Goal: Task Accomplishment & Management: Complete application form

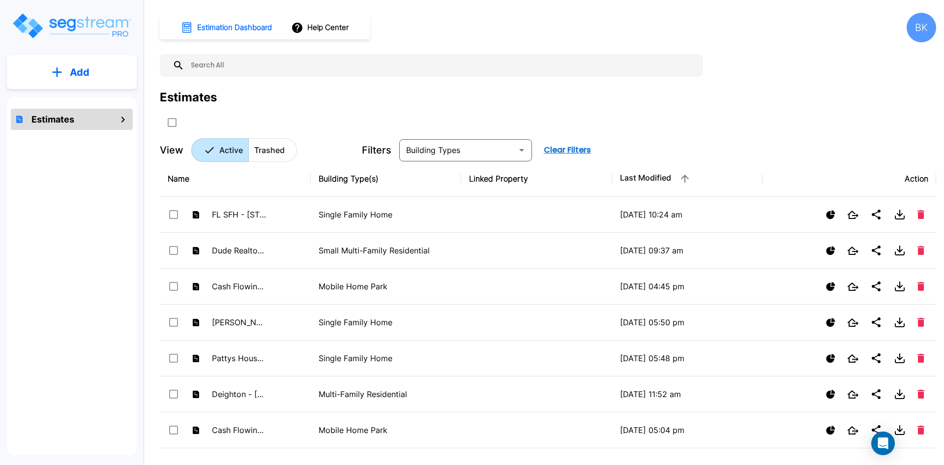
click at [77, 72] on p "Add" at bounding box center [80, 72] width 20 height 15
click at [83, 101] on p "Add Estimate" at bounding box center [78, 99] width 50 height 12
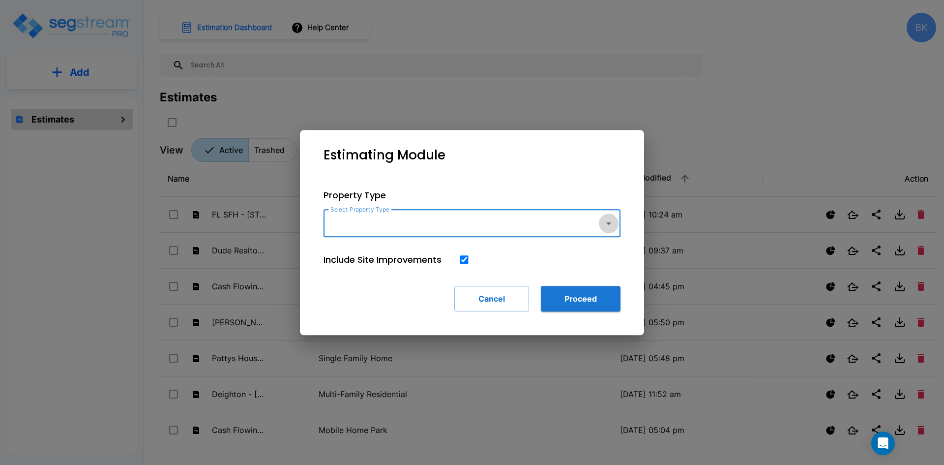
click at [612, 227] on icon "button" at bounding box center [609, 223] width 12 height 12
type input "auto"
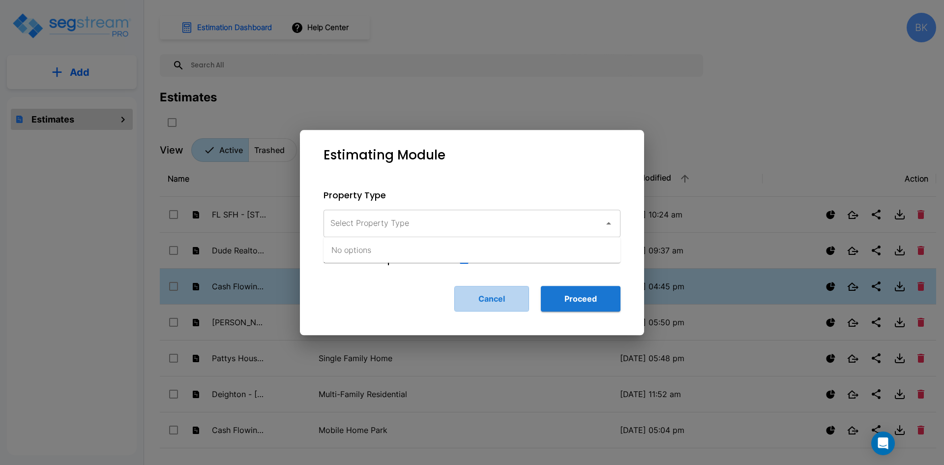
click at [508, 298] on button "Cancel" at bounding box center [491, 299] width 75 height 26
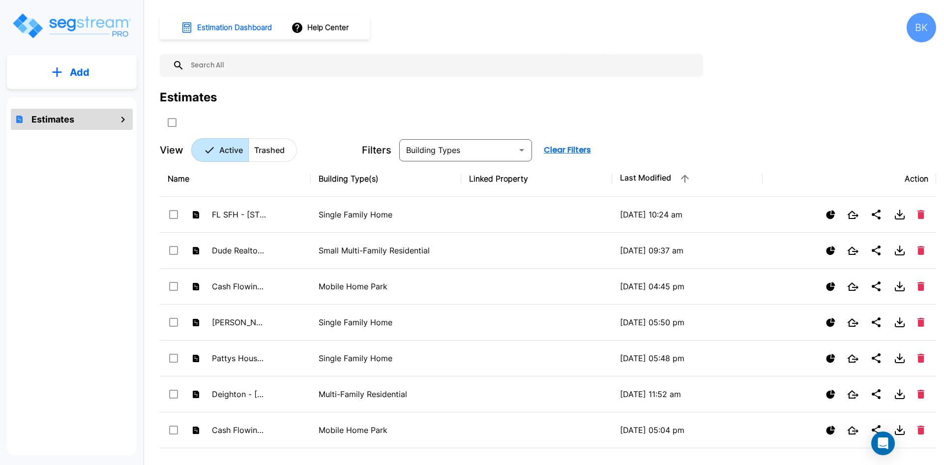
click at [76, 121] on div "Estimates" at bounding box center [72, 119] width 122 height 21
click at [88, 84] on button "Add" at bounding box center [72, 72] width 130 height 29
click at [87, 104] on p "Add Estimate" at bounding box center [78, 99] width 50 height 12
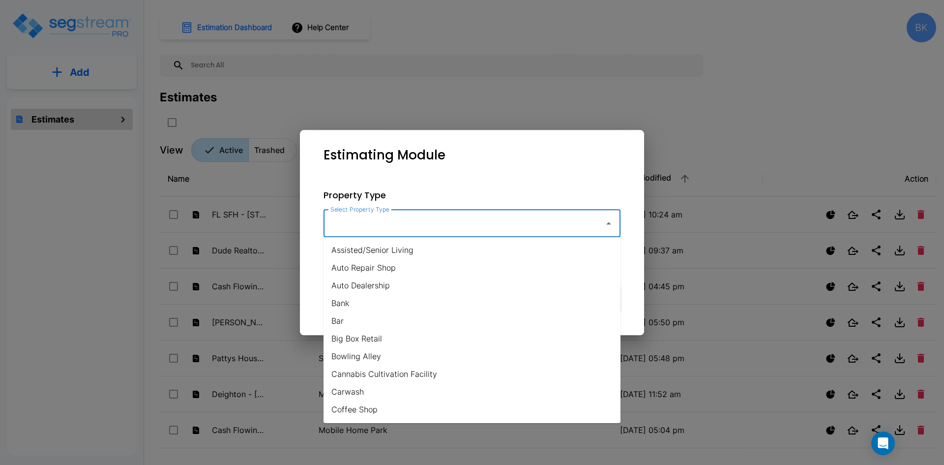
click at [507, 228] on input "Select Property Type" at bounding box center [461, 223] width 267 height 19
click at [384, 286] on li "Auto Dealership" at bounding box center [471, 285] width 297 height 18
type input "Auto Dealership"
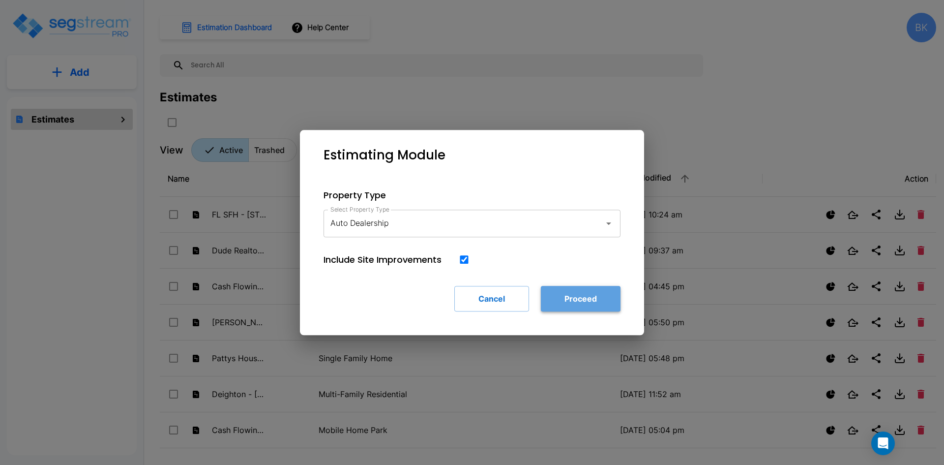
click at [582, 300] on button "Proceed" at bounding box center [581, 299] width 80 height 26
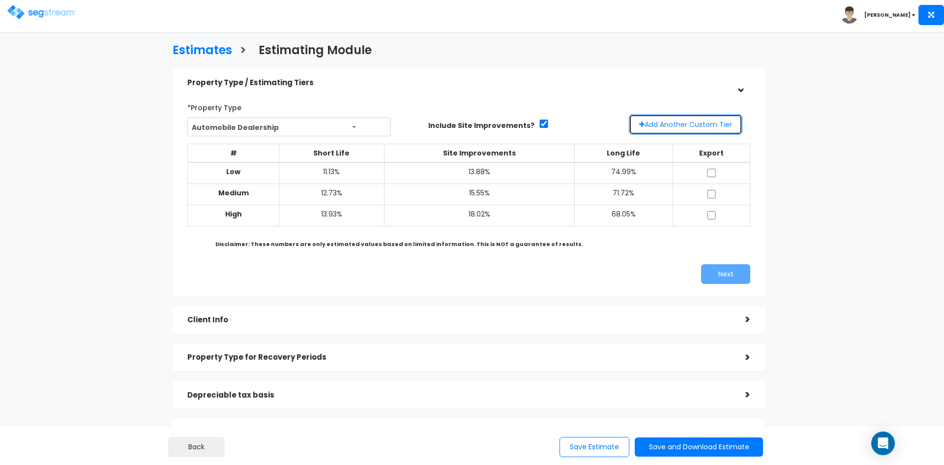
click at [677, 125] on button "Add Another Custom Tier" at bounding box center [686, 124] width 114 height 21
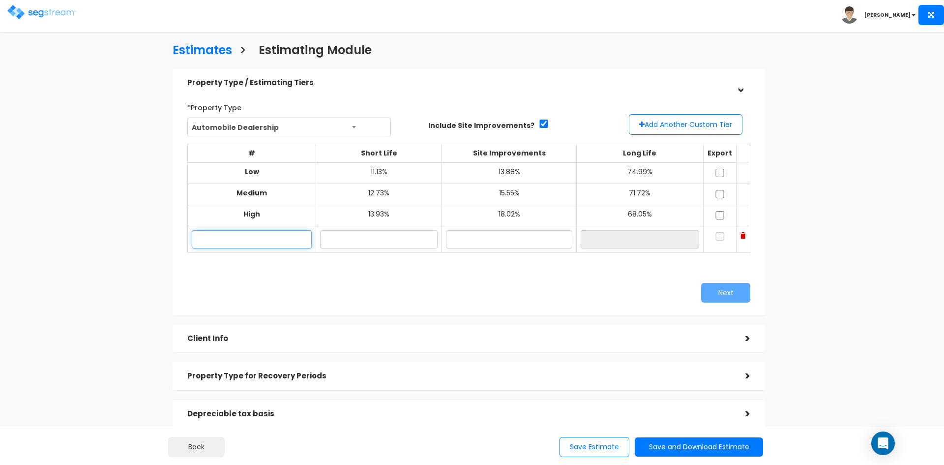
click at [288, 238] on input "text" at bounding box center [252, 239] width 120 height 18
type input "Custom"
click at [388, 237] on input "text" at bounding box center [378, 239] width 117 height 18
click at [337, 234] on input "1279" at bounding box center [378, 239] width 117 height 18
click at [335, 234] on input "1279" at bounding box center [378, 239] width 117 height 18
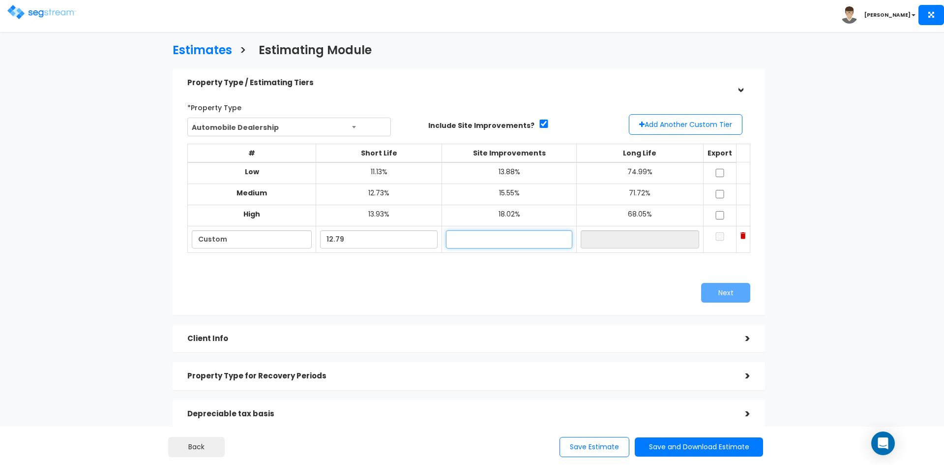
type input "12.79%"
click at [474, 241] on input "text" at bounding box center [509, 239] width 126 height 18
type input "15.68%"
type input "71.53%"
click at [599, 246] on input "71.53%" at bounding box center [640, 239] width 118 height 18
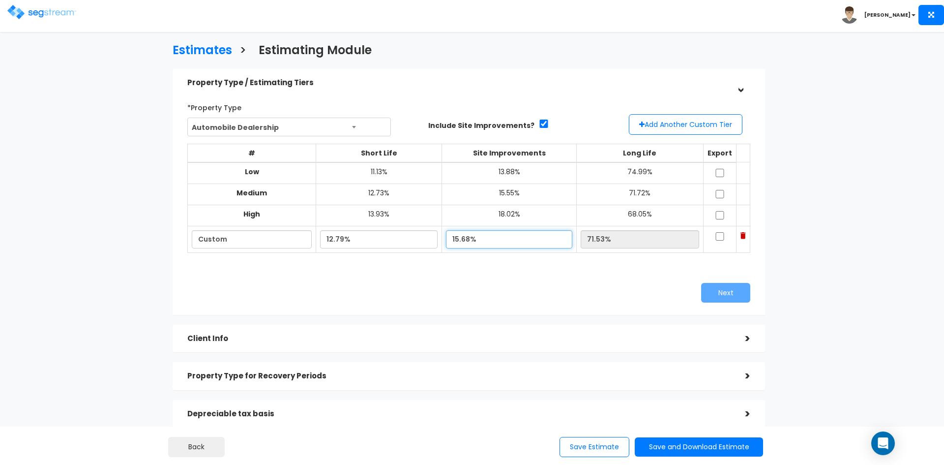
click at [461, 240] on input "15.68%" at bounding box center [509, 239] width 126 height 18
type input "17.68%"
type input "69.53%"
drag, startPoint x: 354, startPoint y: 236, endPoint x: 328, endPoint y: 235, distance: 26.6
click at [353, 236] on input "12.79%" at bounding box center [378, 239] width 117 height 18
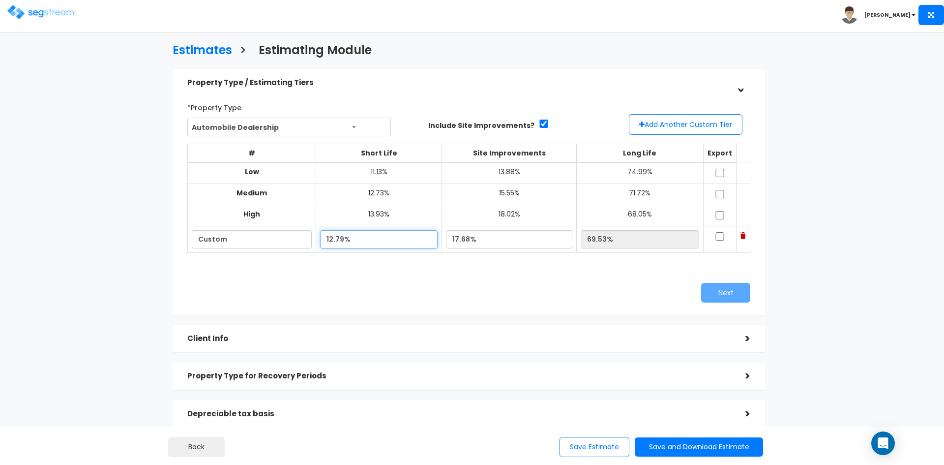
drag, startPoint x: 329, startPoint y: 236, endPoint x: 345, endPoint y: 240, distance: 16.2
click at [343, 240] on input "12.79%" at bounding box center [378, 239] width 117 height 18
type input "13.20%"
type input "69.12%"
click at [498, 243] on input "17.68%" at bounding box center [509, 239] width 126 height 18
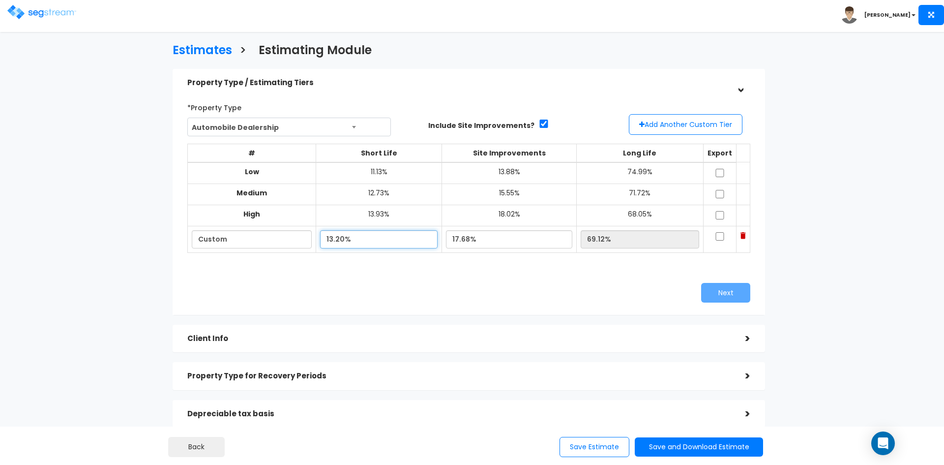
drag, startPoint x: 336, startPoint y: 238, endPoint x: 385, endPoint y: 242, distance: 49.8
click at [339, 238] on input "13.20%" at bounding box center [378, 239] width 117 height 18
type input "13.40%"
type input "68.92%"
click at [491, 237] on input "17.68%" at bounding box center [509, 239] width 126 height 18
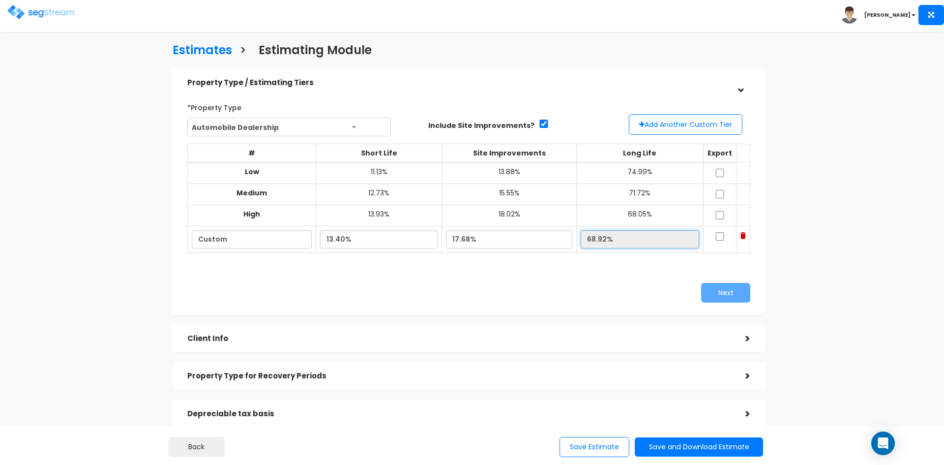
click at [631, 243] on input "68.92%" at bounding box center [640, 239] width 118 height 18
click at [721, 236] on input "checkbox" at bounding box center [720, 236] width 10 height 8
checkbox input "true"
click at [725, 297] on button "Next" at bounding box center [725, 293] width 49 height 20
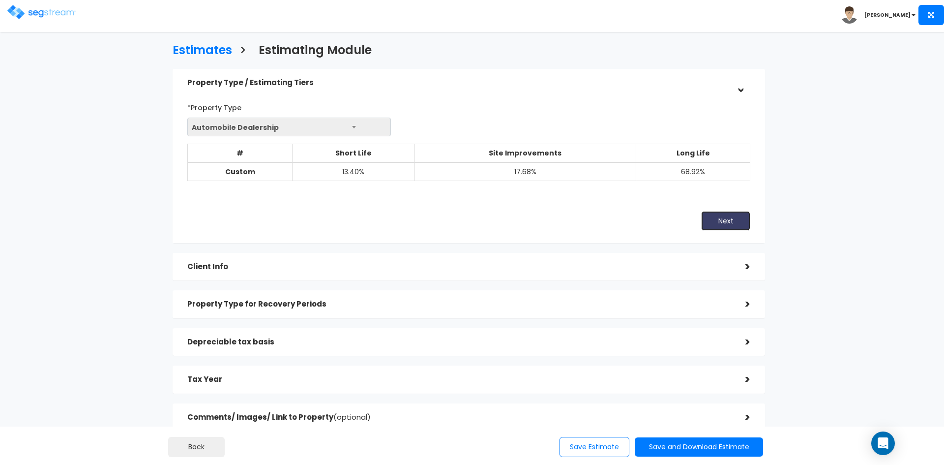
click at [733, 221] on button "Next" at bounding box center [725, 221] width 49 height 20
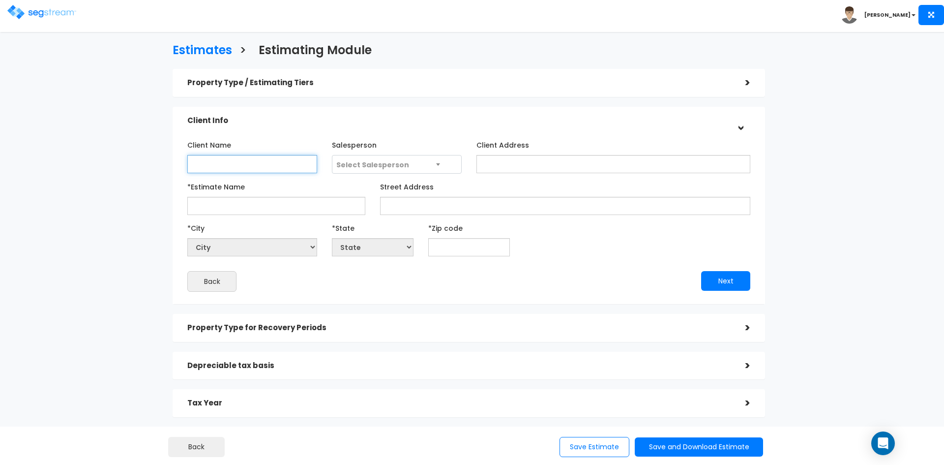
click at [281, 168] on input "Client Name" at bounding box center [252, 164] width 130 height 18
type input "[PERSON_NAME] [PERSON_NAME]"
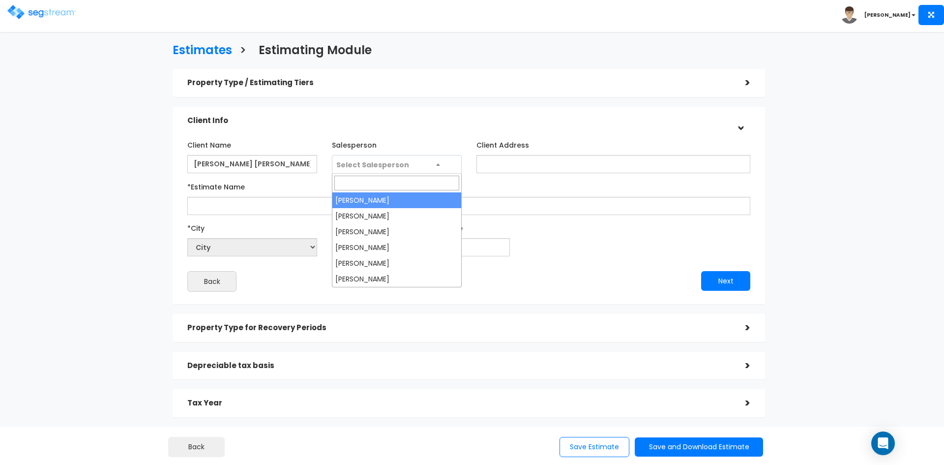
click at [351, 165] on span "Select Salesperson" at bounding box center [372, 165] width 73 height 10
drag, startPoint x: 363, startPoint y: 213, endPoint x: 371, endPoint y: 212, distance: 7.9
select select "170"
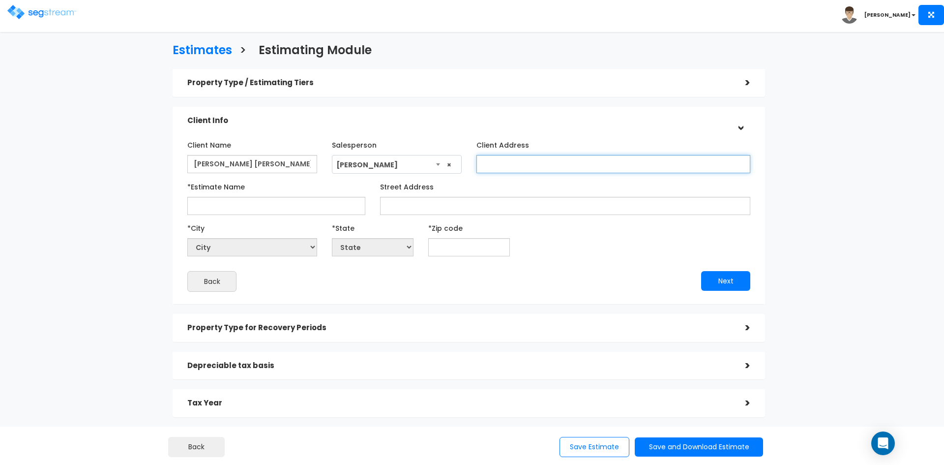
click at [498, 163] on input "Client Address" at bounding box center [613, 164] width 274 height 18
click at [517, 160] on input "Client Address" at bounding box center [613, 164] width 274 height 18
paste input "[STREET_ADDRESS]. [GEOGRAPHIC_DATA]"
type input "[STREET_ADDRESS]. [GEOGRAPHIC_DATA]"
click at [255, 208] on input "*Estimate Name" at bounding box center [276, 206] width 178 height 18
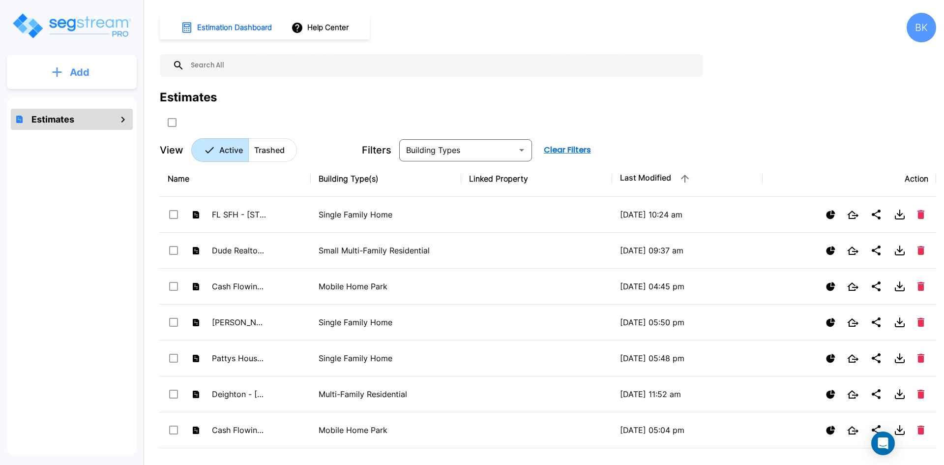
click at [75, 74] on p "Add" at bounding box center [80, 72] width 20 height 15
click at [74, 97] on p "Add Estimate" at bounding box center [78, 99] width 50 height 12
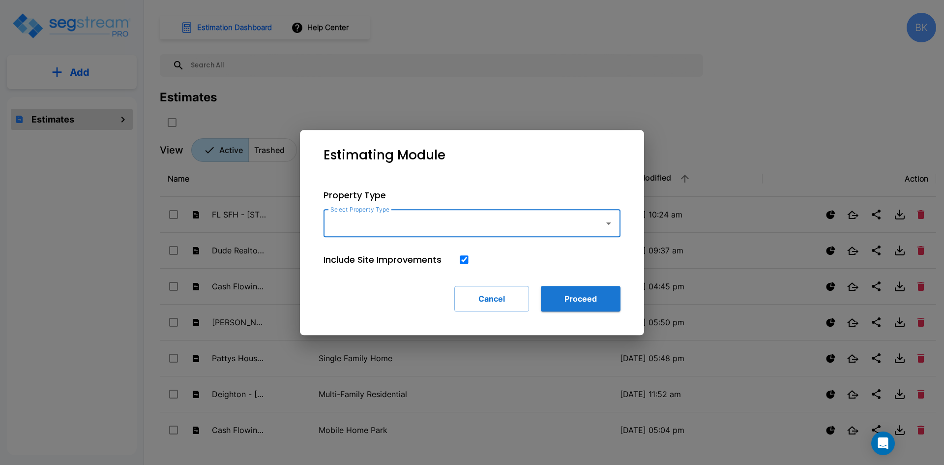
click at [354, 227] on input "Select Property Type" at bounding box center [461, 223] width 267 height 19
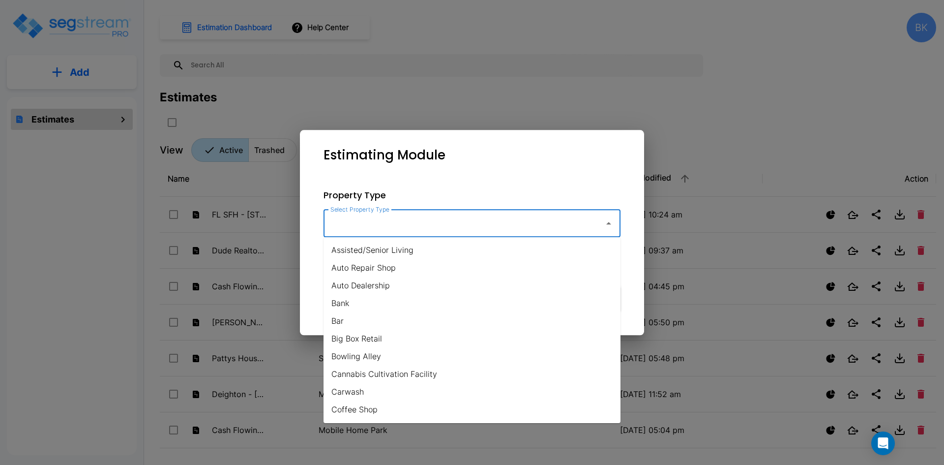
click at [363, 283] on li "Auto Dealership" at bounding box center [471, 285] width 297 height 18
type input "Auto Dealership"
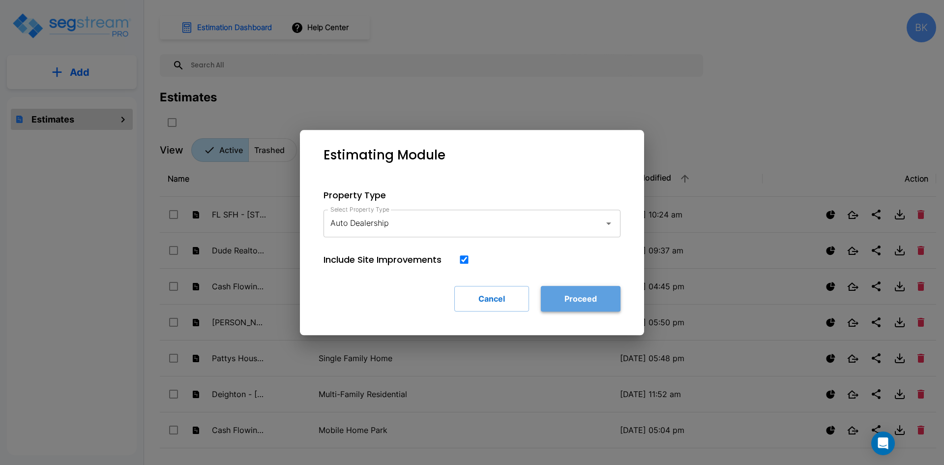
click at [566, 299] on button "Proceed" at bounding box center [581, 299] width 80 height 26
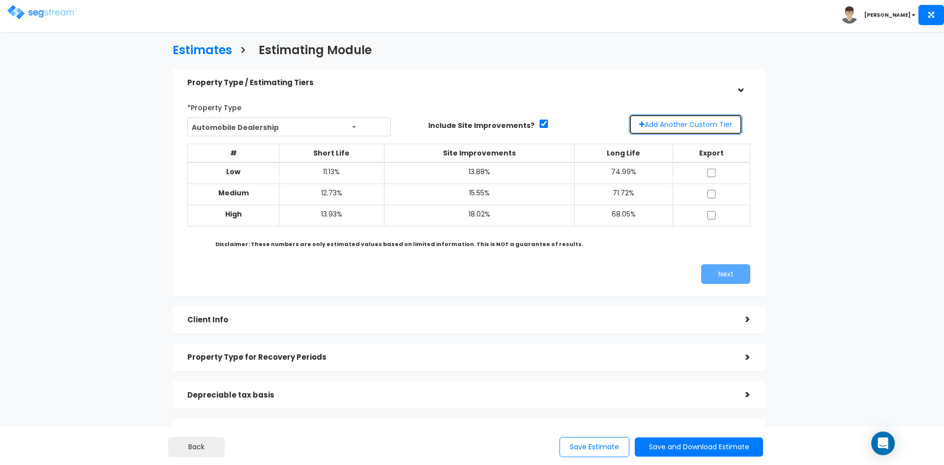
click at [683, 128] on button "Add Another Custom Tier" at bounding box center [686, 124] width 114 height 21
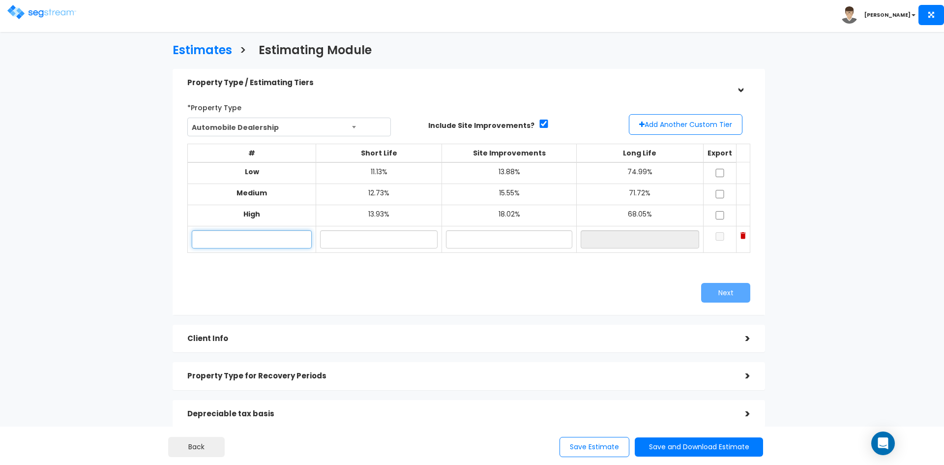
click at [267, 238] on input "text" at bounding box center [252, 239] width 120 height 18
type input "Custom"
click at [365, 244] on input "text" at bounding box center [378, 239] width 117 height 18
type input "13.45%"
click at [516, 245] on input "text" at bounding box center [509, 239] width 126 height 18
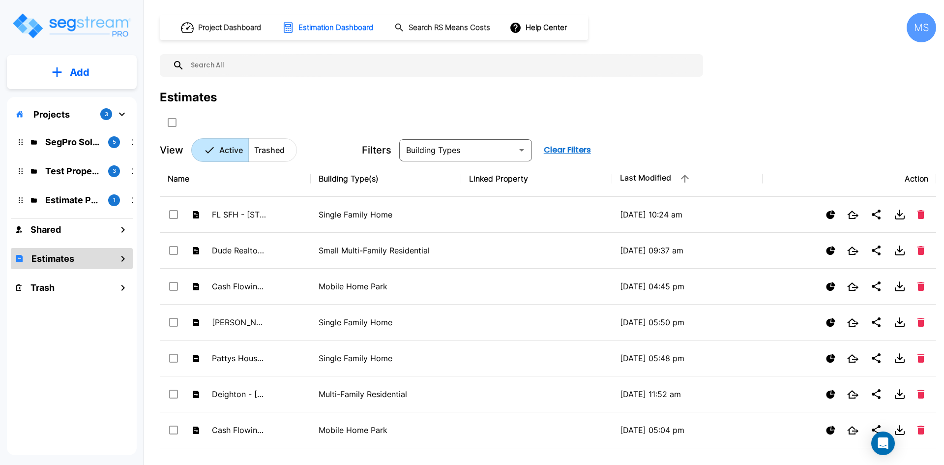
click at [66, 260] on h1 "Estimates" at bounding box center [52, 258] width 43 height 13
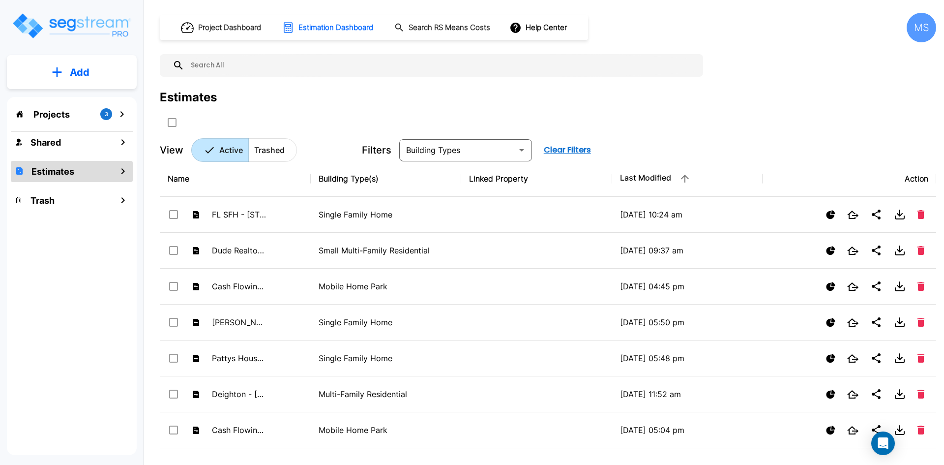
click at [124, 171] on icon "mailbox folders" at bounding box center [122, 171] width 3 height 6
click at [84, 71] on p "Add" at bounding box center [80, 72] width 20 height 15
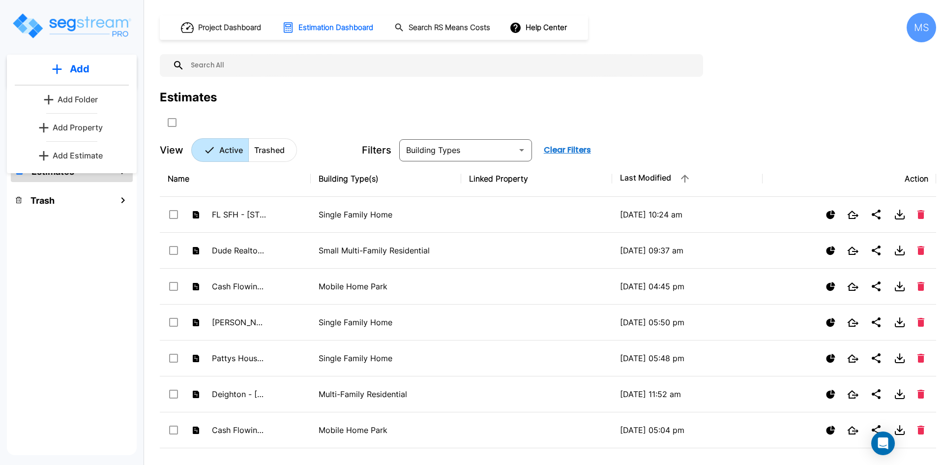
click at [95, 158] on p "Add Estimate" at bounding box center [78, 155] width 50 height 12
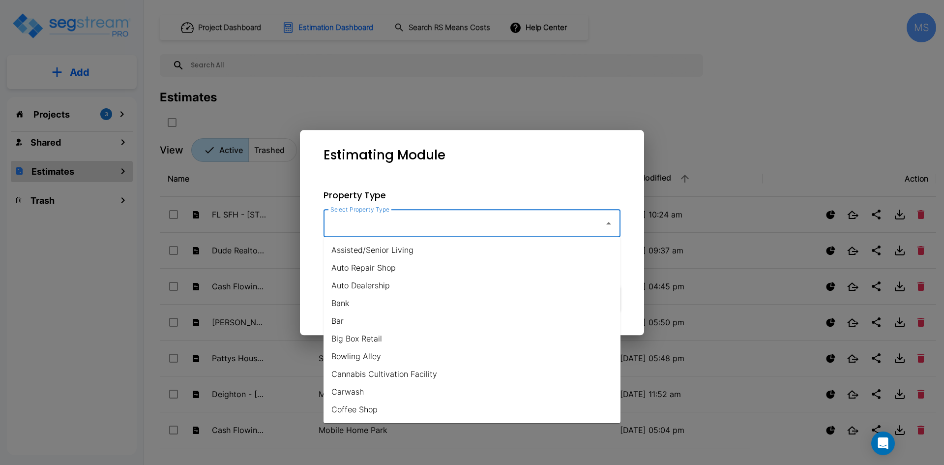
click at [365, 223] on input "Select Property Type" at bounding box center [461, 223] width 267 height 19
click at [373, 288] on li "Auto Dealership" at bounding box center [471, 285] width 297 height 18
type input "Auto Dealership"
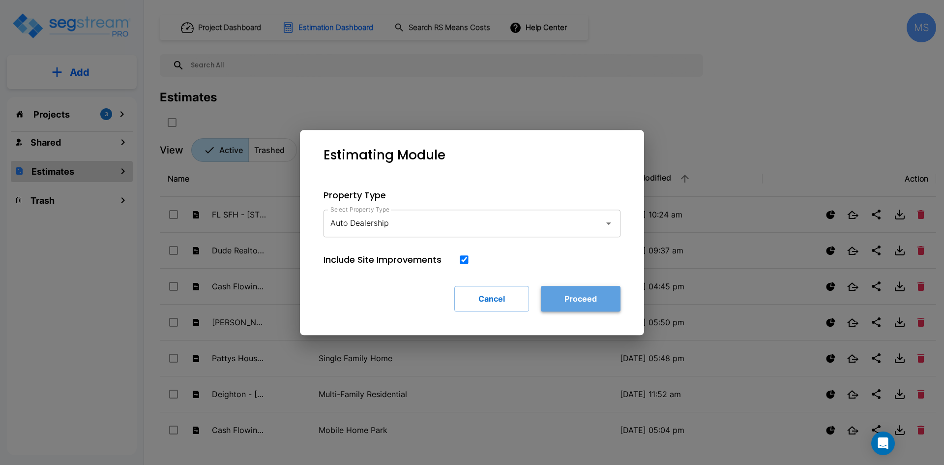
click at [573, 300] on button "Proceed" at bounding box center [581, 299] width 80 height 26
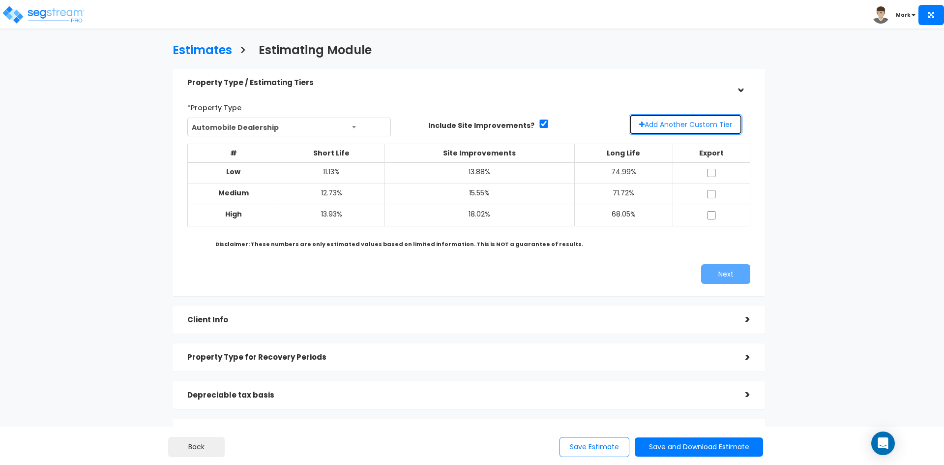
click at [671, 118] on button "Add Another Custom Tier" at bounding box center [686, 124] width 114 height 21
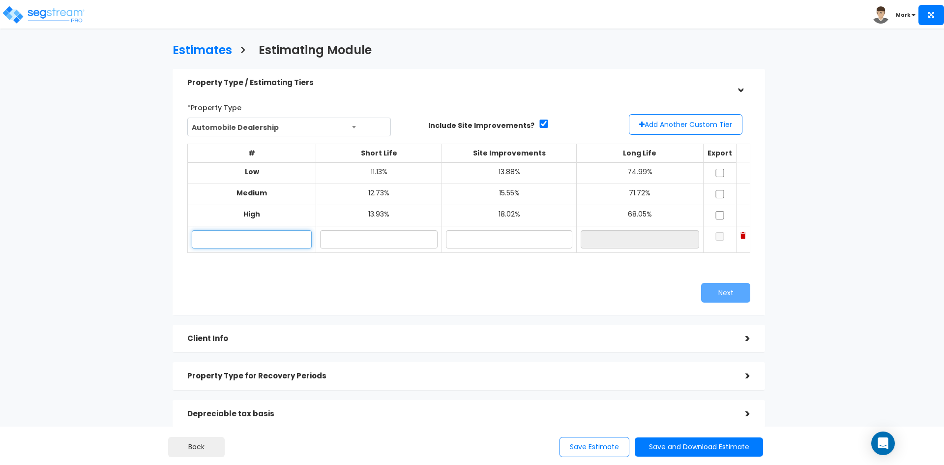
click at [262, 242] on input "text" at bounding box center [252, 239] width 120 height 18
type input "Custom"
click at [374, 240] on input "text" at bounding box center [378, 239] width 117 height 18
type input "13.45%"
click at [504, 237] on input "text" at bounding box center [509, 239] width 126 height 18
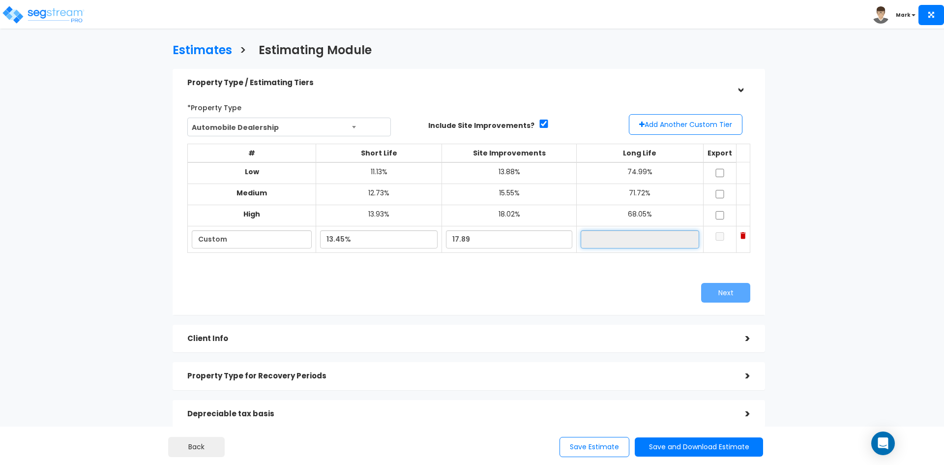
type input "17.89%"
type input "68.66%"
click at [645, 241] on input "68.66%" at bounding box center [640, 239] width 118 height 18
click at [721, 237] on input "checkbox" at bounding box center [720, 236] width 10 height 8
checkbox input "true"
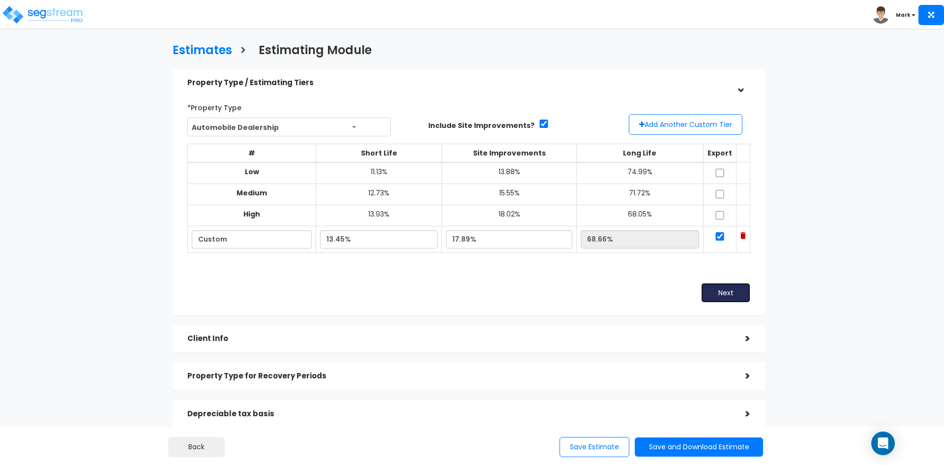
click at [729, 299] on button "Next" at bounding box center [725, 293] width 49 height 20
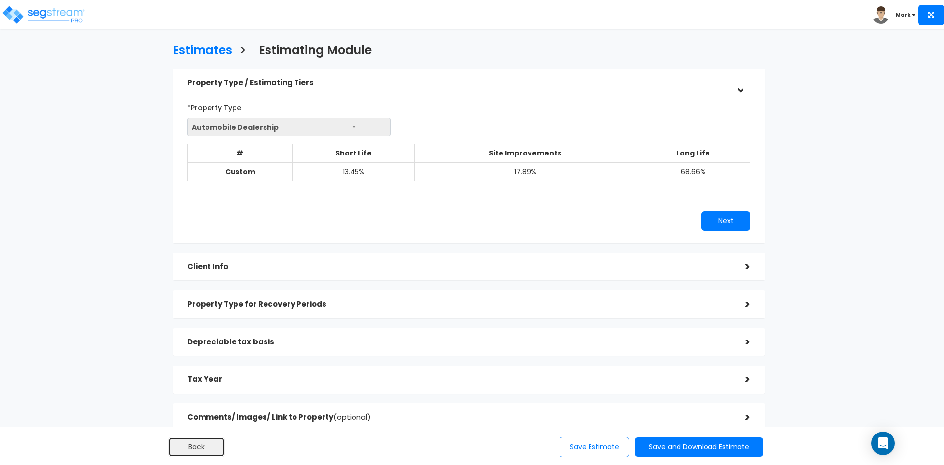
click at [188, 447] on button "Back" at bounding box center [196, 447] width 57 height 20
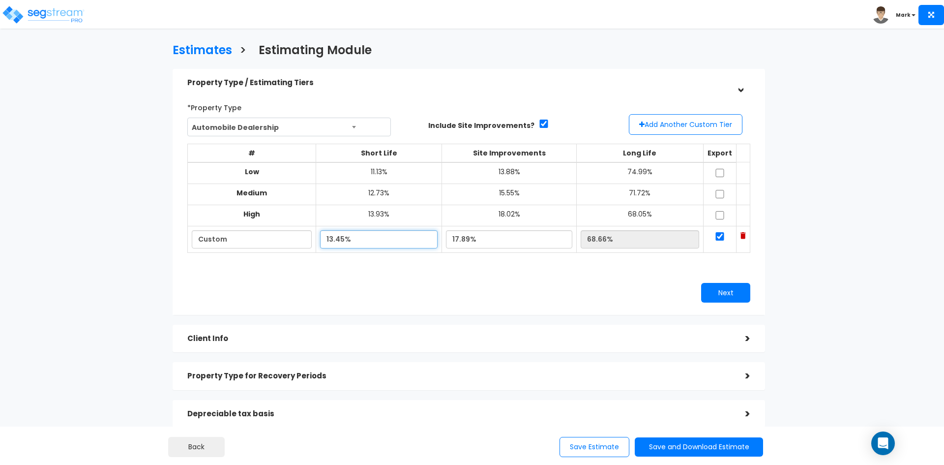
click at [339, 240] on input "13.45%" at bounding box center [378, 239] width 117 height 18
type input "13.85%"
type input "68.26%"
drag, startPoint x: 458, startPoint y: 238, endPoint x: 471, endPoint y: 239, distance: 13.3
click at [471, 239] on input "17.89%" at bounding box center [509, 239] width 126 height 18
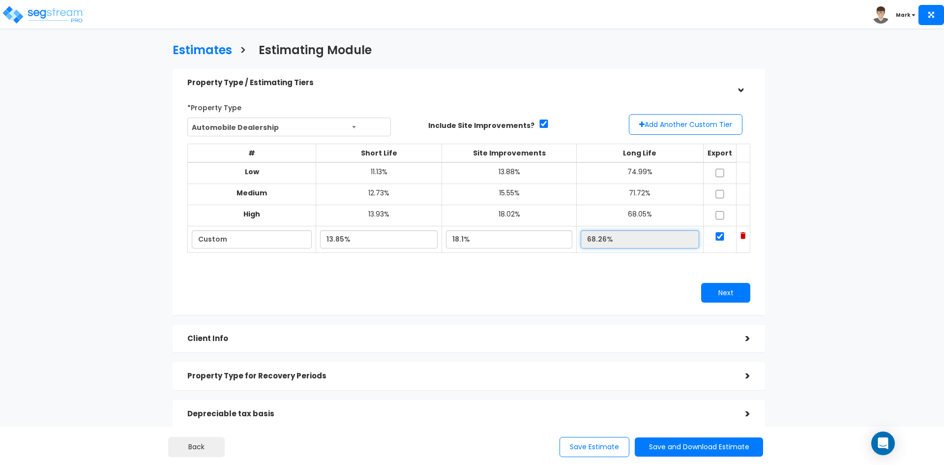
type input "18.10%"
type input "68.05%"
click at [641, 243] on input "68.05%" at bounding box center [640, 239] width 118 height 18
click at [724, 290] on button "Next" at bounding box center [725, 293] width 49 height 20
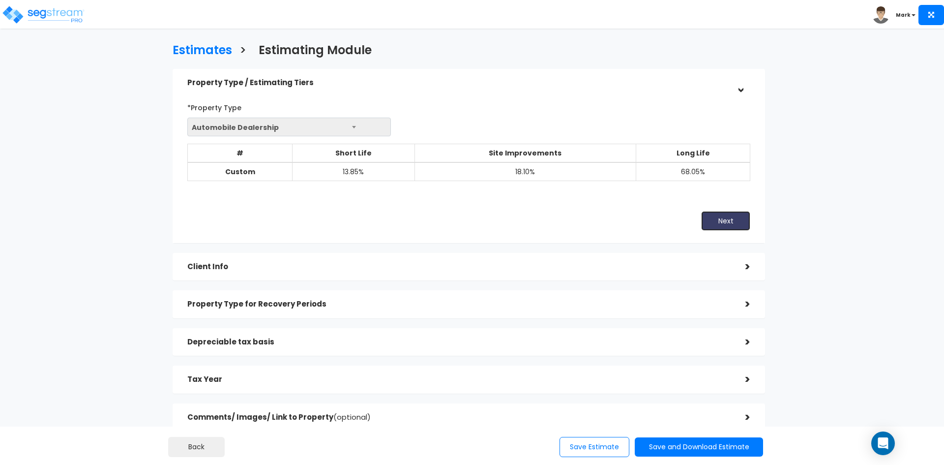
click at [714, 218] on button "Next" at bounding box center [725, 221] width 49 height 20
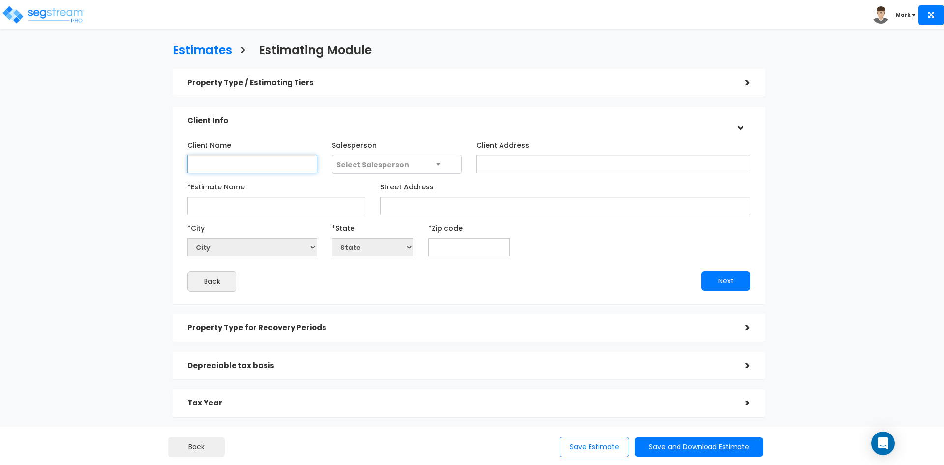
click at [274, 168] on input "Client Name" at bounding box center [252, 164] width 130 height 18
type input "[PERSON_NAME] [PERSON_NAME]"
click at [356, 166] on span "Select Salesperson" at bounding box center [372, 165] width 73 height 10
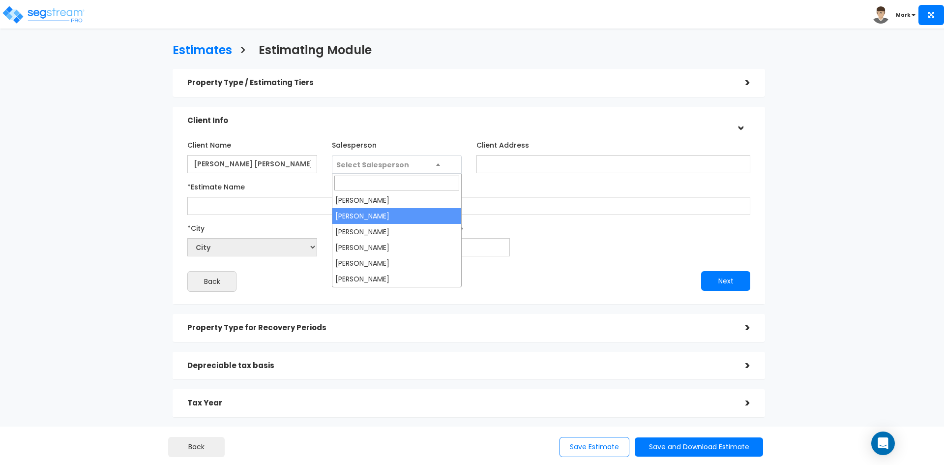
select select "170"
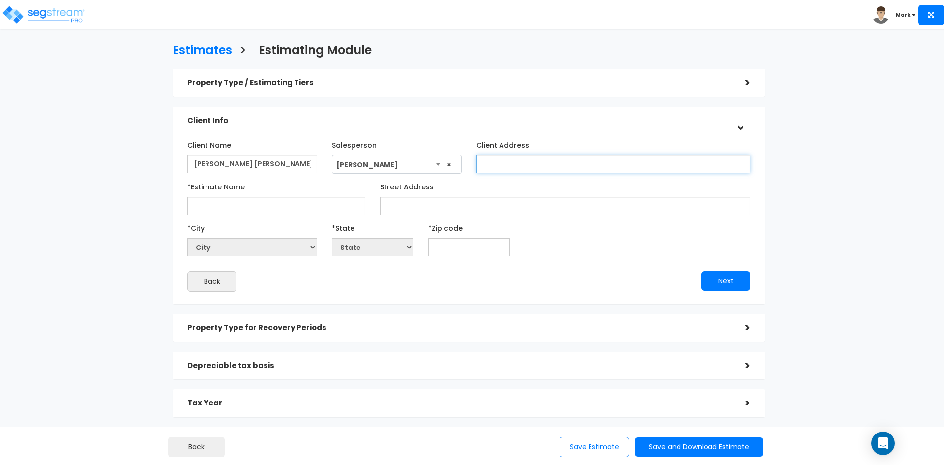
click at [495, 166] on input "Client Address" at bounding box center [613, 164] width 274 height 18
paste input "[STREET_ADDRESS]. [GEOGRAPHIC_DATA]"
type input "1215 E Wilmington Ave, STE 120. Salt Lake City, UT 84106"
click at [249, 205] on input "*Estimate Name" at bounding box center [276, 206] width 178 height 18
type input "S"
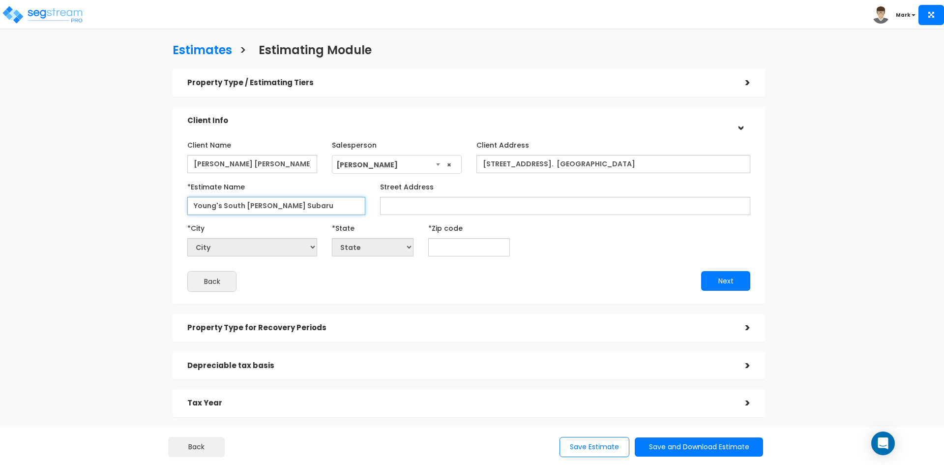
type input "Young's South [PERSON_NAME] Subaru"
click at [384, 207] on input "Street Address" at bounding box center [565, 206] width 370 height 18
click at [475, 206] on input "Street Address" at bounding box center [565, 206] width 370 height 18
paste input "3730 S Riverdale Rd"
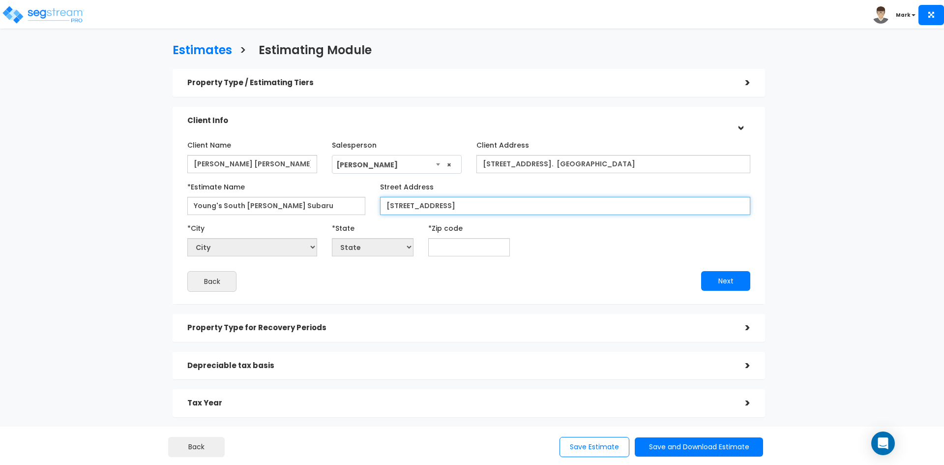
type input "3730 S Riverdale Rd"
click at [448, 244] on input "text" at bounding box center [469, 247] width 82 height 18
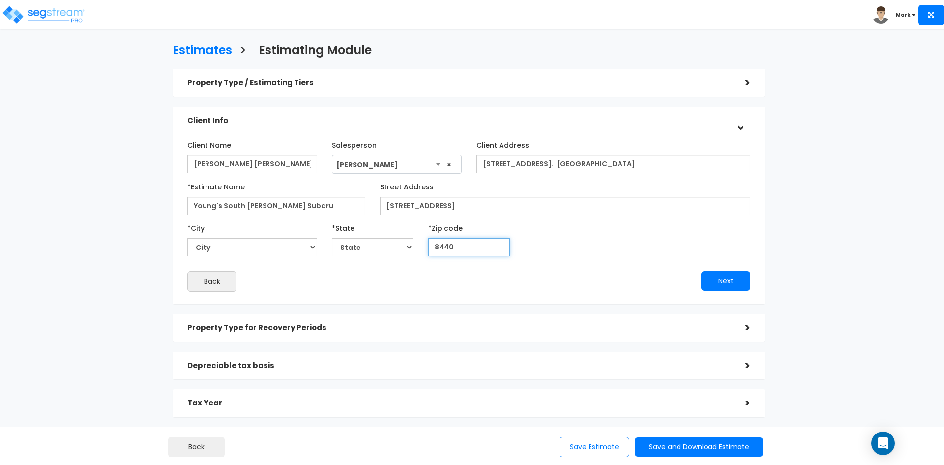
type input "84405"
select select "UT"
click at [241, 252] on select "City" at bounding box center [252, 247] width 130 height 18
click at [236, 252] on select "City" at bounding box center [252, 247] width 130 height 18
drag, startPoint x: 473, startPoint y: 241, endPoint x: 468, endPoint y: 245, distance: 6.3
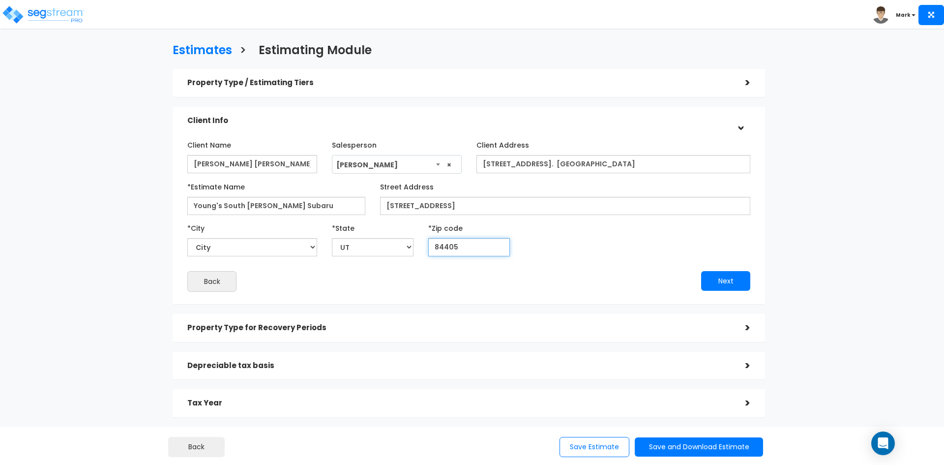
click at [474, 243] on input "84405" at bounding box center [469, 247] width 82 height 18
drag, startPoint x: 374, startPoint y: 247, endPoint x: 357, endPoint y: 248, distance: 17.2
click at [374, 247] on select "State National Average AB AK AL AR AZ BC CA CO CT DC DE FL GA HI IA ID IL IN KS…" at bounding box center [373, 247] width 82 height 18
click at [259, 248] on select "Alpine Altamont Alton Altonah American Fork Aneth Annabella Antimony Aurora Axt…" at bounding box center [252, 247] width 130 height 18
click at [237, 250] on select "Alpine Altamont Alton Altonah American Fork Aneth Annabella Antimony Aurora Axt…" at bounding box center [252, 247] width 130 height 18
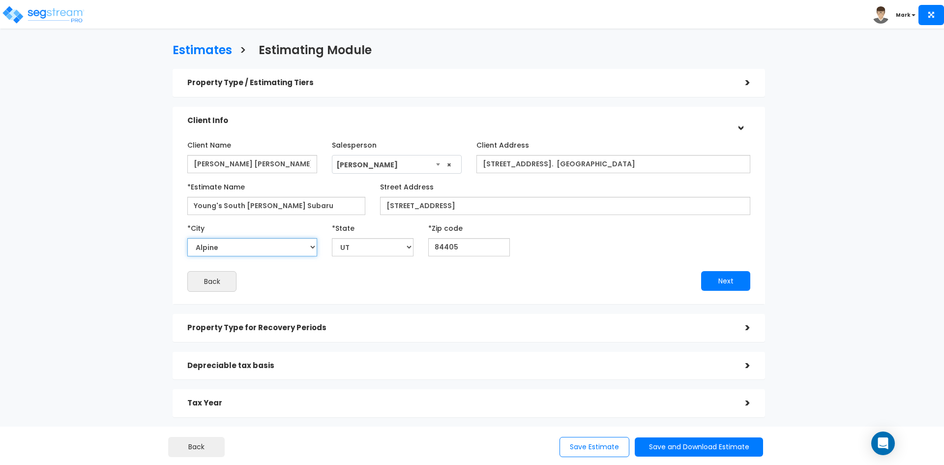
click at [226, 247] on select "Alpine Altamont Alton Altonah American Fork Aneth Annabella Antimony Aurora Axt…" at bounding box center [252, 247] width 130 height 18
drag, startPoint x: 368, startPoint y: 266, endPoint x: 393, endPoint y: 257, distance: 27.2
click at [370, 266] on div "Client Name Stokes Stevenson Salesperson × Client Address" at bounding box center [468, 214] width 563 height 155
click at [462, 249] on input "84405" at bounding box center [469, 247] width 82 height 18
drag, startPoint x: 462, startPoint y: 248, endPoint x: 418, endPoint y: 246, distance: 43.8
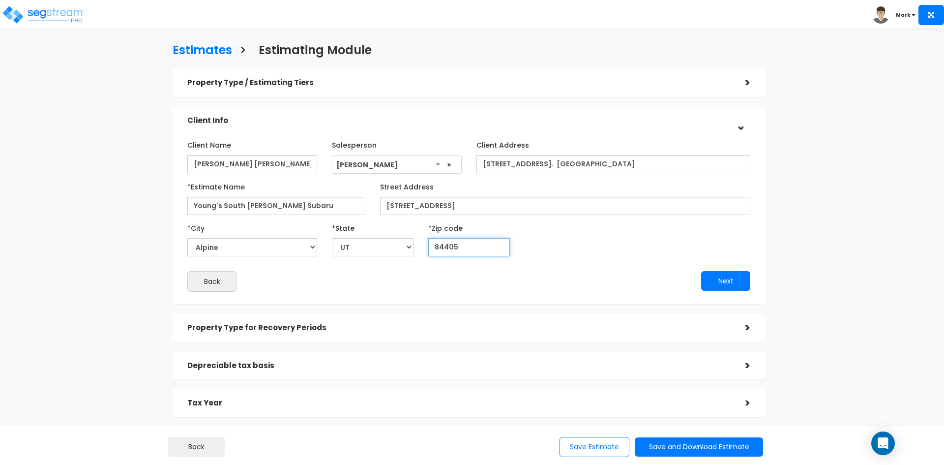
click at [418, 246] on div "*City Alpine Altamont Alton Altonah American Fork Aneth Annabella Antimony Auro…" at bounding box center [469, 238] width 578 height 36
type input "84"
select select "CO"
type input "844"
select select "UT"
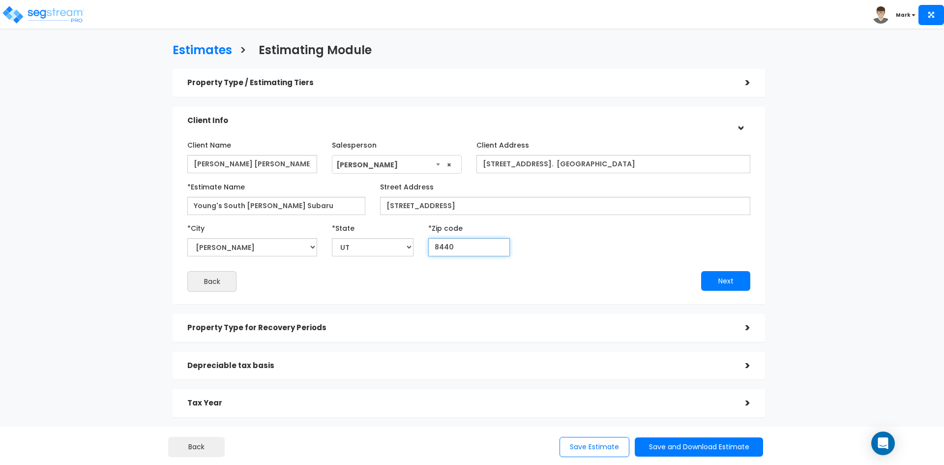
type input "84405"
click at [386, 289] on div "Back" at bounding box center [324, 281] width 289 height 21
click at [729, 281] on button "Next" at bounding box center [725, 281] width 49 height 20
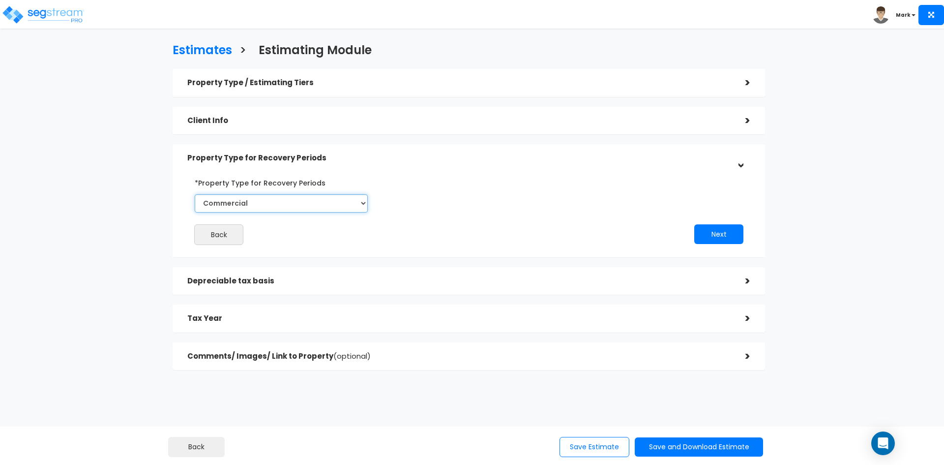
click at [289, 200] on select "Select Commercial Residential" at bounding box center [281, 203] width 173 height 18
click at [705, 230] on button "Next" at bounding box center [718, 234] width 49 height 20
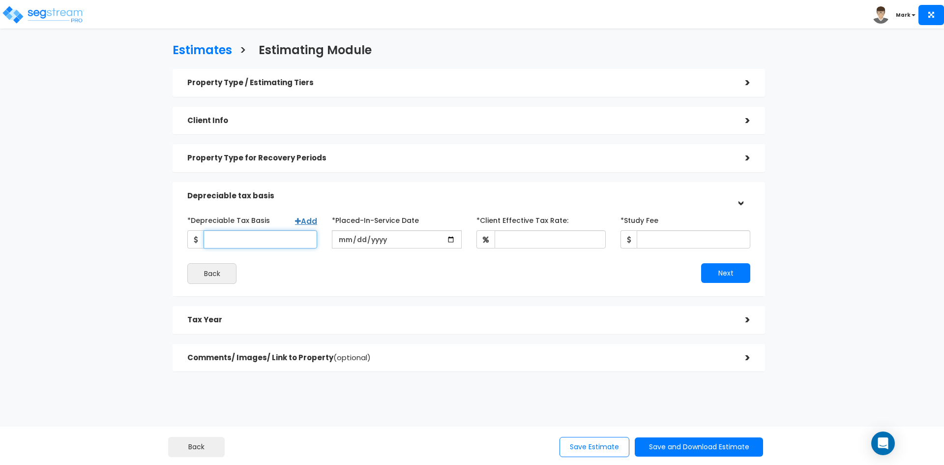
click at [264, 245] on input "*Depreciable Tax Basis" at bounding box center [261, 239] width 114 height 18
type input "32,264,221.51"
click at [447, 239] on input "date" at bounding box center [397, 239] width 130 height 18
type input "2025-03-01"
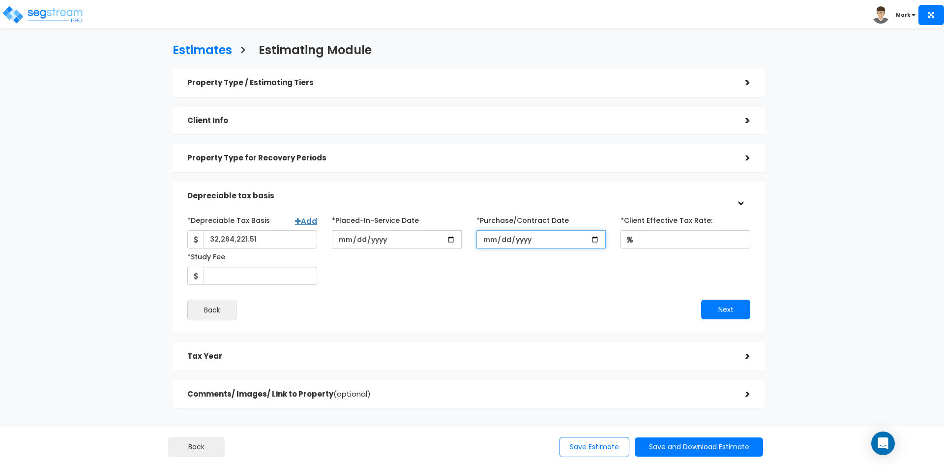
click at [595, 239] on input "*Purchase/Contract Date" at bounding box center [541, 239] width 130 height 18
type input "2025-03-01"
click at [649, 241] on input "*Client Effective Tax Rate:" at bounding box center [695, 239] width 112 height 18
type input "35"
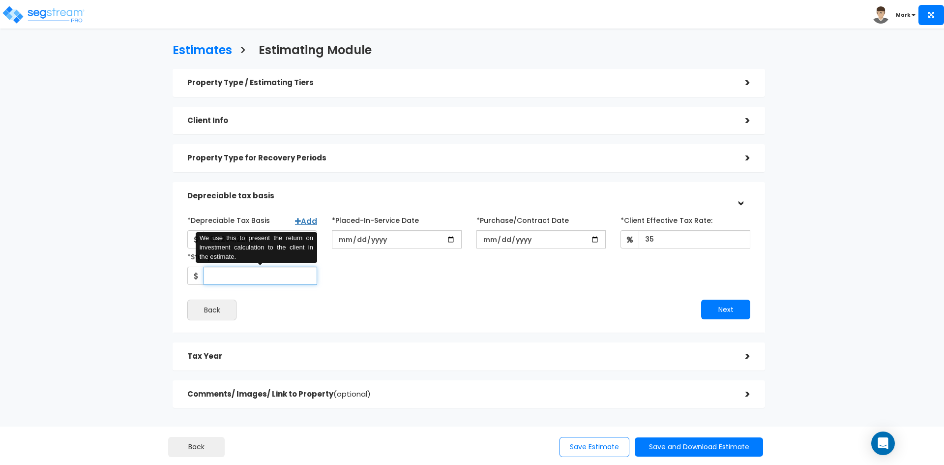
click at [273, 275] on input "*Study Fee" at bounding box center [261, 275] width 114 height 18
type input "18,750"
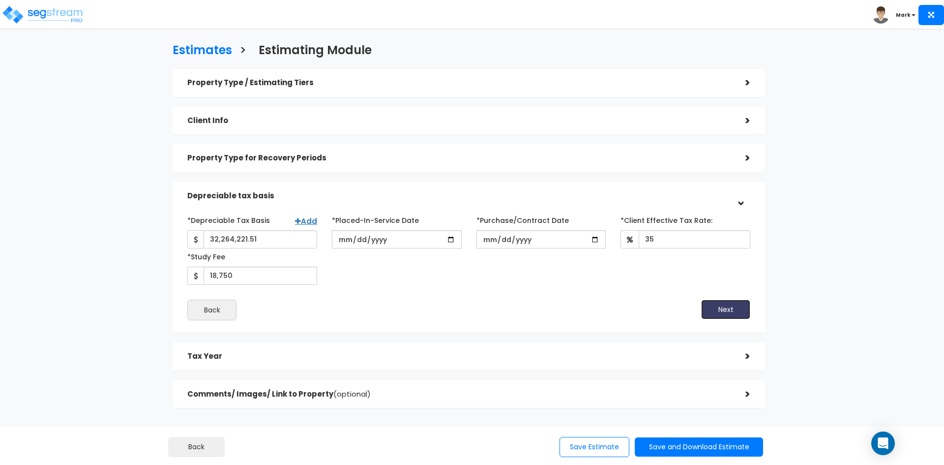
click at [727, 308] on button "Next" at bounding box center [725, 309] width 49 height 20
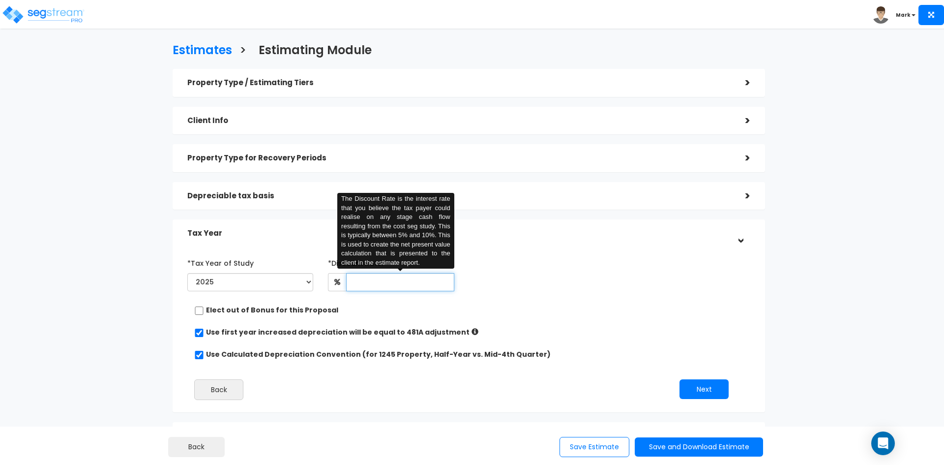
click at [397, 280] on input "text" at bounding box center [400, 282] width 108 height 18
type input "8"
click at [701, 387] on button "Next" at bounding box center [703, 389] width 49 height 20
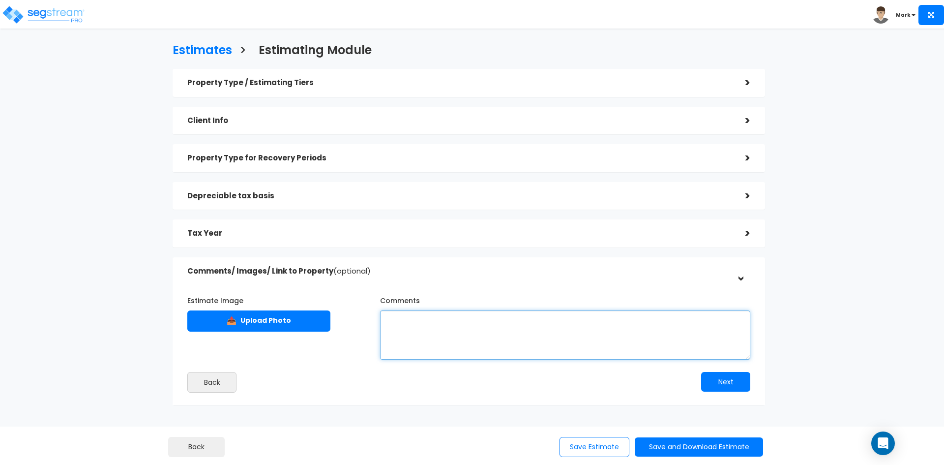
click at [387, 318] on textarea "Comments" at bounding box center [565, 334] width 370 height 49
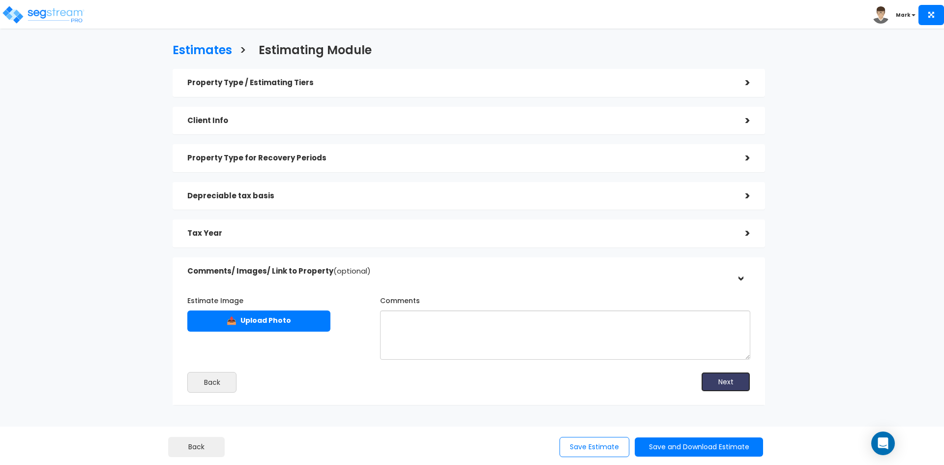
click at [713, 380] on button "Next" at bounding box center [725, 382] width 49 height 20
click at [729, 383] on button "Next" at bounding box center [725, 382] width 49 height 20
click at [496, 387] on div "Next" at bounding box center [613, 382] width 289 height 20
click at [672, 445] on button "Save and Download Estimate" at bounding box center [699, 446] width 128 height 19
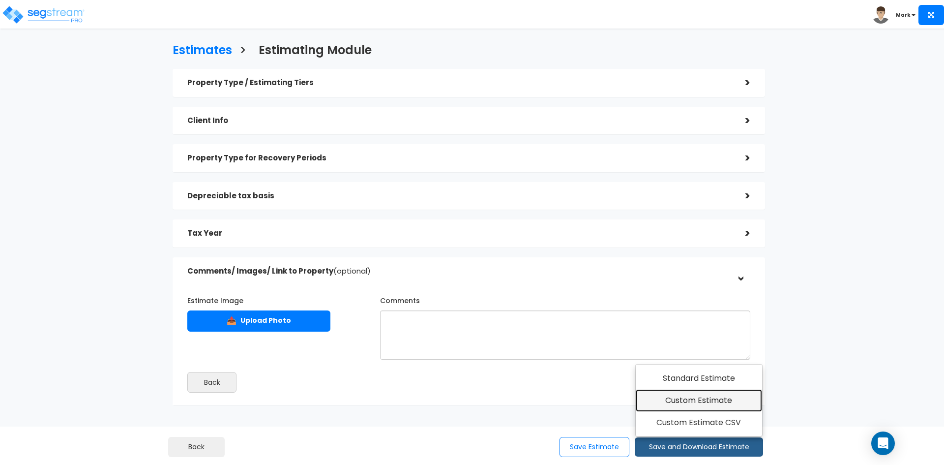
click at [668, 401] on link "Custom Estimate" at bounding box center [699, 400] width 126 height 23
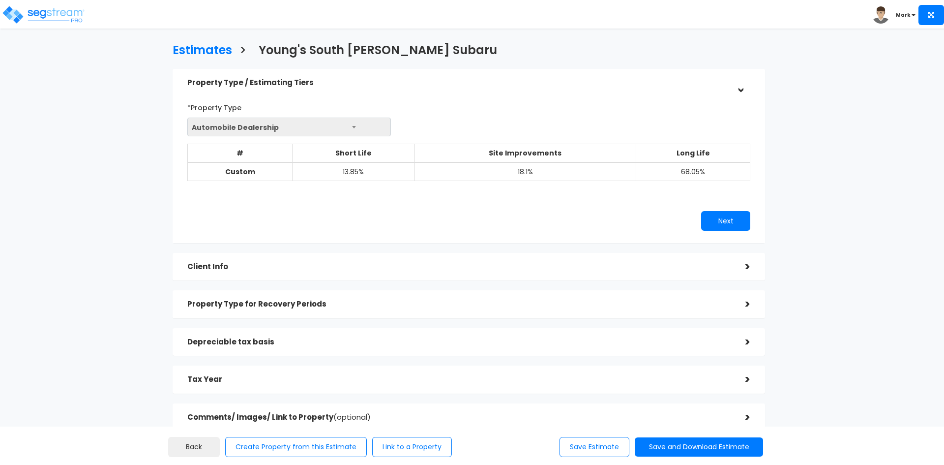
scroll to position [65, 0]
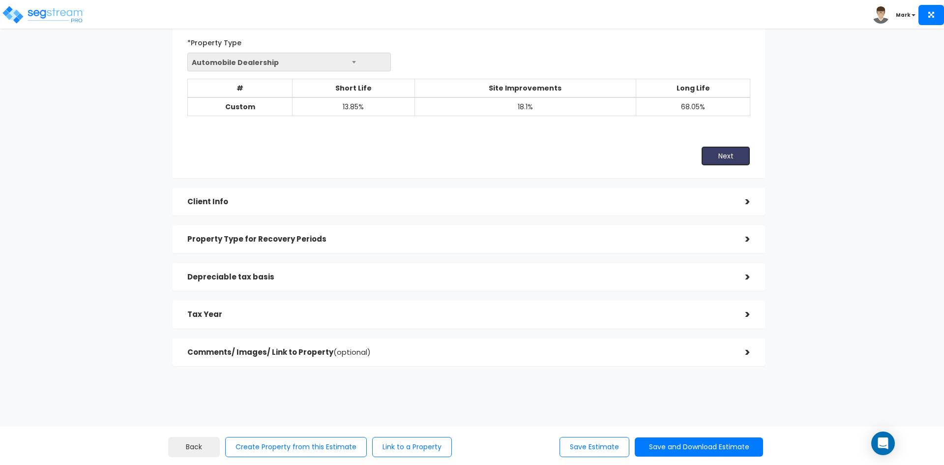
click at [718, 156] on button "Next" at bounding box center [725, 156] width 49 height 20
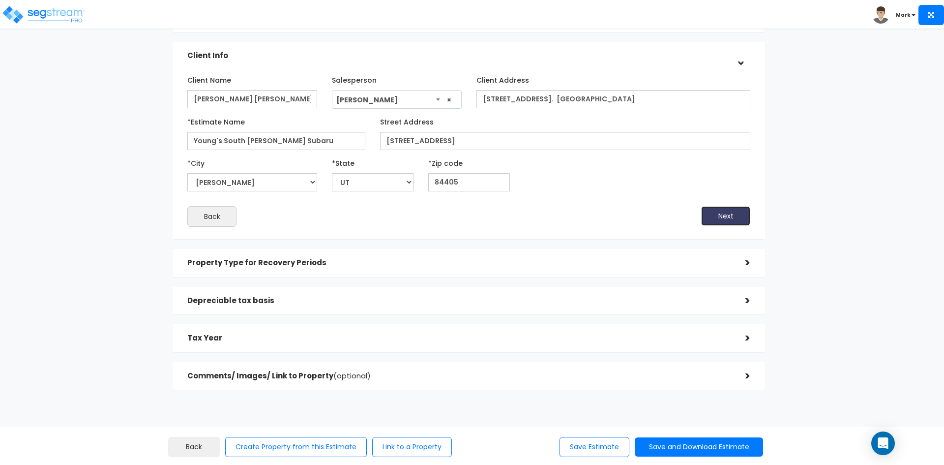
click at [742, 211] on button "Next" at bounding box center [725, 216] width 49 height 20
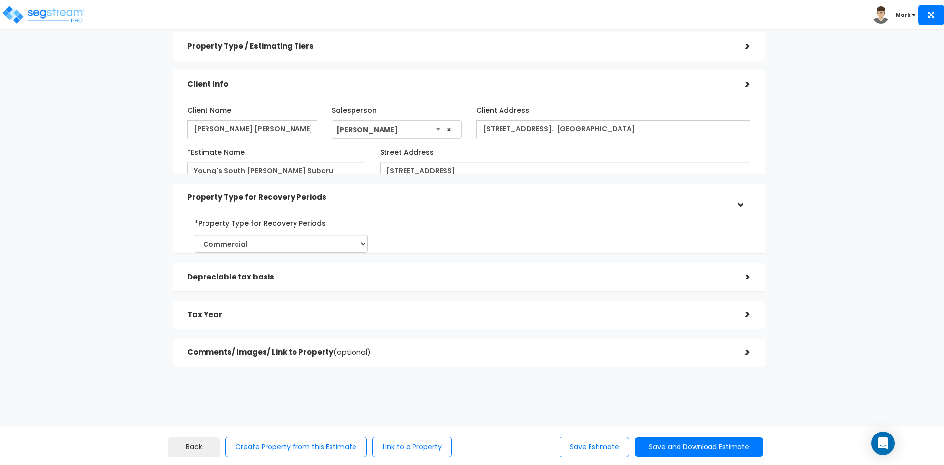
scroll to position [4, 0]
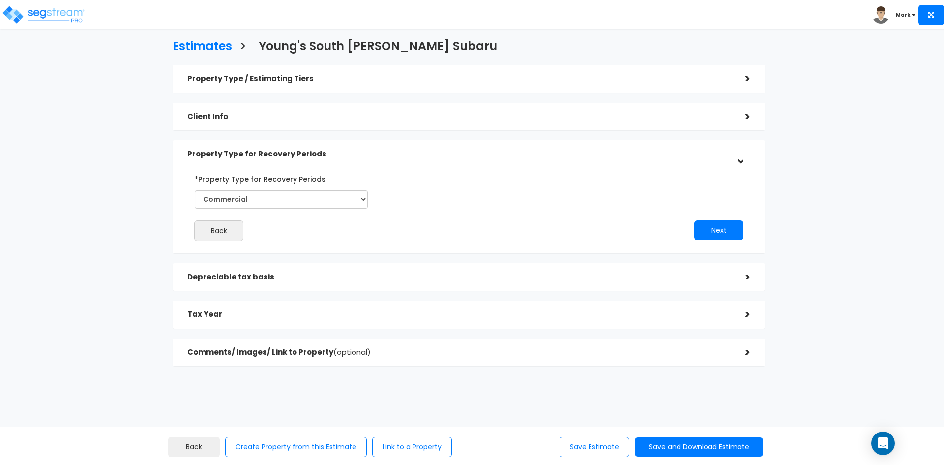
click at [805, 226] on div "Estimates > Young's South [PERSON_NAME] Subaru Property Type / Estimating Tiers…" at bounding box center [469, 205] width 774 height 518
drag, startPoint x: 759, startPoint y: 225, endPoint x: 751, endPoint y: 226, distance: 7.4
click at [754, 226] on div "*Property Type for Recovery Periods Select Commercial Residential Back Next" at bounding box center [469, 205] width 592 height 95
click at [731, 229] on button "Next" at bounding box center [718, 230] width 49 height 20
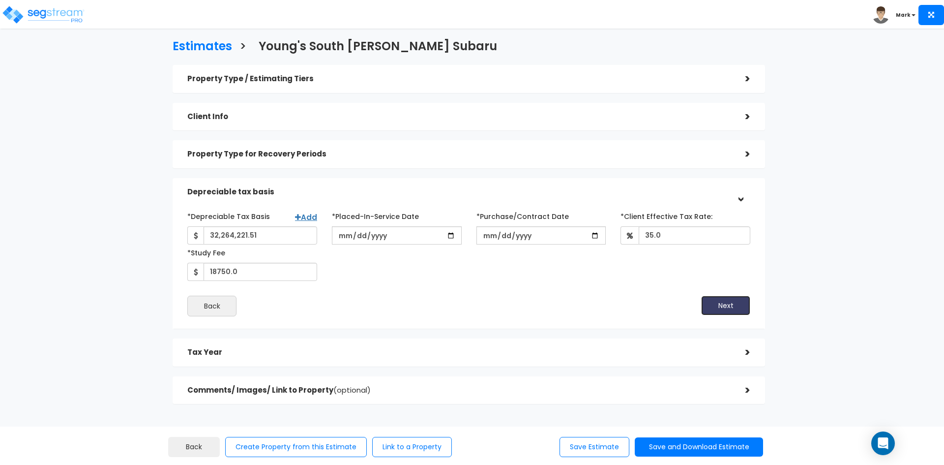
click at [709, 303] on button "Next" at bounding box center [725, 305] width 49 height 20
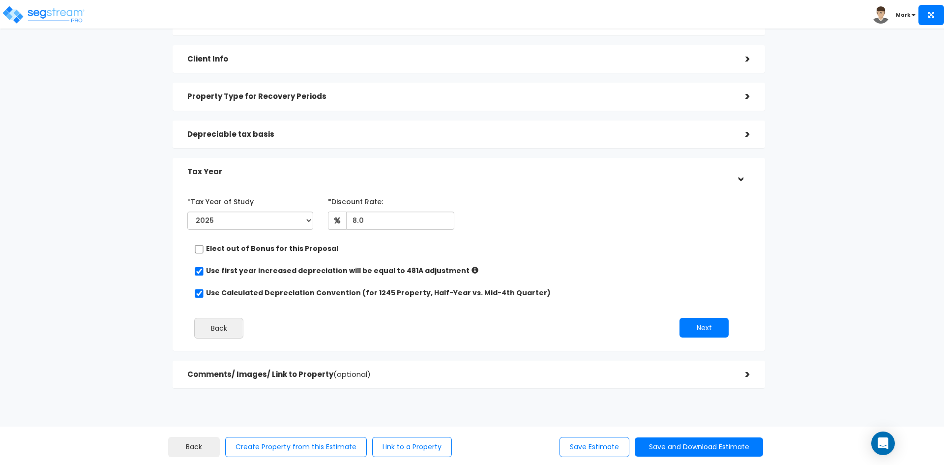
scroll to position [84, 0]
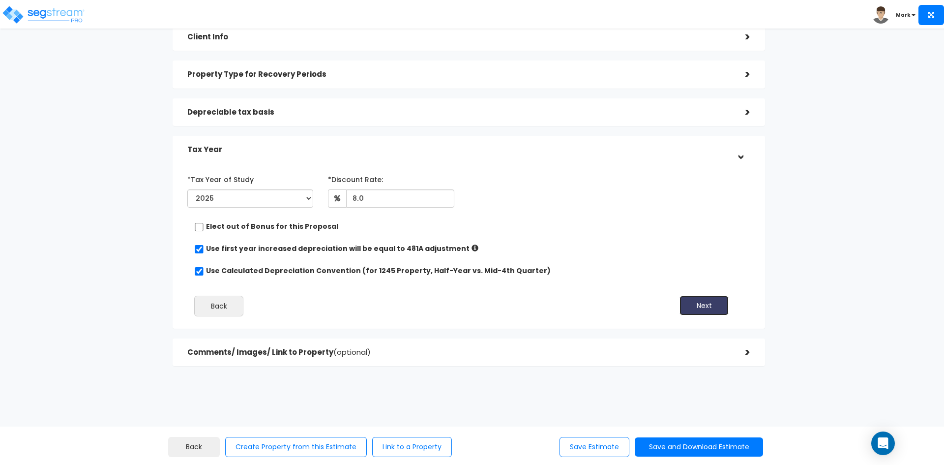
click at [695, 297] on button "Next" at bounding box center [703, 305] width 49 height 20
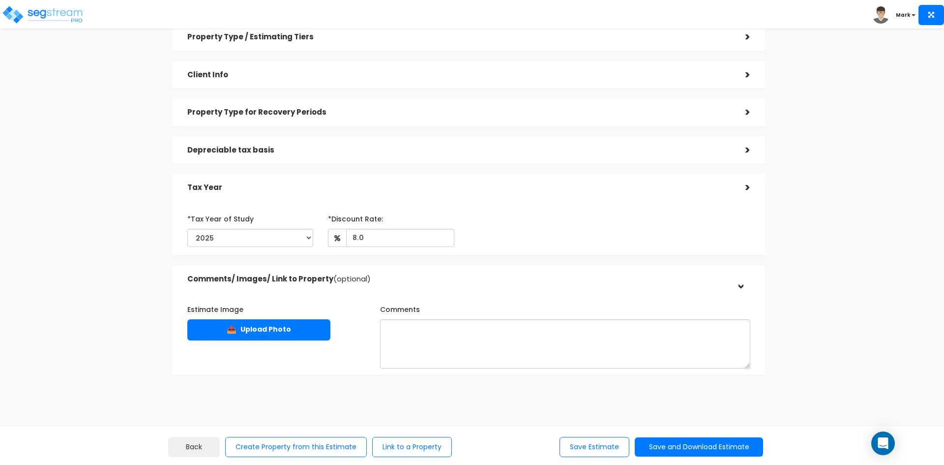
scroll to position [39, 0]
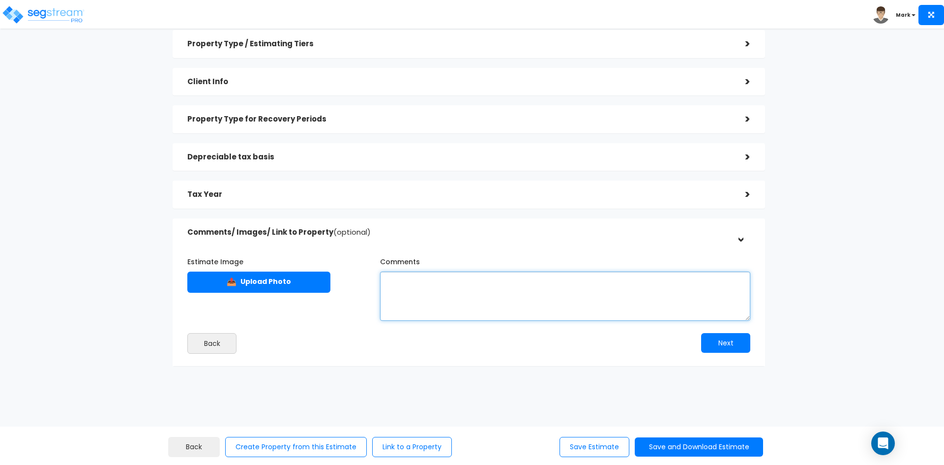
click at [413, 282] on textarea "Comments" at bounding box center [565, 295] width 370 height 49
type textarea "Based on the pay app data provided by [PERSON_NAME] [PERSON_NAME]."
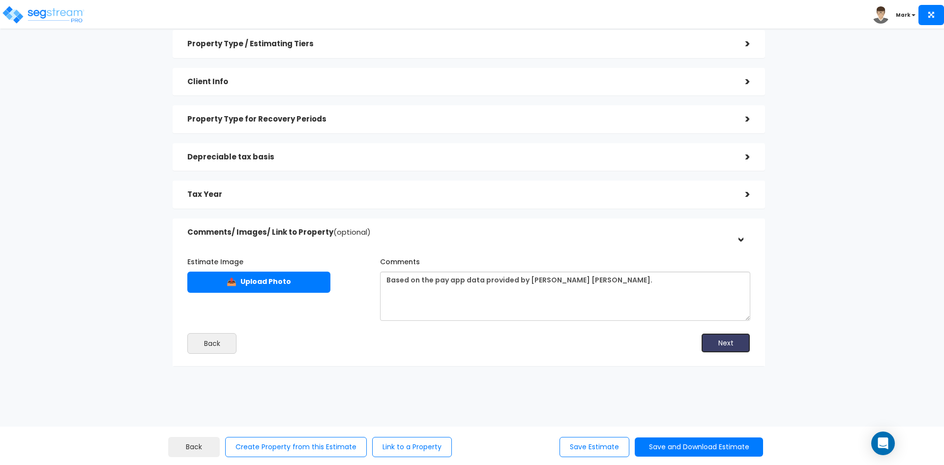
click at [723, 345] on button "Next" at bounding box center [725, 343] width 49 height 20
click at [572, 447] on button "Save Estimate" at bounding box center [594, 447] width 70 height 20
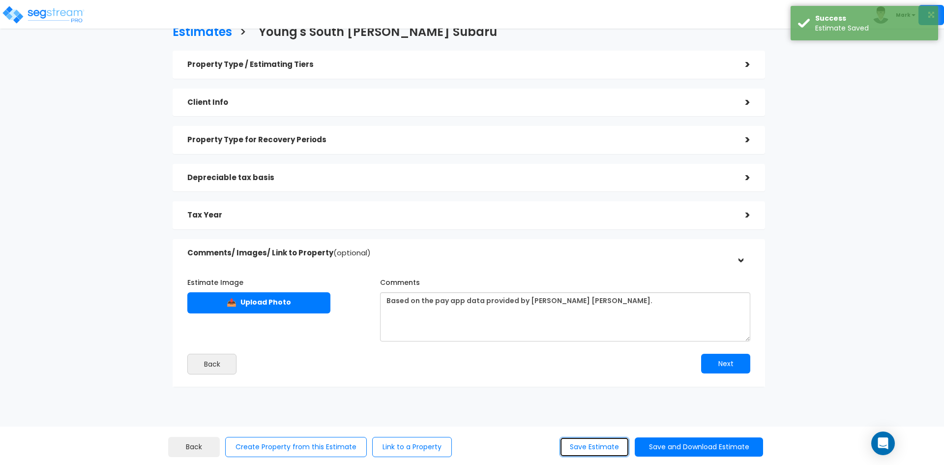
scroll to position [0, 0]
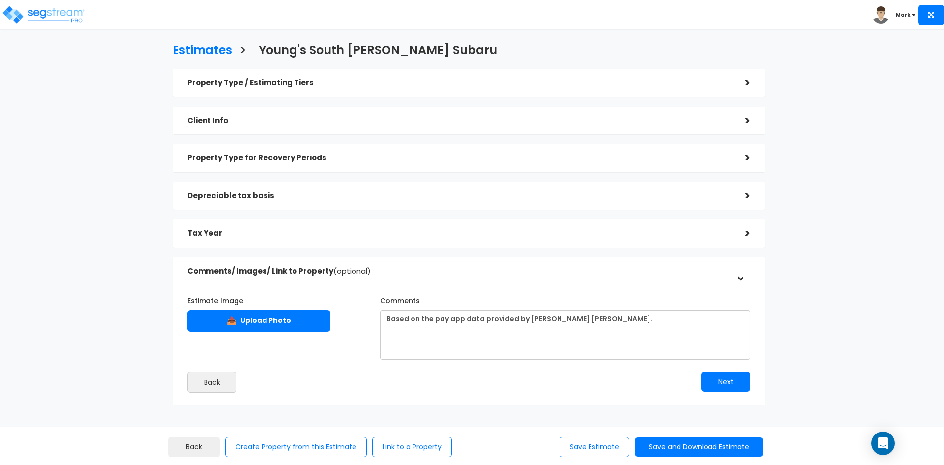
click at [318, 82] on h5 "Property Type / Estimating Tiers" at bounding box center [458, 83] width 543 height 8
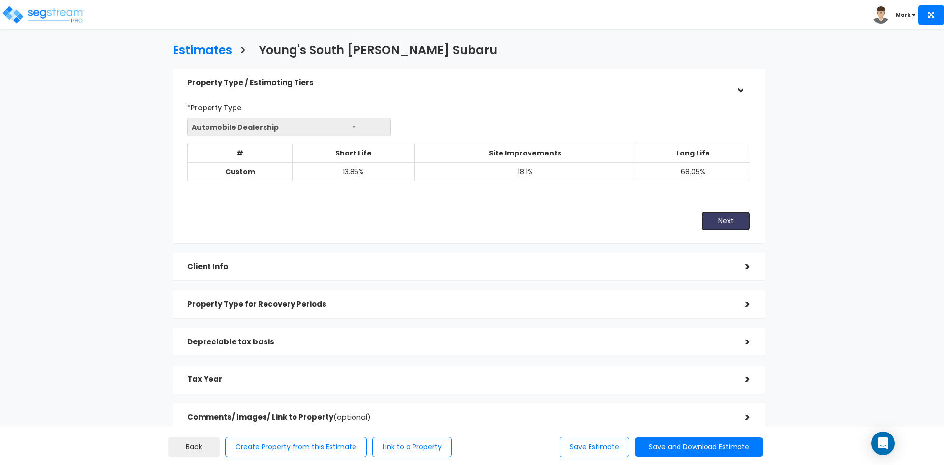
click at [707, 217] on button "Next" at bounding box center [725, 221] width 49 height 20
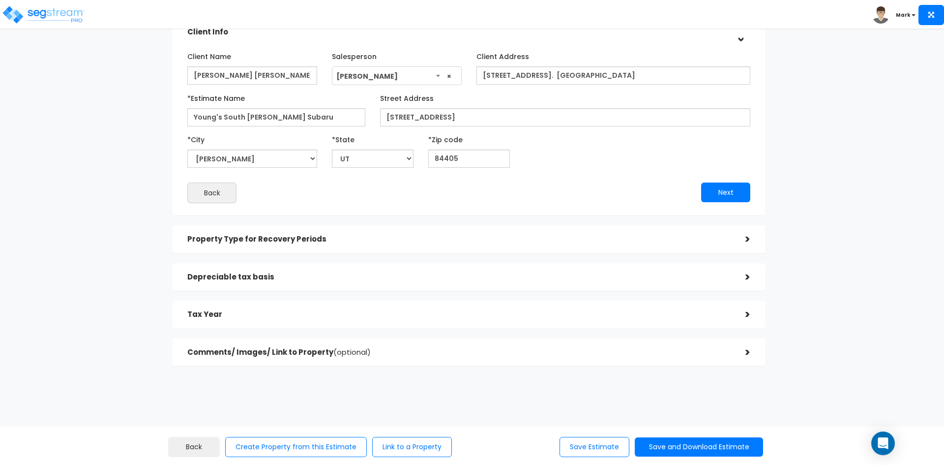
click at [288, 242] on h5 "Property Type for Recovery Periods" at bounding box center [458, 239] width 543 height 8
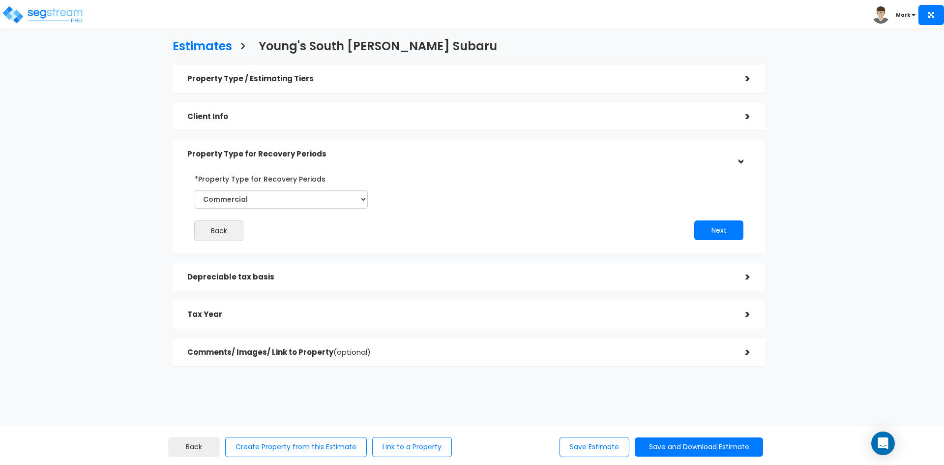
scroll to position [4, 0]
click at [301, 273] on h5 "Depreciable tax basis" at bounding box center [458, 277] width 543 height 8
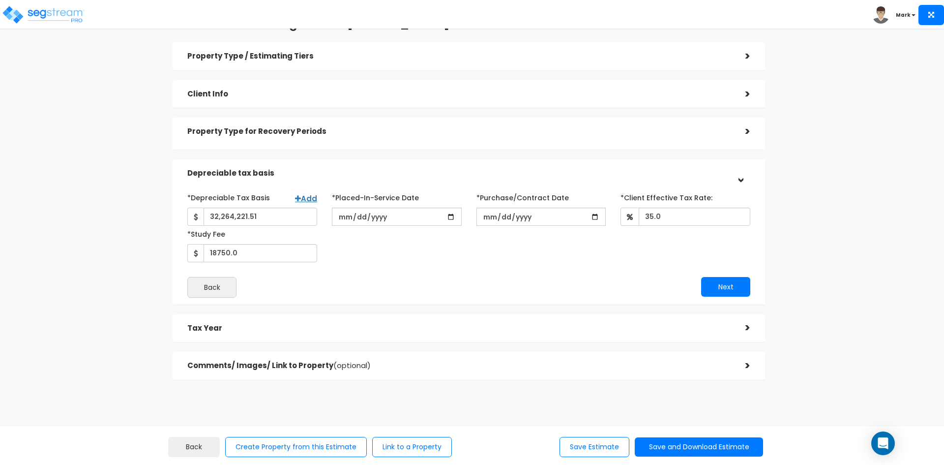
scroll to position [42, 0]
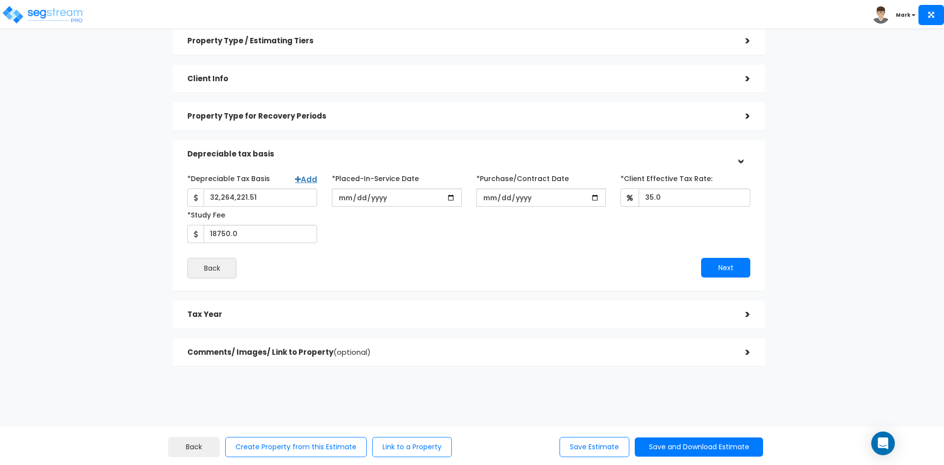
click at [328, 312] on h5 "Tax Year" at bounding box center [458, 314] width 543 height 8
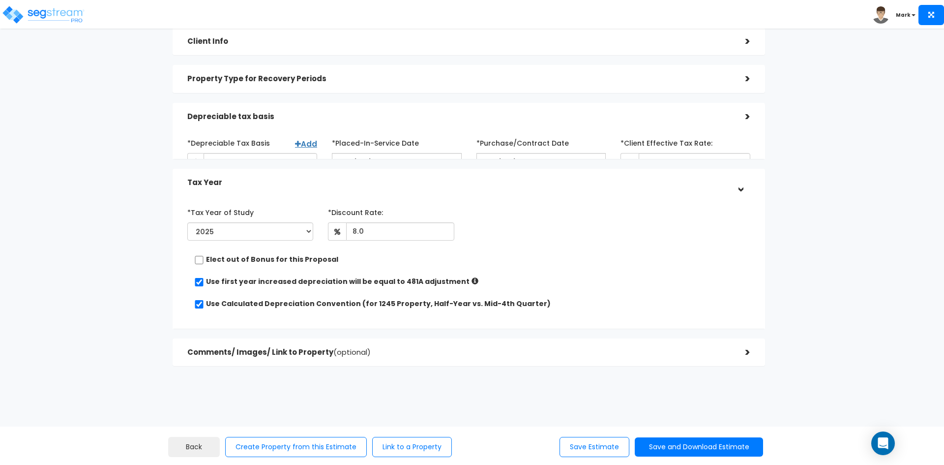
scroll to position [84, 0]
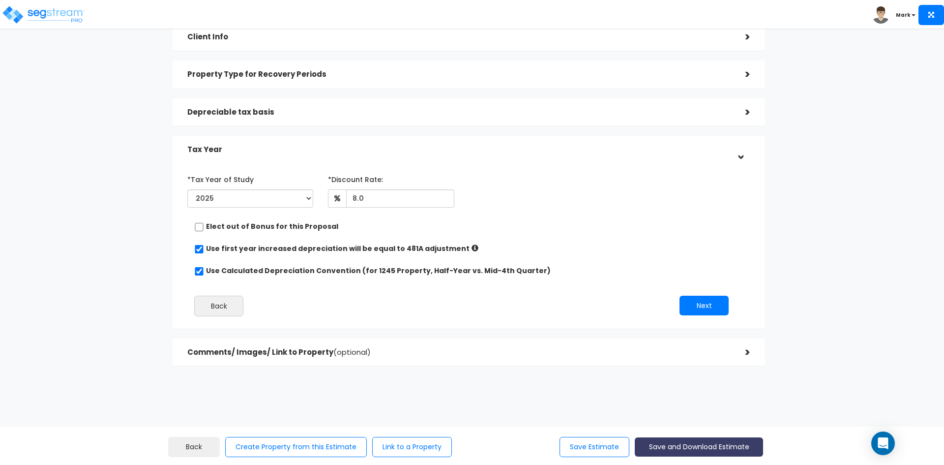
click at [675, 445] on button "Save and Download Estimate" at bounding box center [699, 446] width 128 height 19
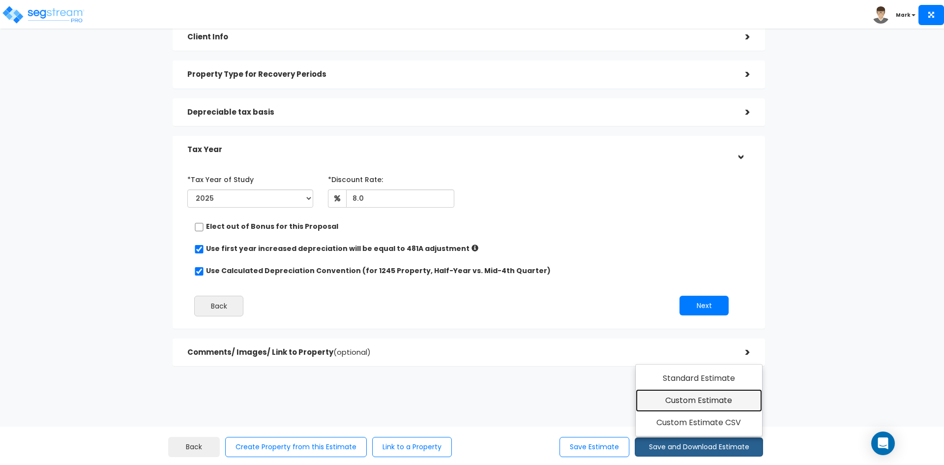
click at [690, 400] on link "Custom Estimate" at bounding box center [699, 400] width 126 height 23
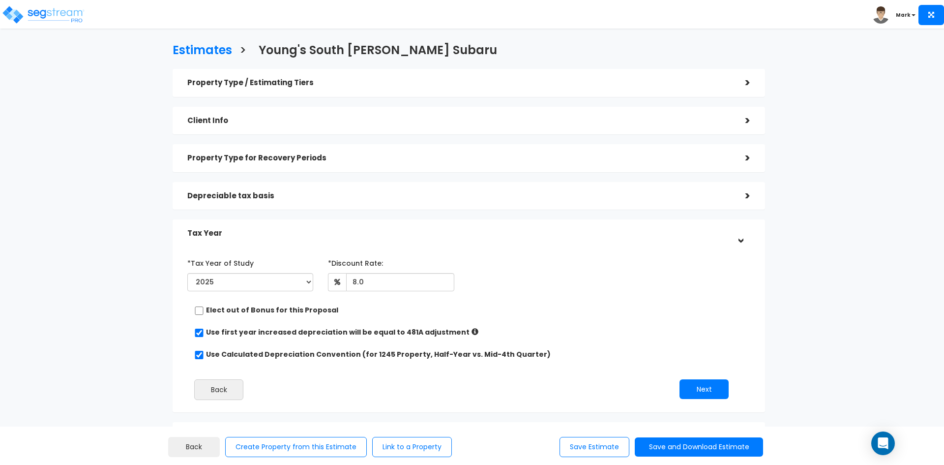
click at [328, 85] on h5 "Property Type / Estimating Tiers" at bounding box center [458, 83] width 543 height 8
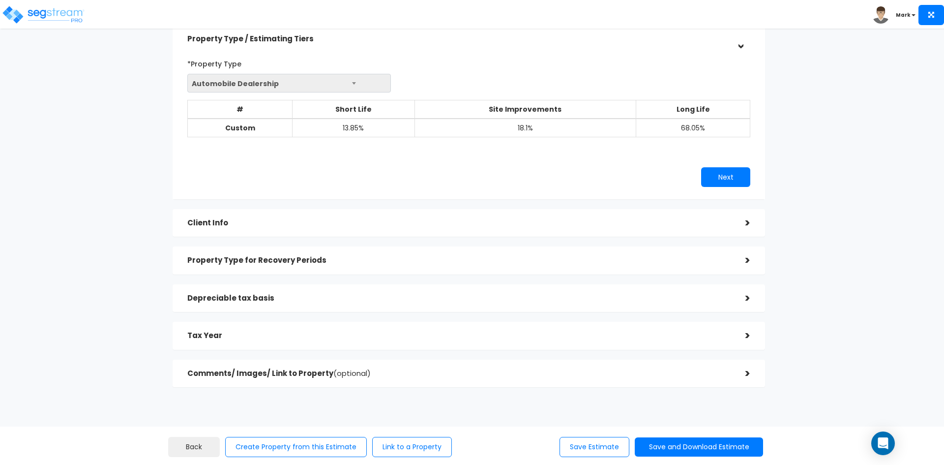
scroll to position [65, 0]
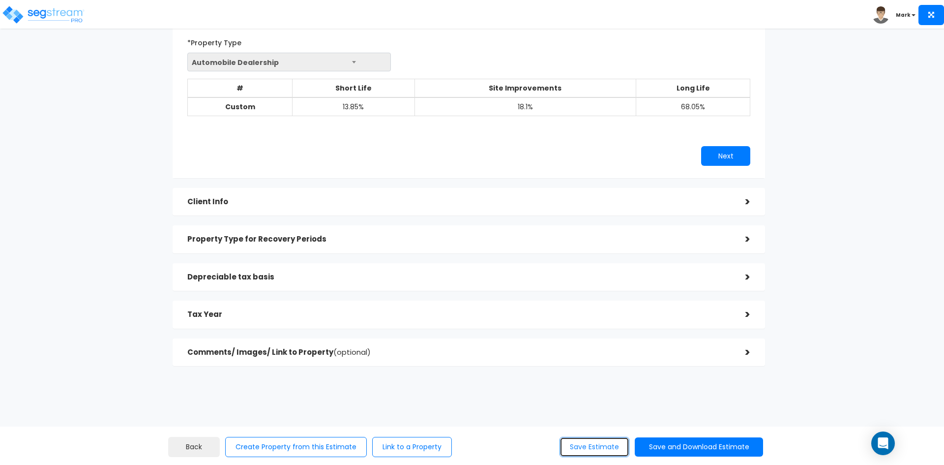
click at [579, 452] on button "Save Estimate" at bounding box center [594, 447] width 70 height 20
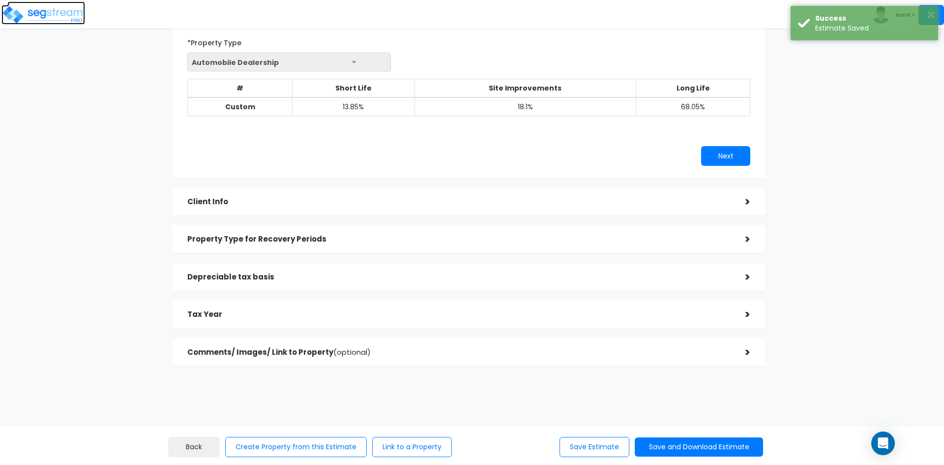
click at [34, 12] on img at bounding box center [43, 15] width 84 height 20
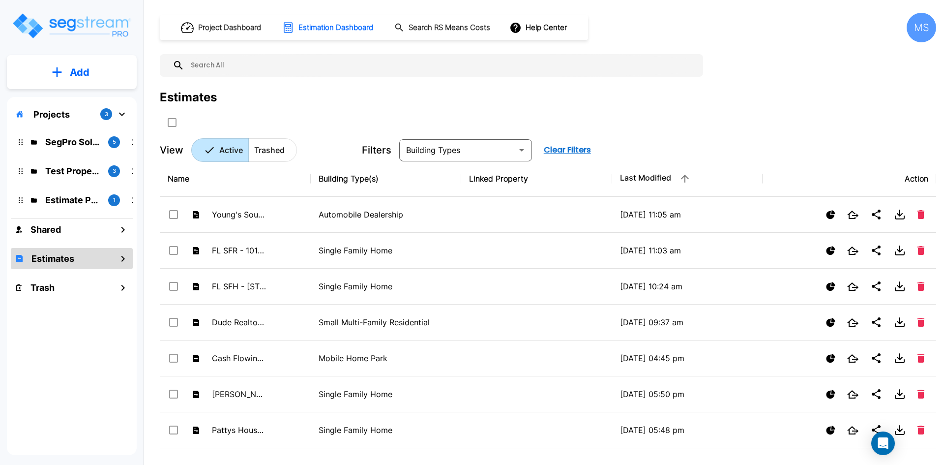
click at [55, 258] on h1 "Estimates" at bounding box center [52, 258] width 43 height 13
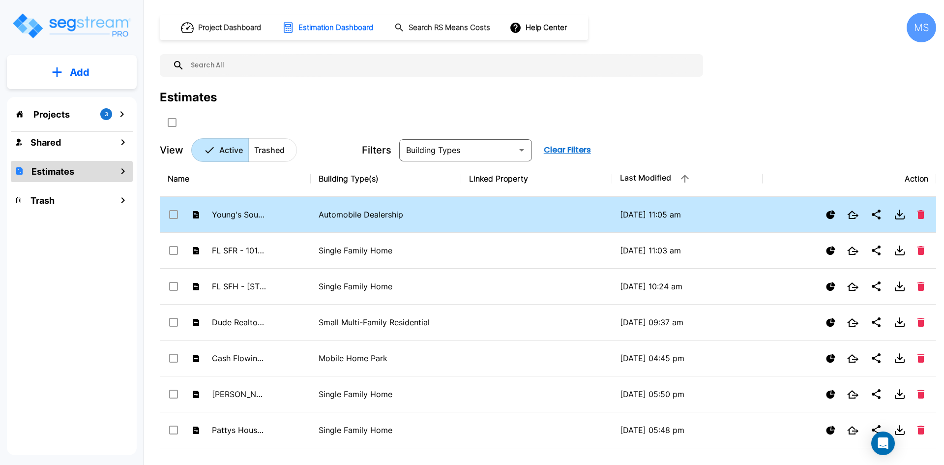
click at [365, 215] on p "Automobile Dealership" at bounding box center [386, 214] width 135 height 12
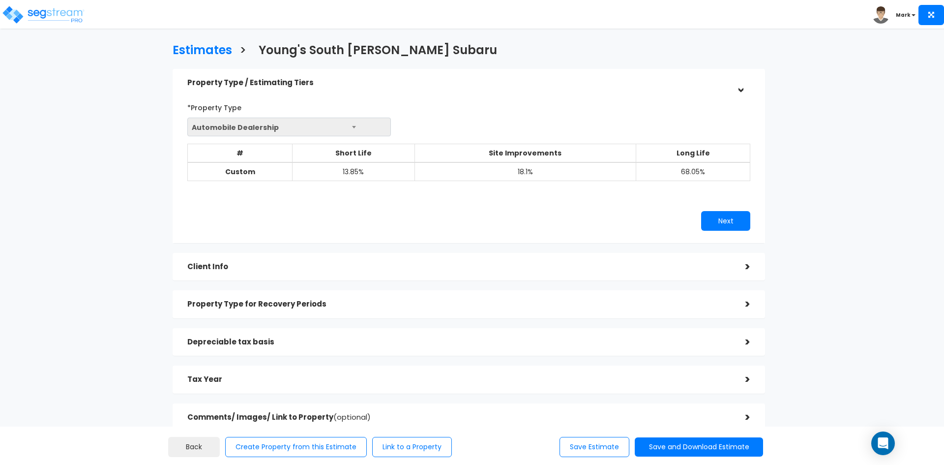
click at [359, 124] on span "Automobile Dealership" at bounding box center [289, 127] width 203 height 19
click at [354, 124] on span "Automobile Dealership" at bounding box center [289, 127] width 203 height 19
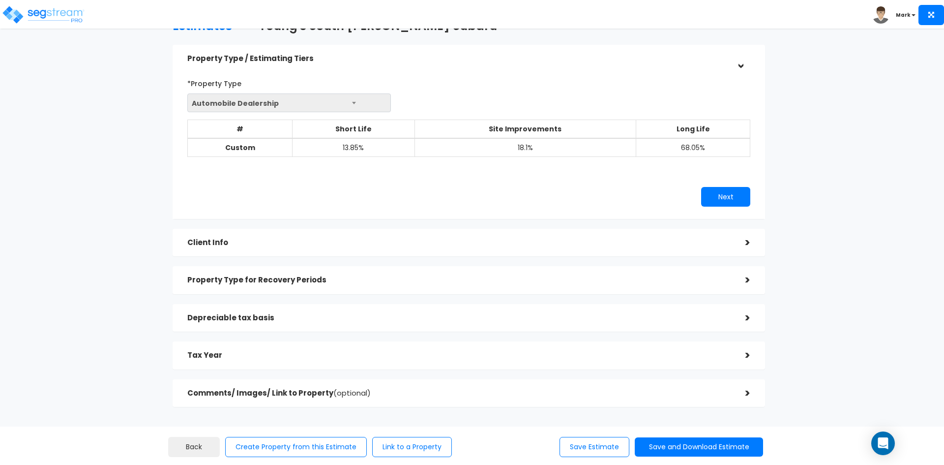
scroll to position [65, 0]
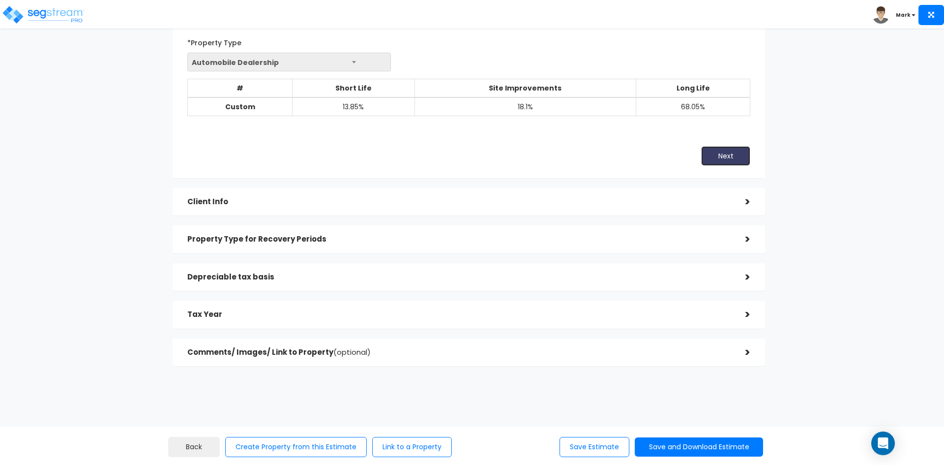
click at [723, 151] on button "Next" at bounding box center [725, 156] width 49 height 20
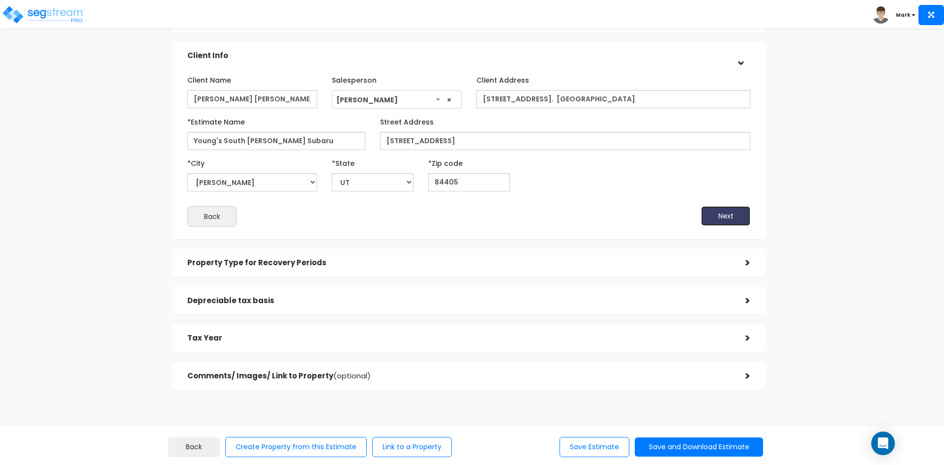
click at [716, 216] on button "Next" at bounding box center [725, 216] width 49 height 20
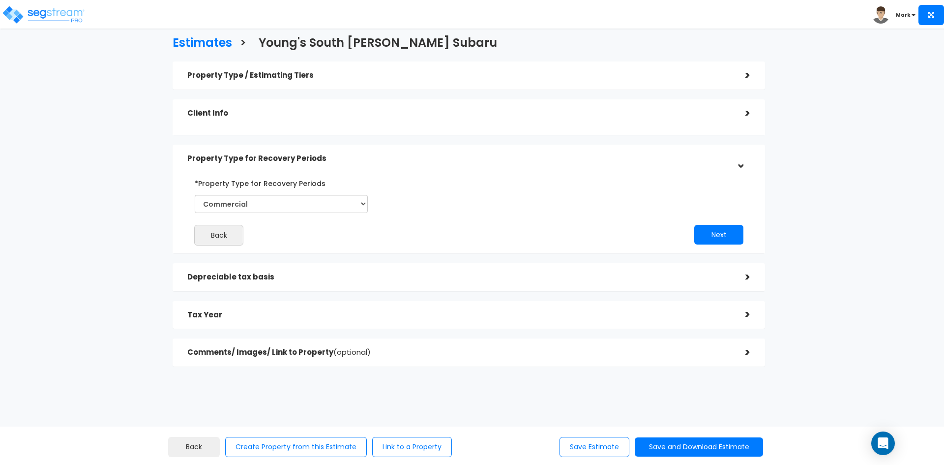
scroll to position [4, 0]
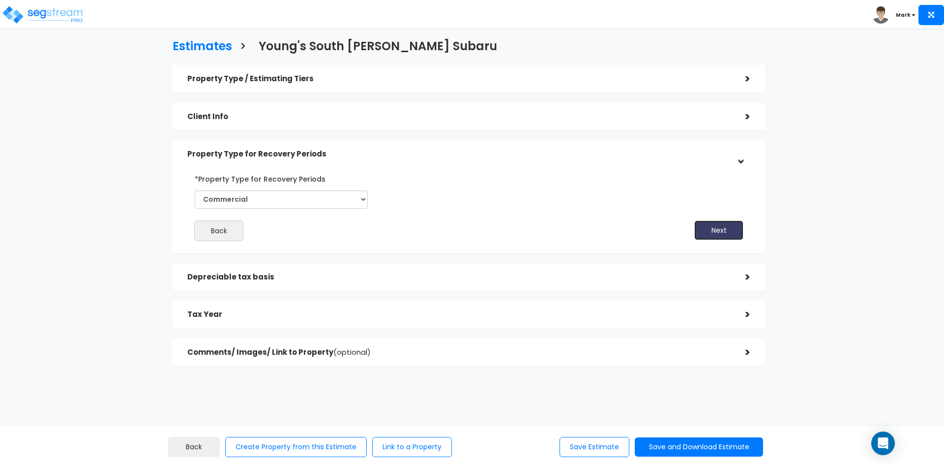
click at [718, 232] on button "Next" at bounding box center [718, 230] width 49 height 20
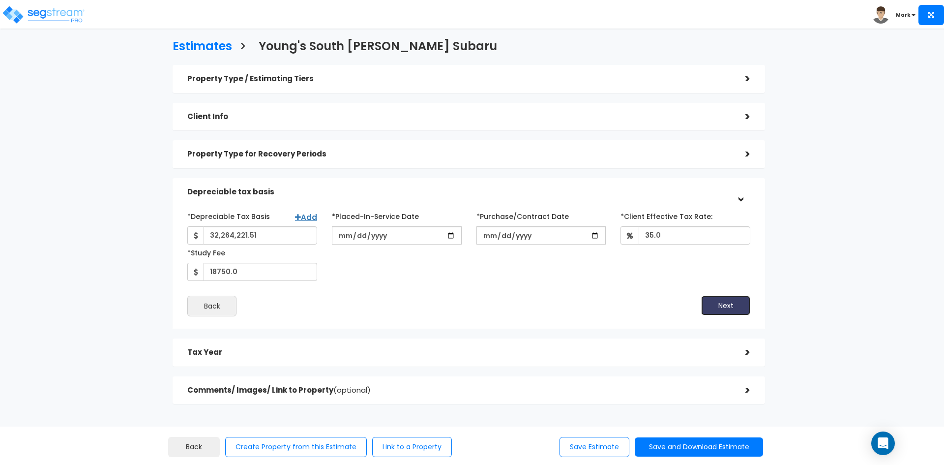
click at [721, 301] on button "Next" at bounding box center [725, 305] width 49 height 20
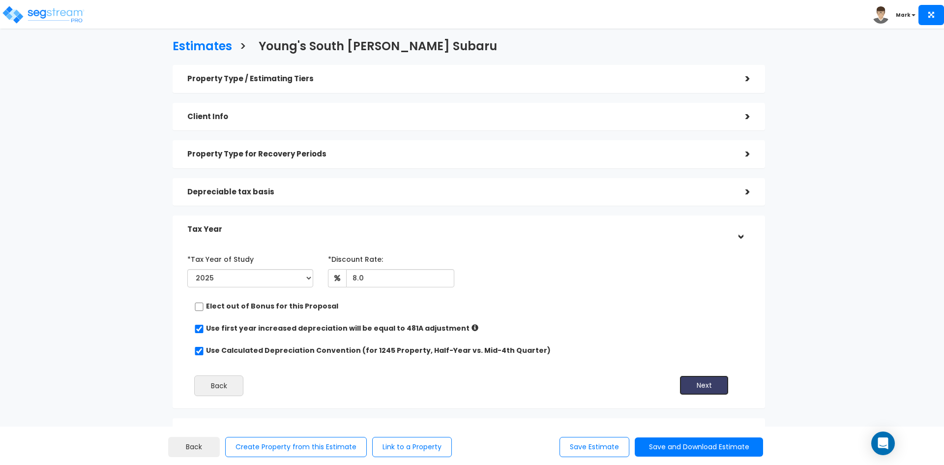
click at [695, 380] on button "Next" at bounding box center [703, 385] width 49 height 20
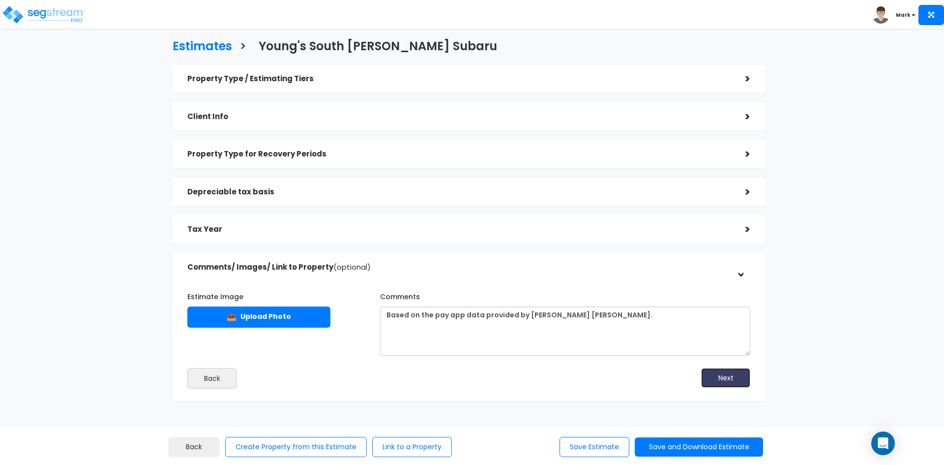
click at [709, 374] on button "Next" at bounding box center [725, 378] width 49 height 20
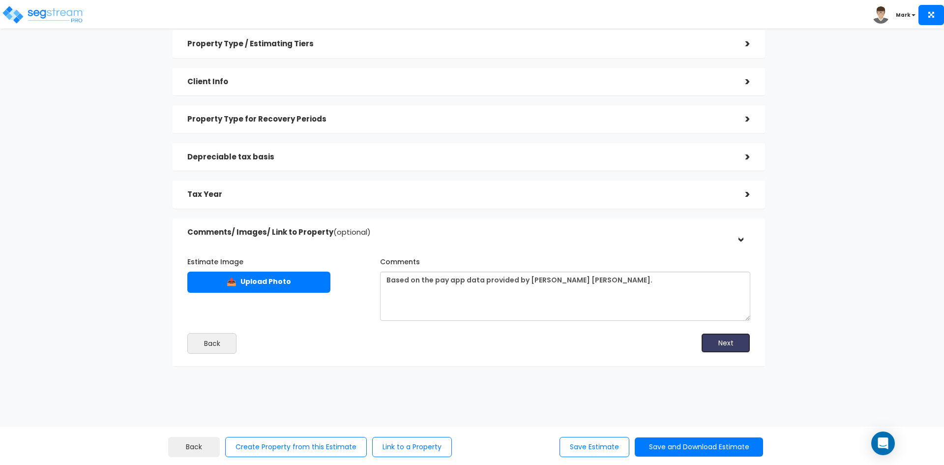
click at [727, 348] on button "Next" at bounding box center [725, 343] width 49 height 20
click at [726, 345] on button "Next" at bounding box center [725, 343] width 49 height 20
click at [719, 342] on button "Next" at bounding box center [725, 343] width 49 height 20
click at [687, 448] on button "Save and Download Estimate" at bounding box center [699, 446] width 128 height 19
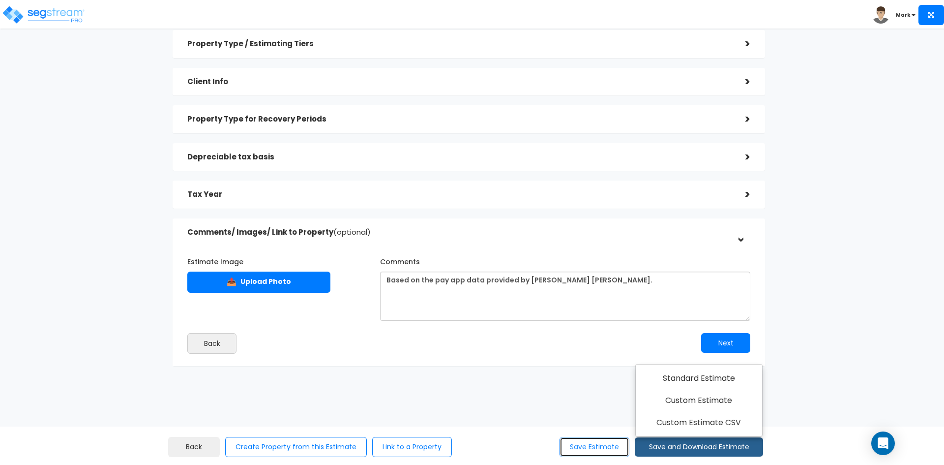
click at [586, 446] on button "Save Estimate" at bounding box center [594, 447] width 70 height 20
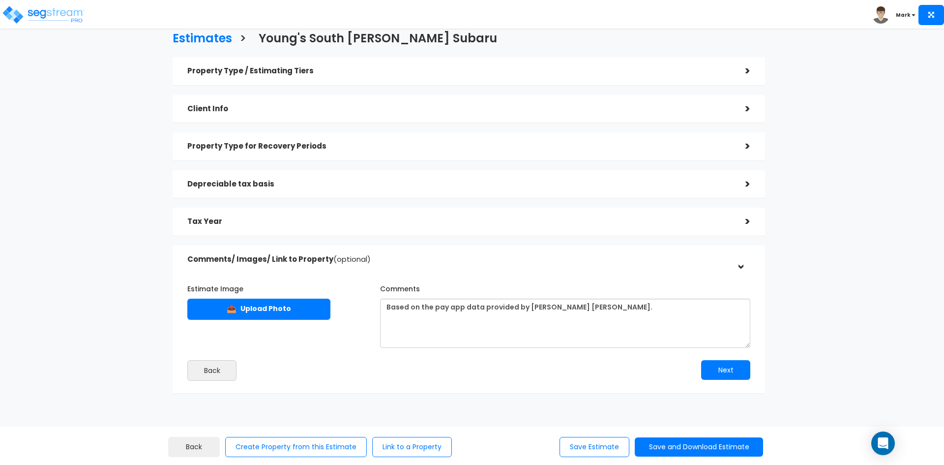
scroll to position [0, 0]
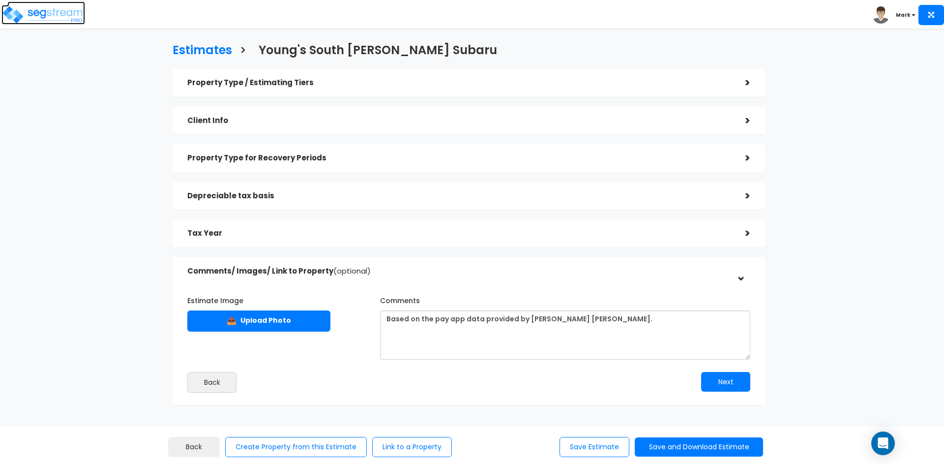
click at [36, 10] on img at bounding box center [43, 15] width 84 height 20
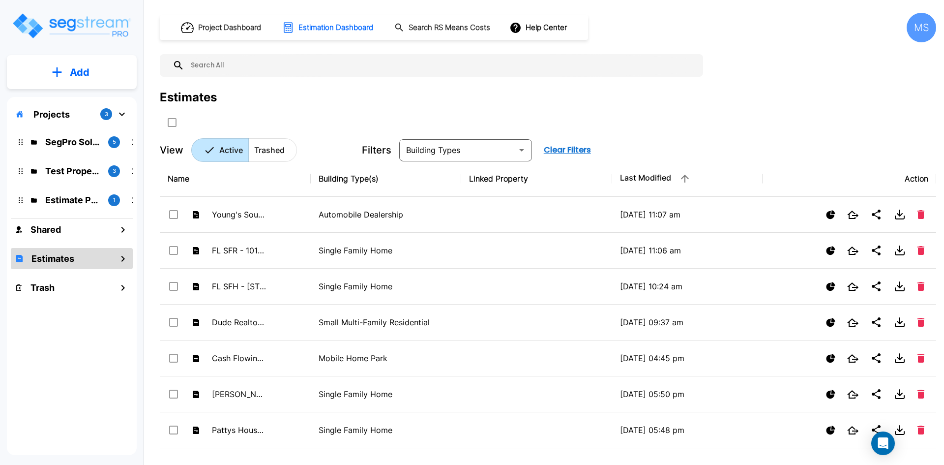
click at [53, 259] on h1 "Estimates" at bounding box center [52, 258] width 43 height 13
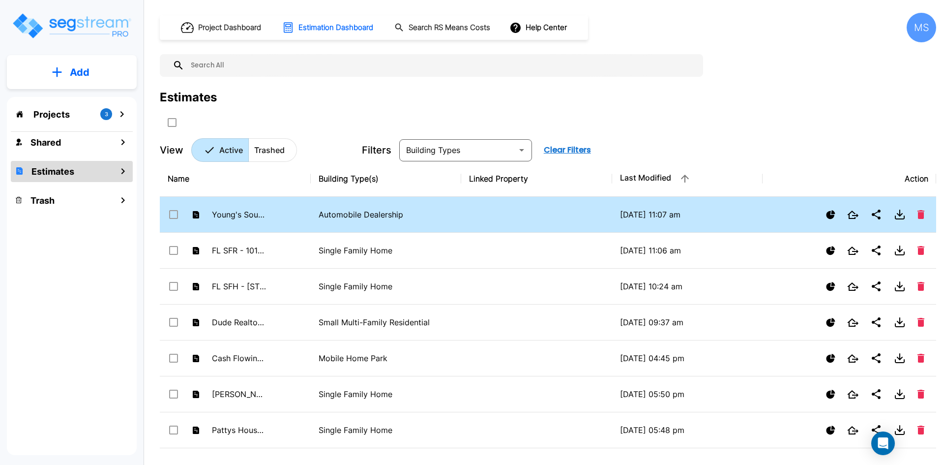
click at [337, 218] on p "Automobile Dealership" at bounding box center [386, 214] width 135 height 12
click at [338, 218] on p "Automobile Dealership" at bounding box center [386, 214] width 135 height 12
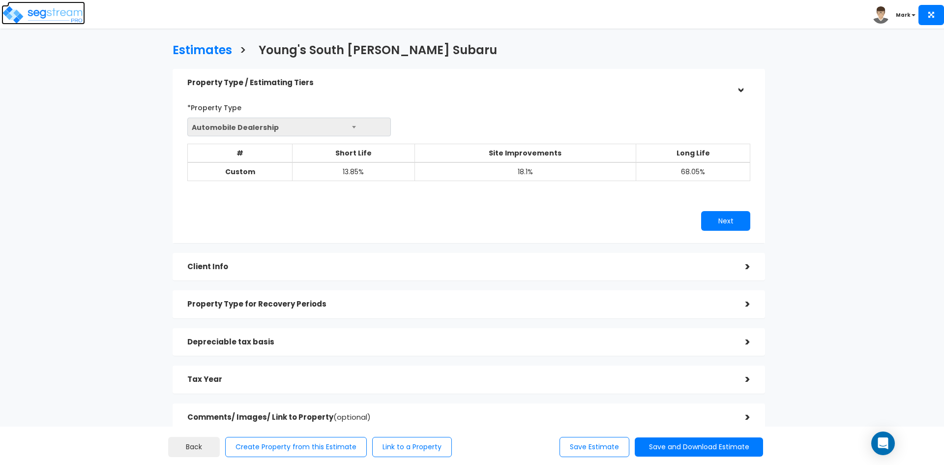
click at [53, 13] on img at bounding box center [43, 15] width 84 height 20
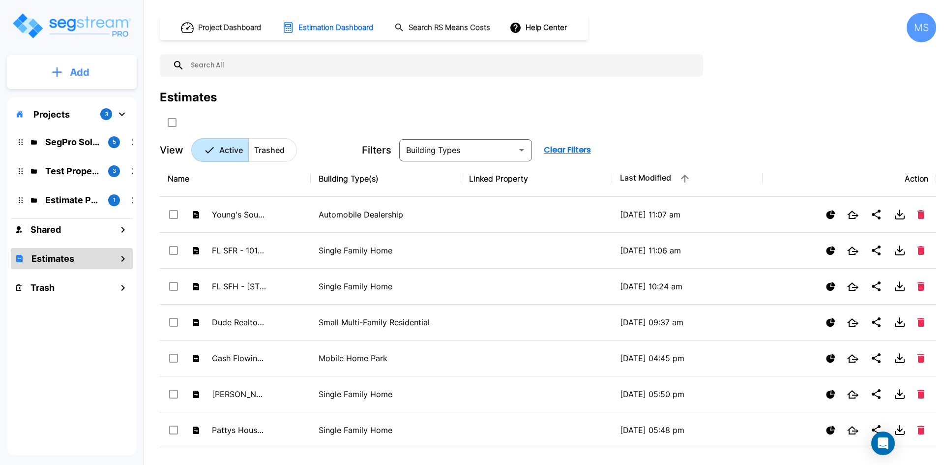
click at [86, 73] on p "Add" at bounding box center [80, 72] width 20 height 15
click at [86, 154] on p "Add Estimate" at bounding box center [78, 155] width 50 height 12
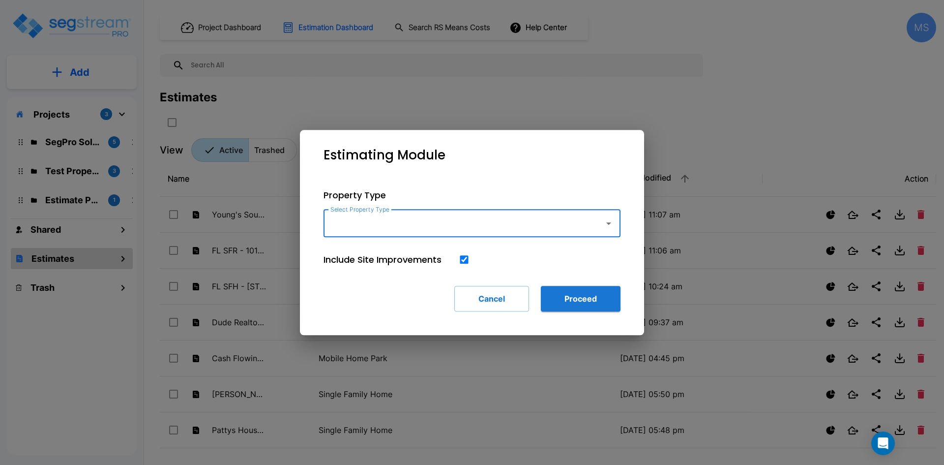
click at [414, 230] on input "Select Property Type" at bounding box center [461, 223] width 267 height 19
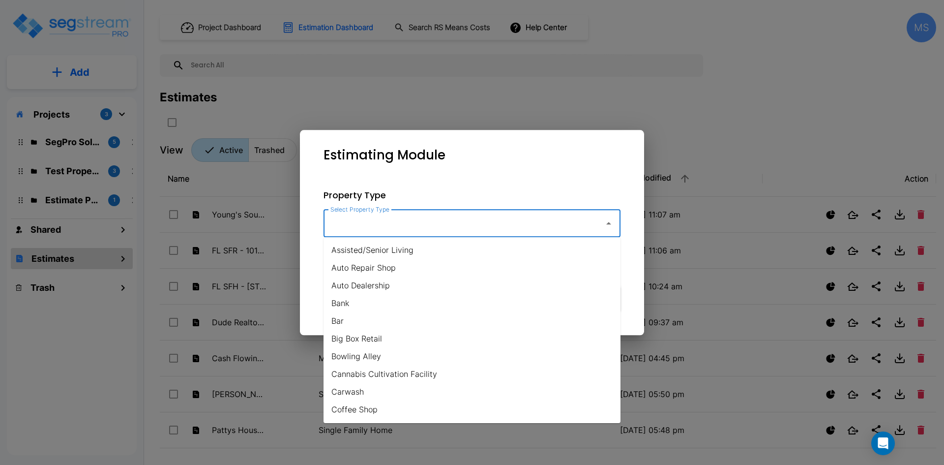
click at [380, 286] on li "Auto Dealership" at bounding box center [471, 285] width 297 height 18
type input "Auto Dealership"
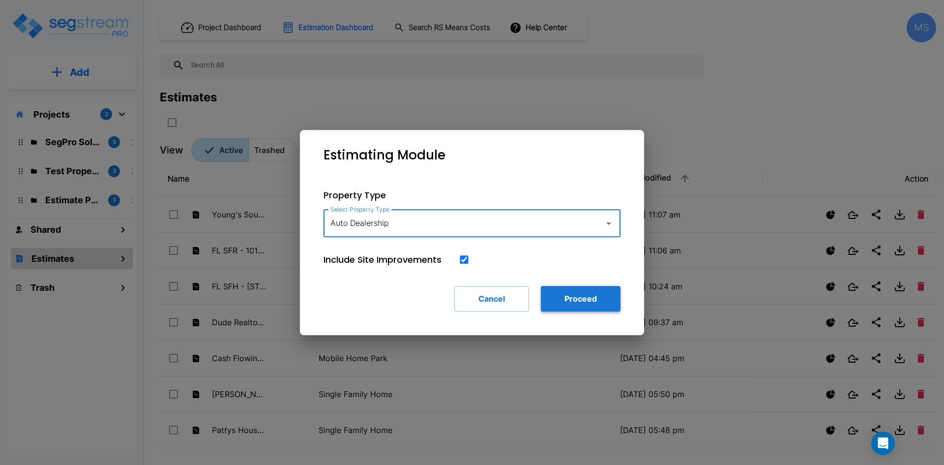
click at [582, 298] on button "Proceed" at bounding box center [581, 299] width 80 height 26
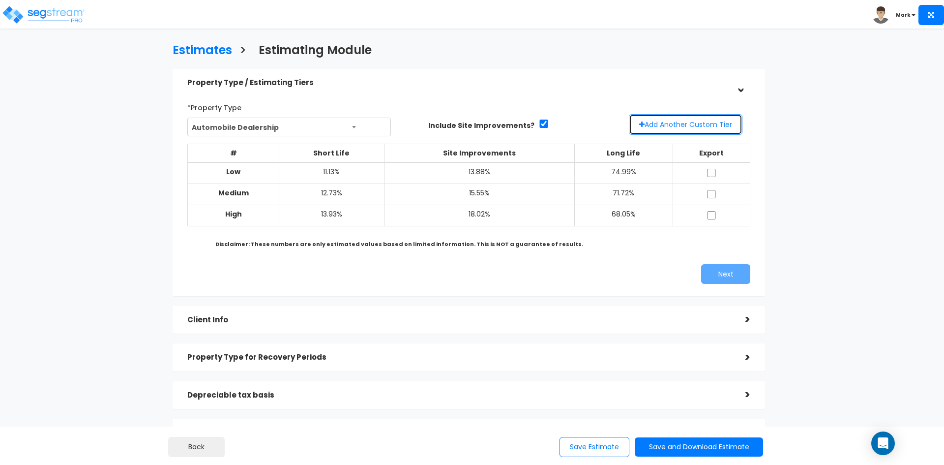
click at [695, 118] on button "Add Another Custom Tier" at bounding box center [686, 124] width 114 height 21
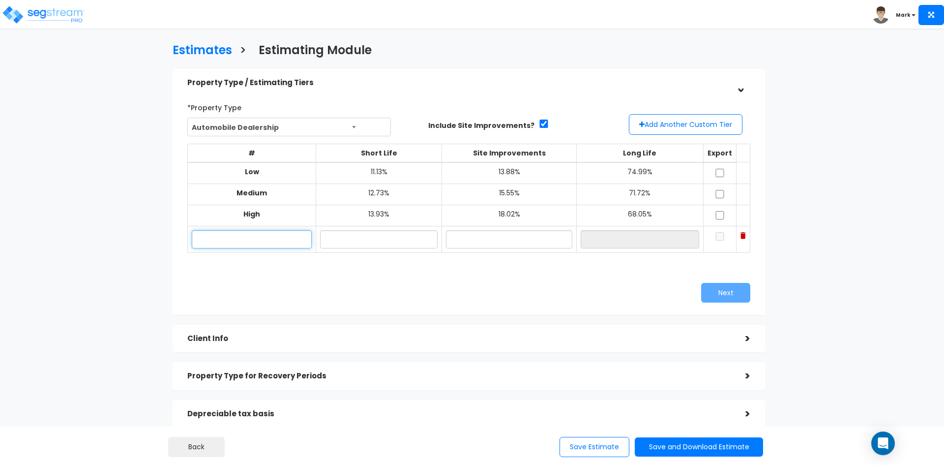
click at [286, 234] on input "text" at bounding box center [252, 239] width 120 height 18
click at [379, 238] on input "text" at bounding box center [378, 239] width 117 height 18
click at [244, 238] on input "Custom" at bounding box center [252, 239] width 120 height 18
type input "C"
click at [267, 238] on input "text" at bounding box center [252, 239] width 120 height 18
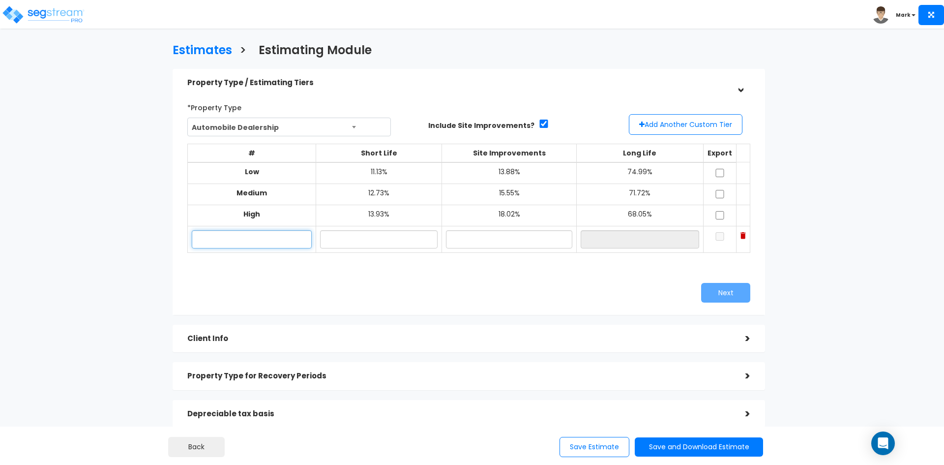
click at [257, 240] on input "text" at bounding box center [252, 239] width 120 height 18
paste input "3730 S Riverdale Rd"
type input "3730 S Riverdale Rd"
click at [391, 241] on input "text" at bounding box center [378, 239] width 117 height 18
type input "13.90%"
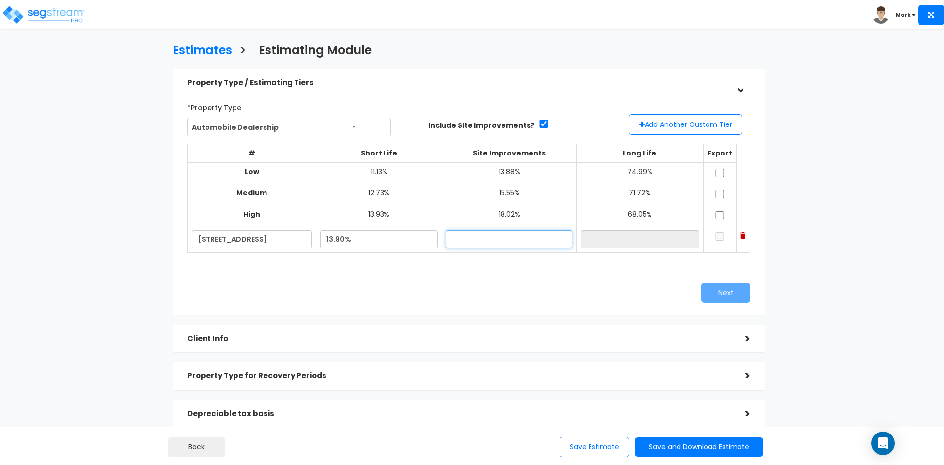
click at [499, 238] on input "text" at bounding box center [509, 239] width 126 height 18
type input "18.10%"
type input "68.00%"
click at [627, 246] on input "68.00%" at bounding box center [640, 239] width 118 height 18
click at [715, 234] on input "checkbox" at bounding box center [720, 236] width 10 height 8
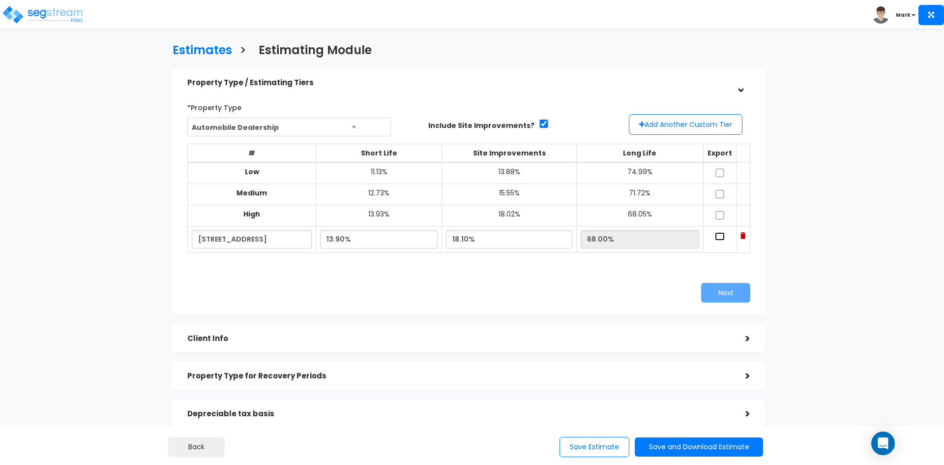
checkbox input "true"
drag, startPoint x: 465, startPoint y: 239, endPoint x: 470, endPoint y: 240, distance: 5.1
click at [470, 240] on input "18.10%" at bounding box center [509, 239] width 126 height 18
type input "18.16%"
type input "67.94%"
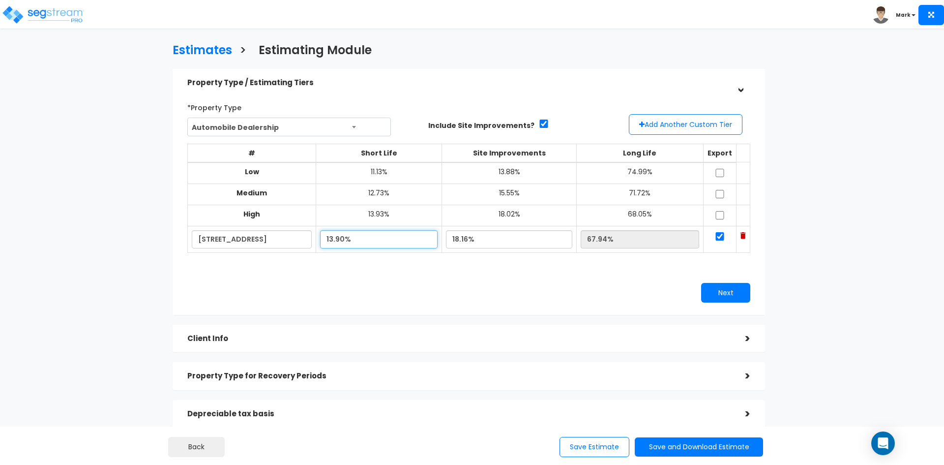
click at [355, 240] on input "13.90%" at bounding box center [378, 239] width 117 height 18
click at [723, 171] on td at bounding box center [719, 173] width 33 height 22
click at [718, 175] on input "checkbox" at bounding box center [720, 173] width 10 height 8
checkbox input "true"
click at [719, 194] on input "checkbox" at bounding box center [720, 194] width 10 height 8
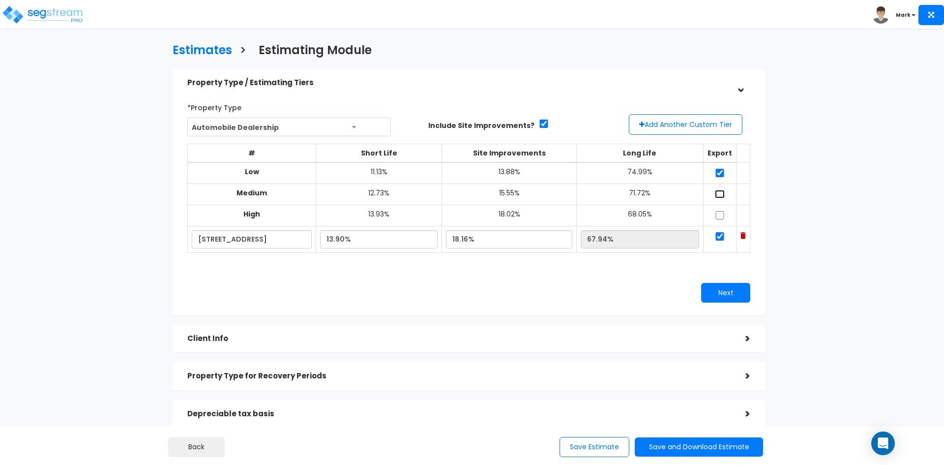
checkbox input "true"
click at [719, 214] on input "checkbox" at bounding box center [720, 215] width 10 height 8
checkbox input "true"
click at [726, 293] on button "Next" at bounding box center [725, 293] width 49 height 20
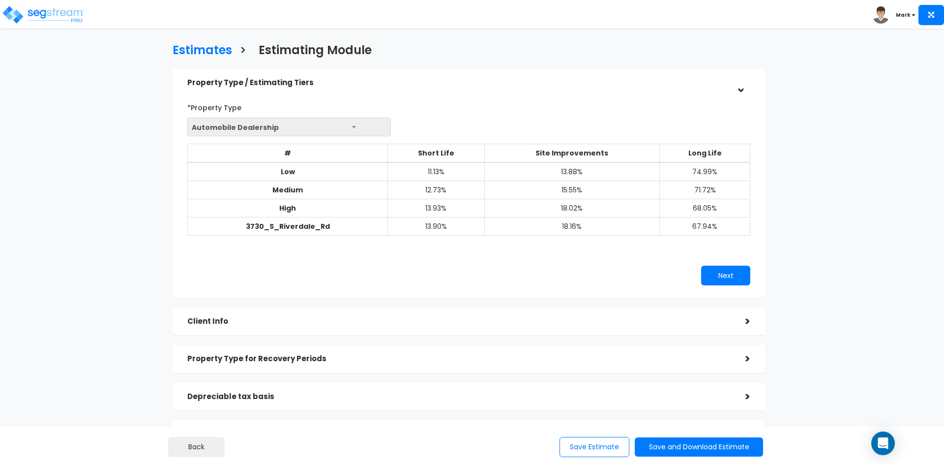
click at [321, 328] on div "Client Info" at bounding box center [458, 321] width 543 height 18
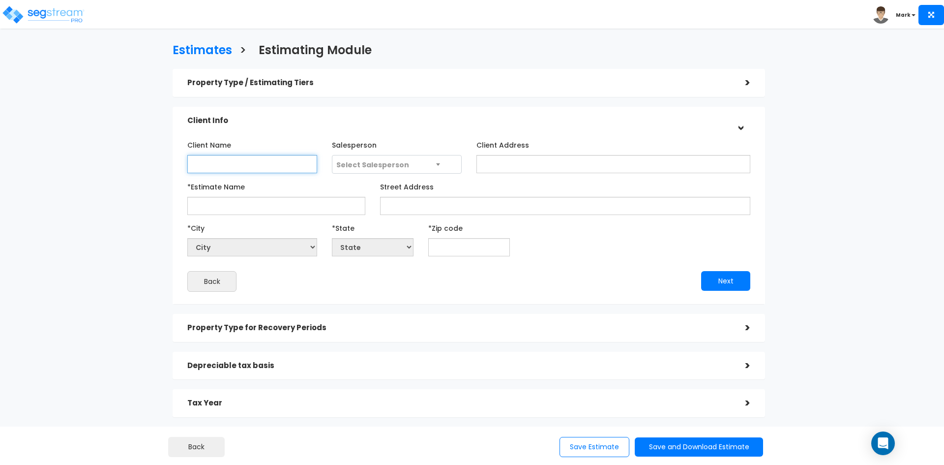
click at [255, 166] on input "Client Name" at bounding box center [252, 164] width 130 height 18
type input "Stokes Stevenson"
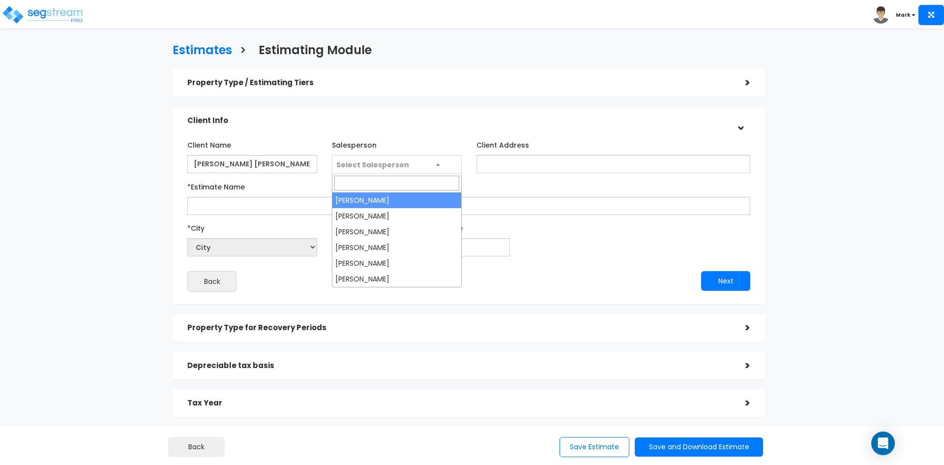
click at [383, 161] on span "Select Salesperson" at bounding box center [372, 165] width 73 height 10
select select "170"
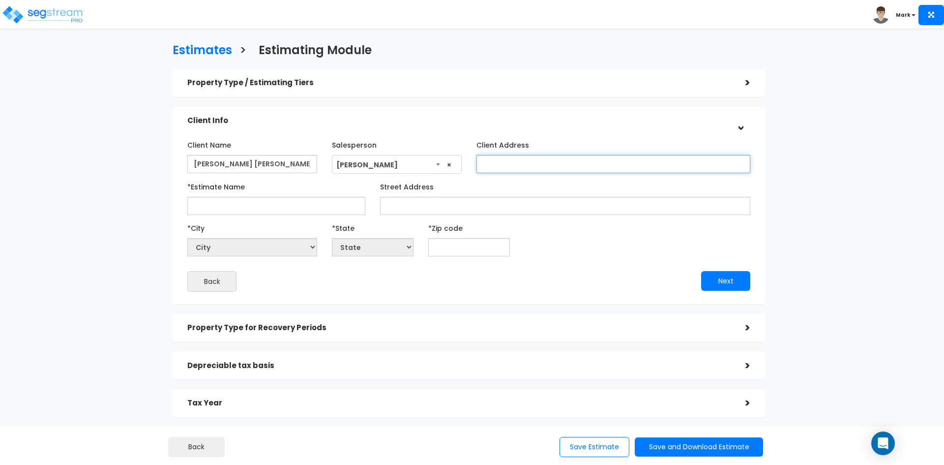
click at [515, 157] on input "Client Address" at bounding box center [613, 164] width 274 height 18
drag, startPoint x: 584, startPoint y: 170, endPoint x: 577, endPoint y: 169, distance: 7.0
click at [584, 170] on input "Client Address" at bounding box center [613, 164] width 274 height 18
paste input "1215 E Wilmington Ave, STE 120. Salt Lake City, UT 84106"
type input "1215 E Wilmington Ave, STE 120. Salt Lake City, UT 84106"
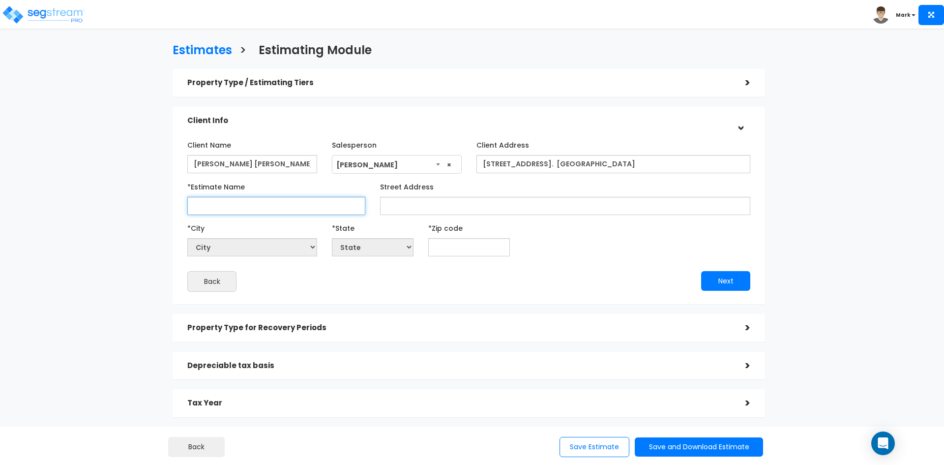
click at [217, 207] on input "*Estimate Name" at bounding box center [276, 206] width 178 height 18
type input "Stokes Stevenson - 3730 S Riverdale Rd"
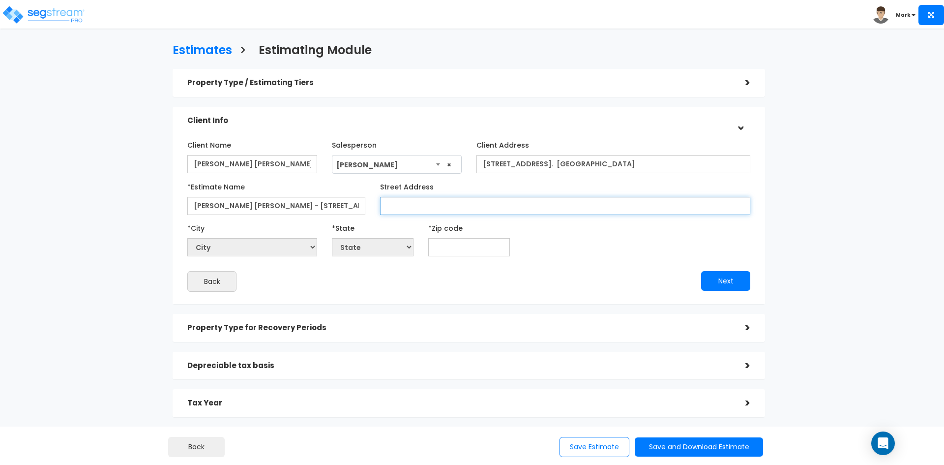
click at [397, 207] on input "Street Address" at bounding box center [565, 206] width 370 height 18
click at [538, 209] on input "Street Address" at bounding box center [565, 206] width 370 height 18
paste input "3730 S Riverdale Rd"
type input "3730 S Riverdale Rd"
click at [471, 247] on input "text" at bounding box center [469, 247] width 82 height 18
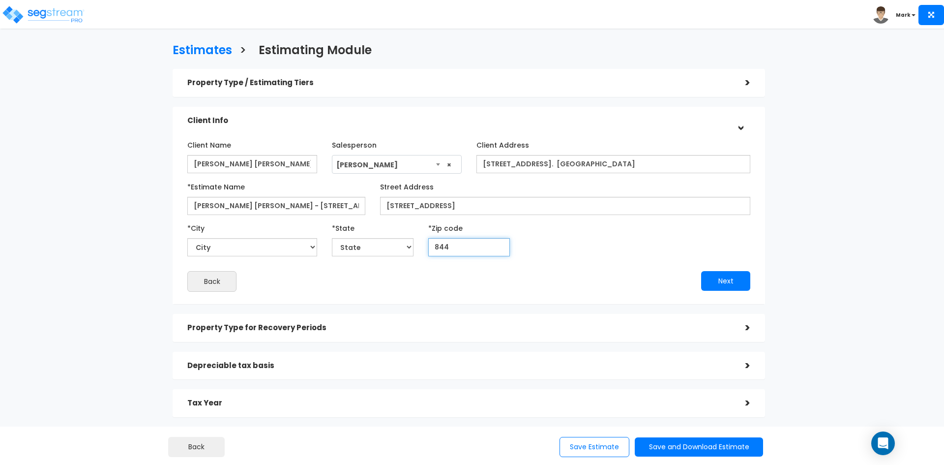
type input "8440"
select select "UT"
type input "84405"
click at [390, 282] on div "Back" at bounding box center [324, 281] width 289 height 21
click at [717, 279] on button "Next" at bounding box center [725, 281] width 49 height 20
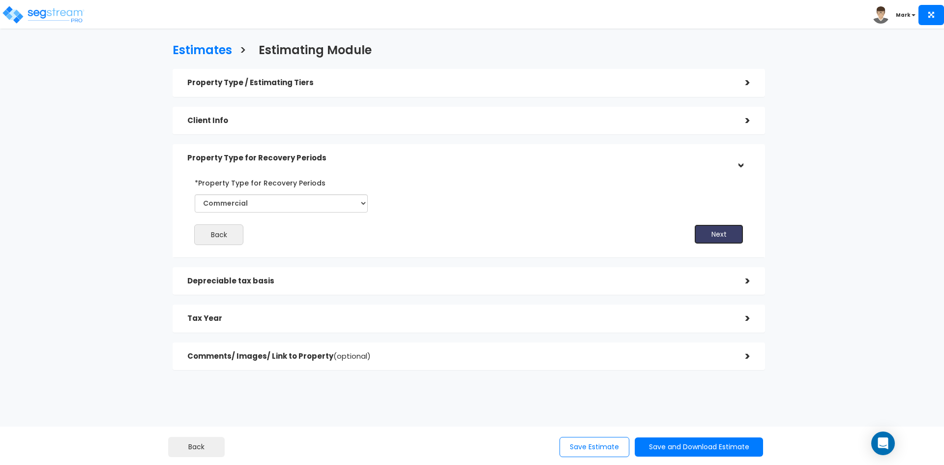
click at [712, 236] on button "Next" at bounding box center [718, 234] width 49 height 20
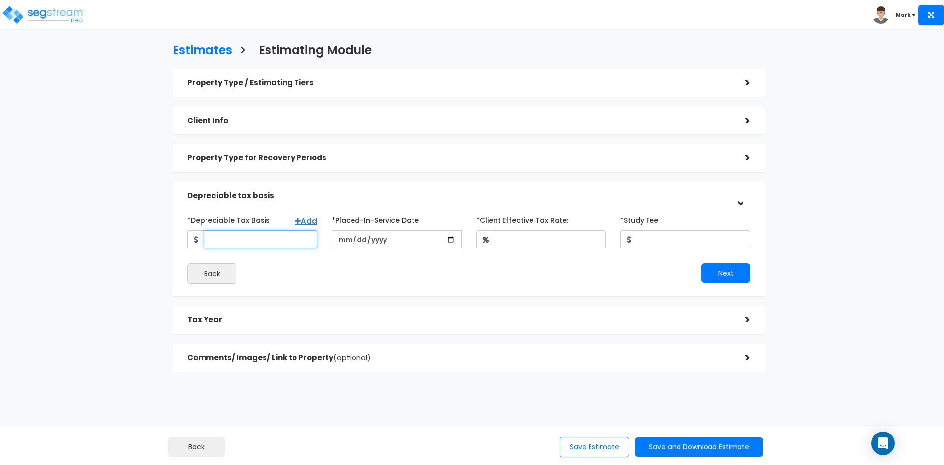
click at [234, 235] on input "*Depreciable Tax Basis" at bounding box center [261, 239] width 114 height 18
type input "32,364,221.51"
click at [450, 240] on input "date" at bounding box center [397, 239] width 130 height 18
type input "2025-03-01"
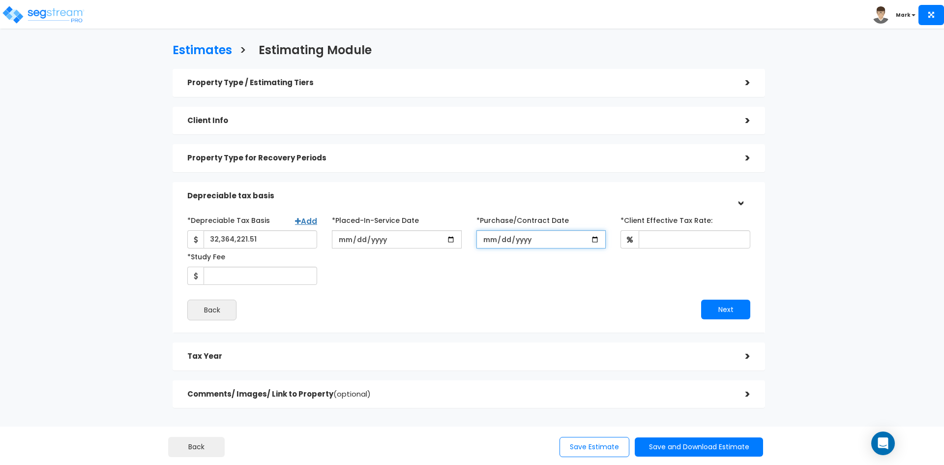
click at [517, 239] on input "*Purchase/Contract Date" at bounding box center [541, 239] width 130 height 18
click at [595, 238] on input "*Purchase/Contract Date" at bounding box center [541, 239] width 130 height 18
type input "2025-03-01"
click at [660, 237] on input "*Client Effective Tax Rate:" at bounding box center [695, 239] width 112 height 18
type input "35"
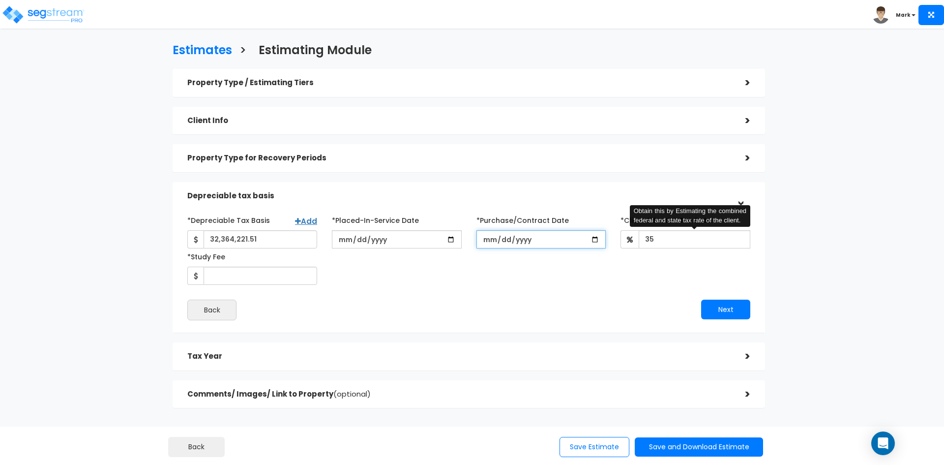
click at [595, 240] on input "2025-03-01" at bounding box center [541, 239] width 130 height 18
click at [594, 242] on input "2024-12-31" at bounding box center [541, 239] width 130 height 18
type input "2025-01-01"
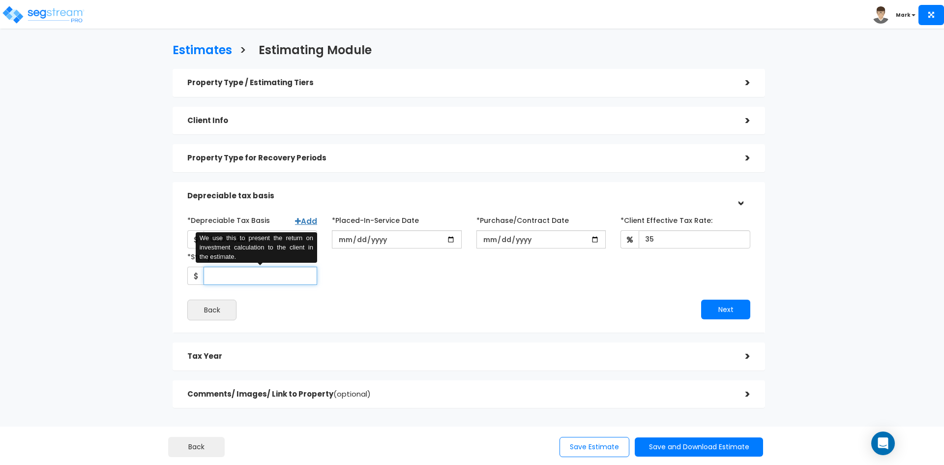
click at [245, 278] on input "*Study Fee" at bounding box center [261, 275] width 114 height 18
type input "18,500"
click at [731, 313] on button "Next" at bounding box center [725, 309] width 49 height 20
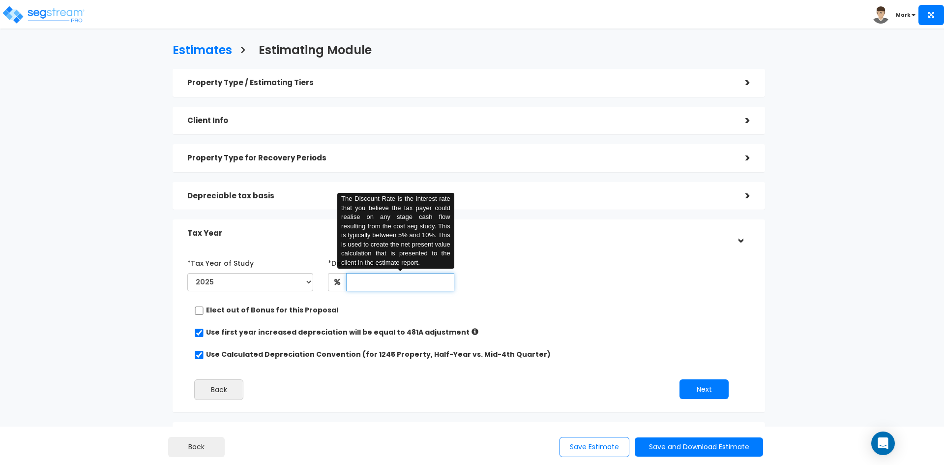
click at [398, 285] on input "text" at bounding box center [400, 282] width 108 height 18
type input "8"
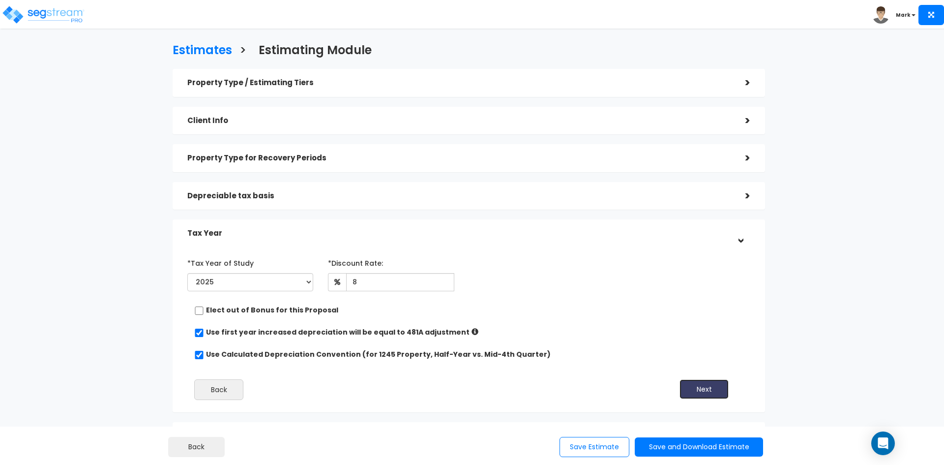
click at [708, 392] on button "Next" at bounding box center [703, 389] width 49 height 20
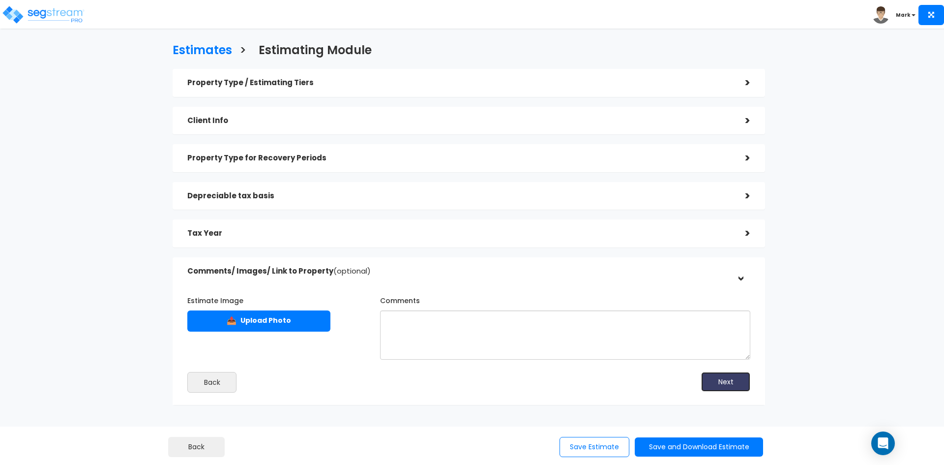
click at [722, 380] on button "Next" at bounding box center [725, 382] width 49 height 20
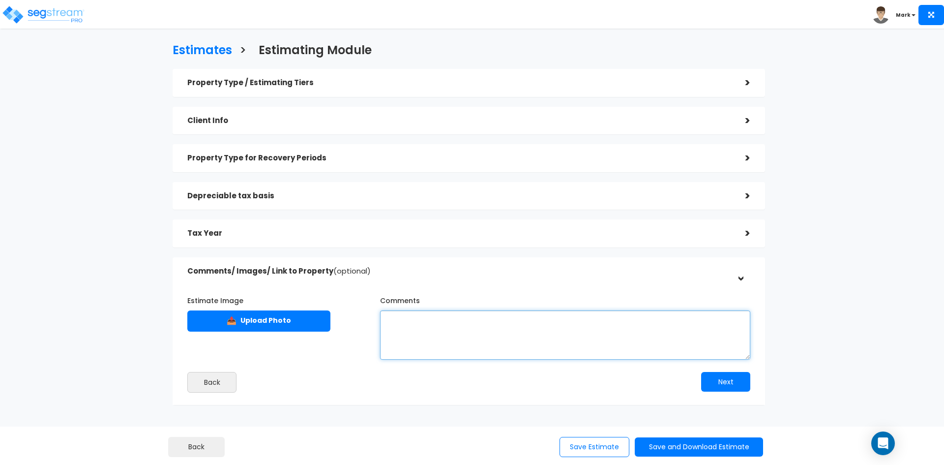
click at [430, 324] on textarea "Comments" at bounding box center [565, 334] width 370 height 49
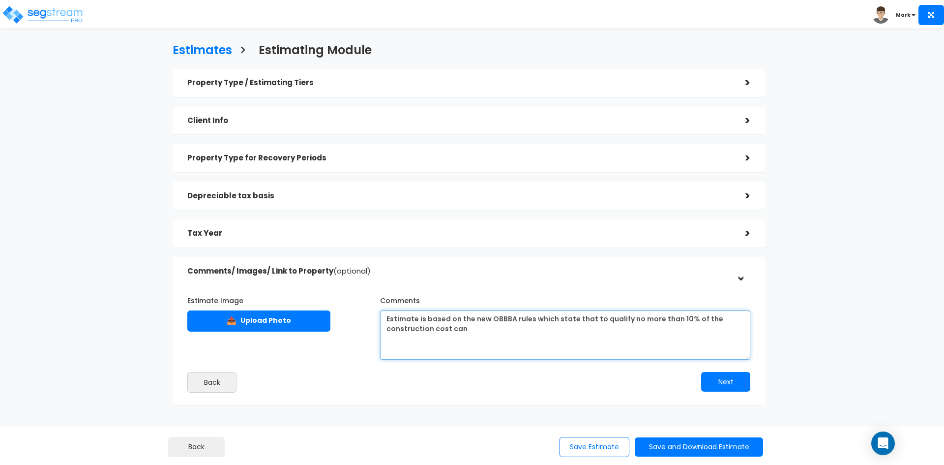
click at [625, 318] on textarea "Estimate is based on the new OBBBA rules which state that to qualify no more th…" at bounding box center [565, 334] width 370 height 49
click at [553, 330] on textarea "Estimate is based on the new OBBBA rules which state that to qualify for 100% b…" at bounding box center [565, 334] width 370 height 49
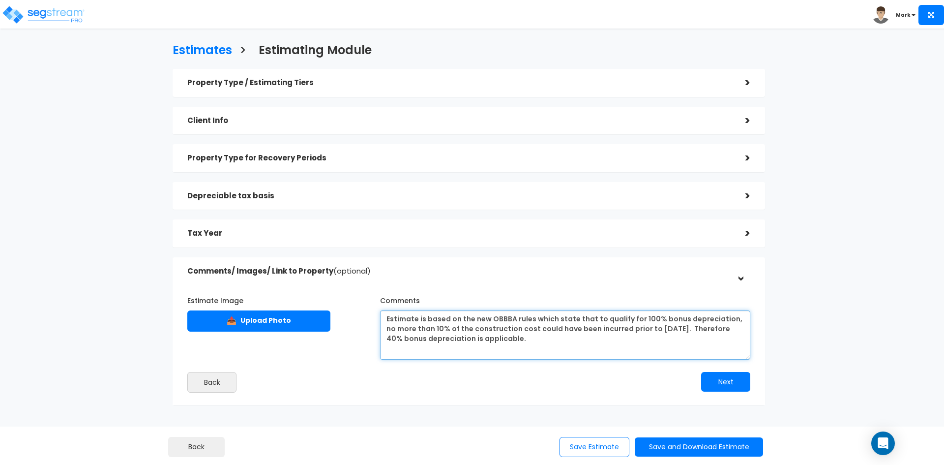
click at [518, 341] on textarea "Estimate is based on the new OBBBA rules which state that to qualify for 100% b…" at bounding box center [565, 334] width 370 height 49
type textarea "Estimate is based on the new OBBBA rules which state that to qualify for 100% b…"
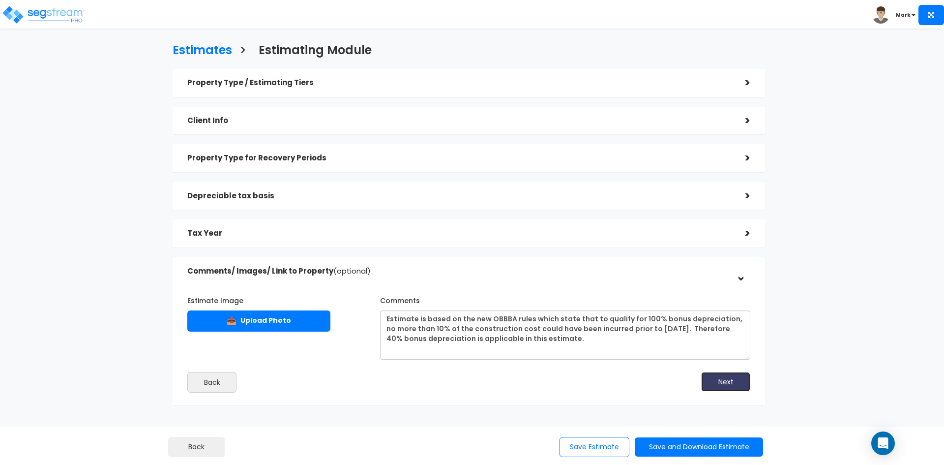
click at [722, 381] on button "Next" at bounding box center [725, 382] width 49 height 20
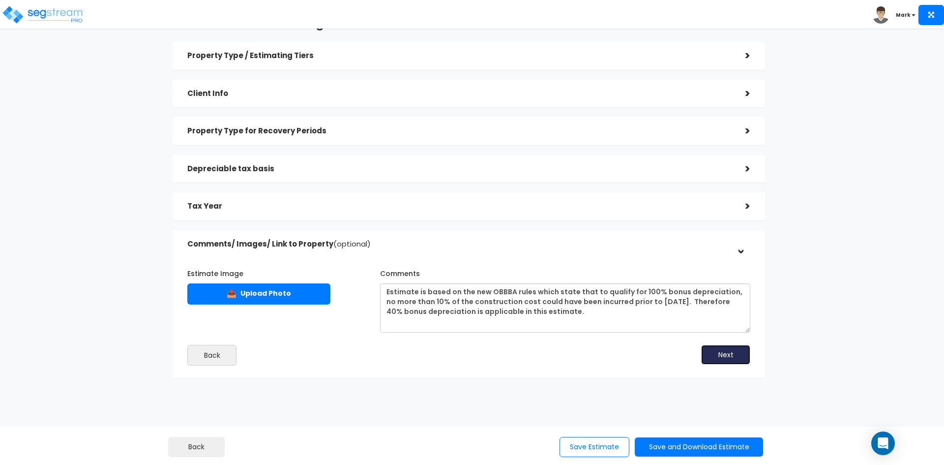
scroll to position [39, 0]
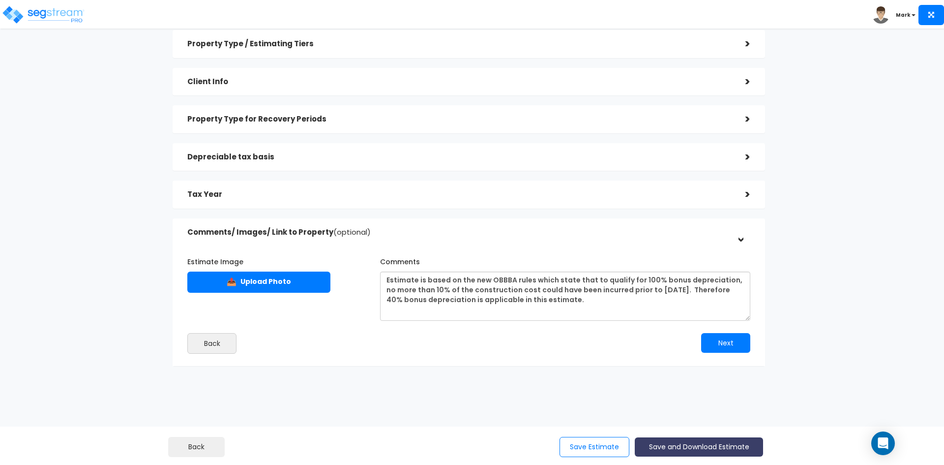
click at [675, 446] on button "Save and Download Estimate" at bounding box center [699, 446] width 128 height 19
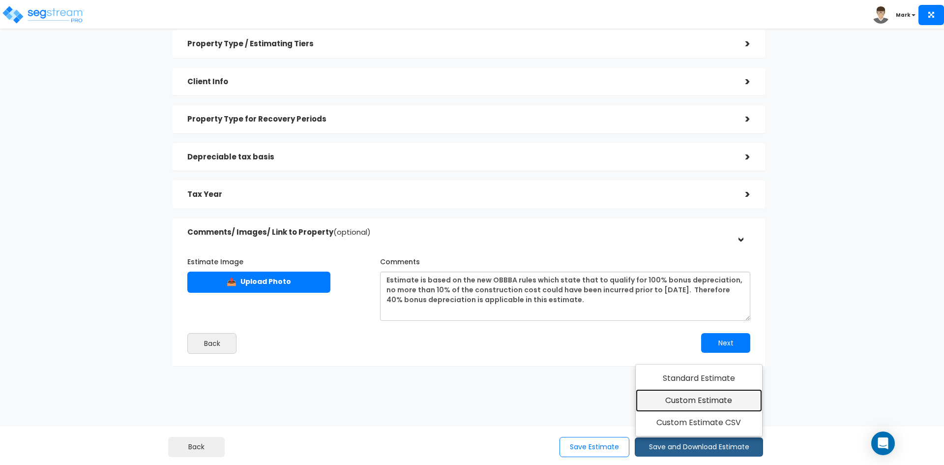
click at [656, 400] on link "Custom Estimate" at bounding box center [699, 400] width 126 height 23
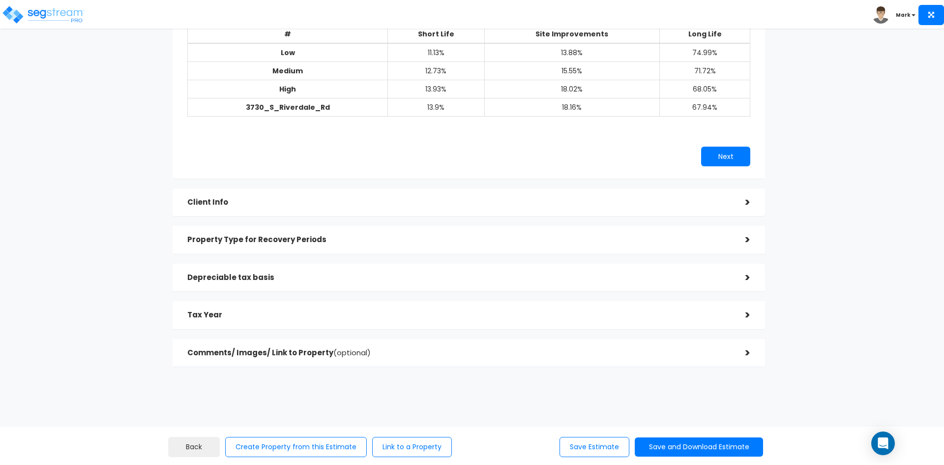
scroll to position [119, 0]
click at [553, 207] on div "Client Info" at bounding box center [458, 202] width 543 height 18
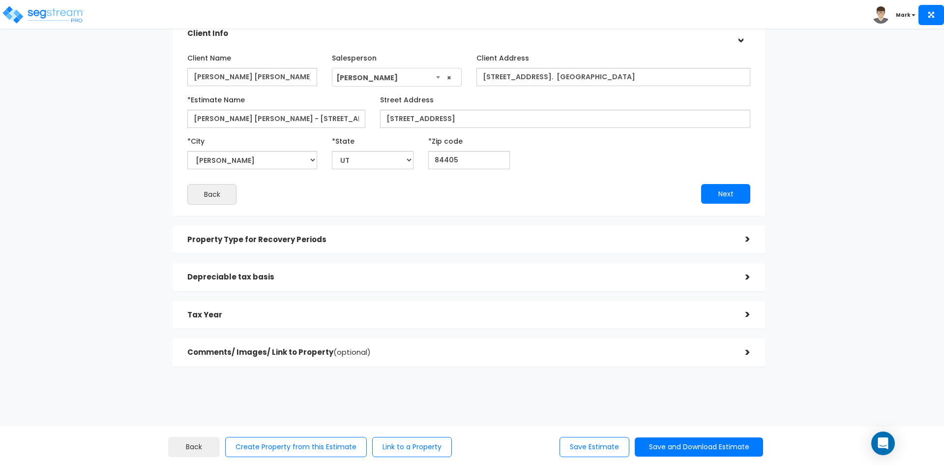
scroll to position [88, 0]
click at [557, 234] on div "Property Type for Recovery Periods" at bounding box center [458, 239] width 543 height 18
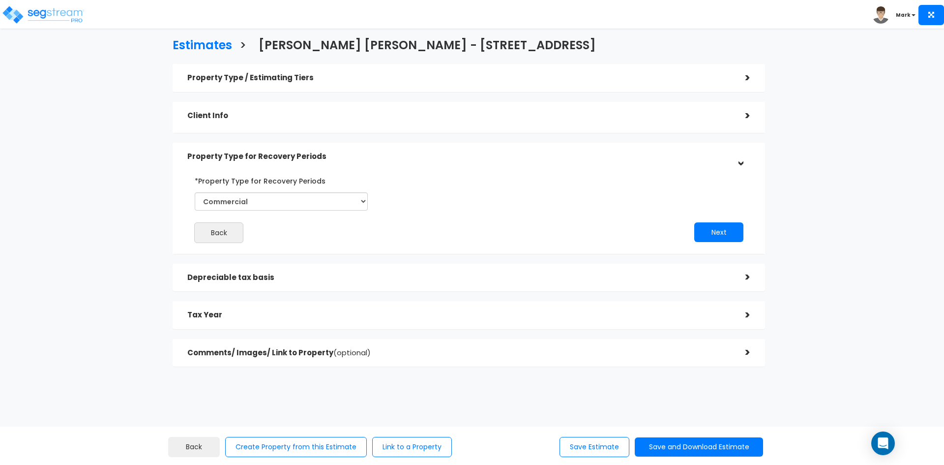
scroll to position [4, 0]
click at [550, 279] on h5 "Depreciable tax basis" at bounding box center [458, 277] width 543 height 8
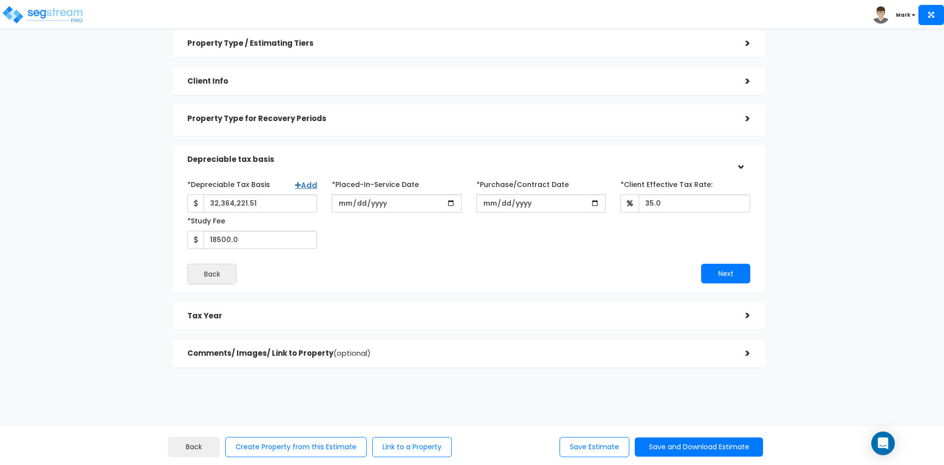
scroll to position [42, 0]
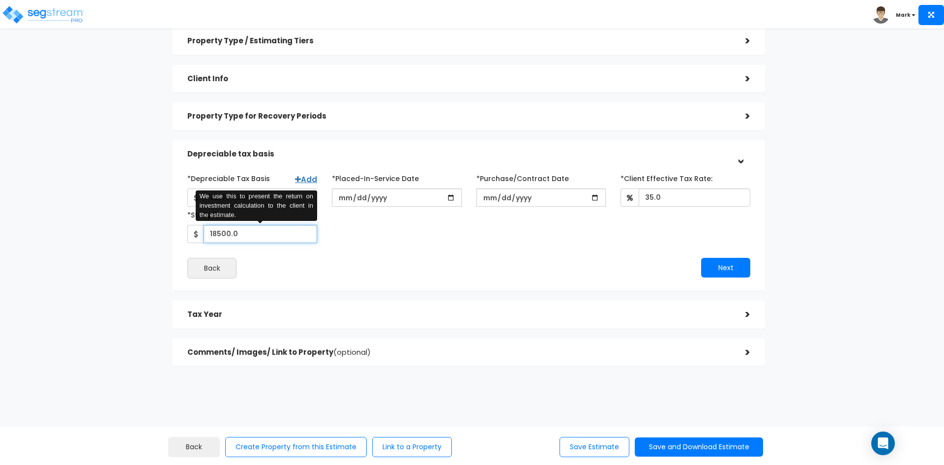
drag, startPoint x: 239, startPoint y: 233, endPoint x: 217, endPoint y: 237, distance: 22.5
click at [217, 237] on input "18500.0" at bounding box center [261, 234] width 114 height 18
type input "18,784"
click at [726, 265] on button "Next" at bounding box center [725, 268] width 49 height 20
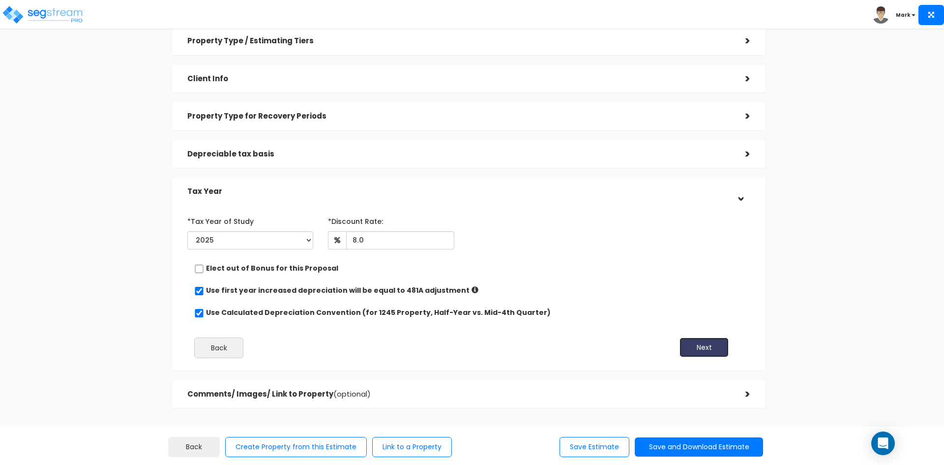
click at [696, 342] on button "Next" at bounding box center [703, 347] width 49 height 20
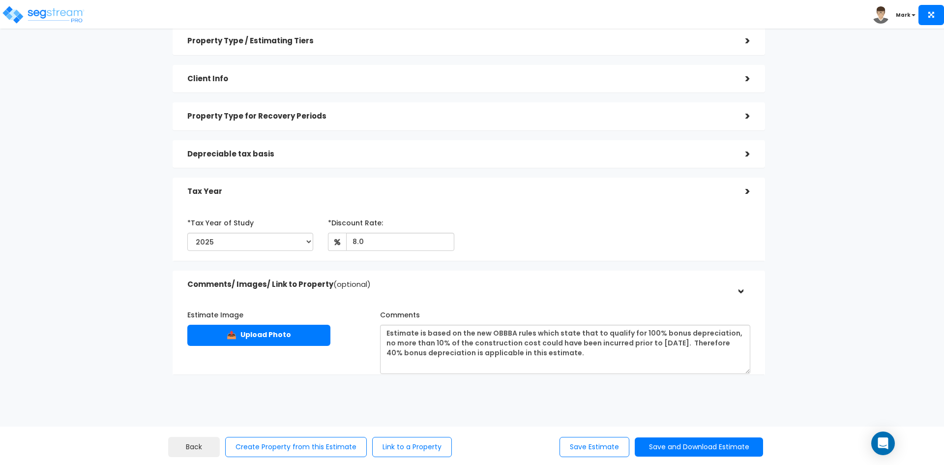
scroll to position [39, 0]
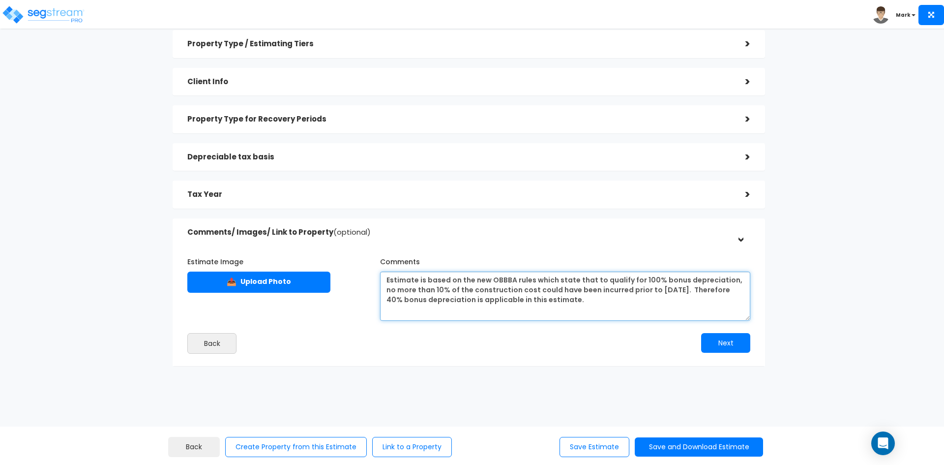
drag, startPoint x: 387, startPoint y: 279, endPoint x: 418, endPoint y: 282, distance: 31.1
click at [418, 282] on textarea "Estimate is based on the new OBBBA rules which state that to qualify for 100% b…" at bounding box center [565, 295] width 370 height 49
click at [585, 298] on textarea "Estimate is based on the new OBBBA rules which state that to qualify for 100% b…" at bounding box center [565, 295] width 370 height 49
click at [573, 302] on textarea "Estimate is based on the new OBBBA rules which state that to qualify for 100% b…" at bounding box center [565, 295] width 370 height 49
click at [453, 312] on textarea "Estimate is based on the new OBBBA rules which state that to qualify for 100% b…" at bounding box center [565, 295] width 370 height 49
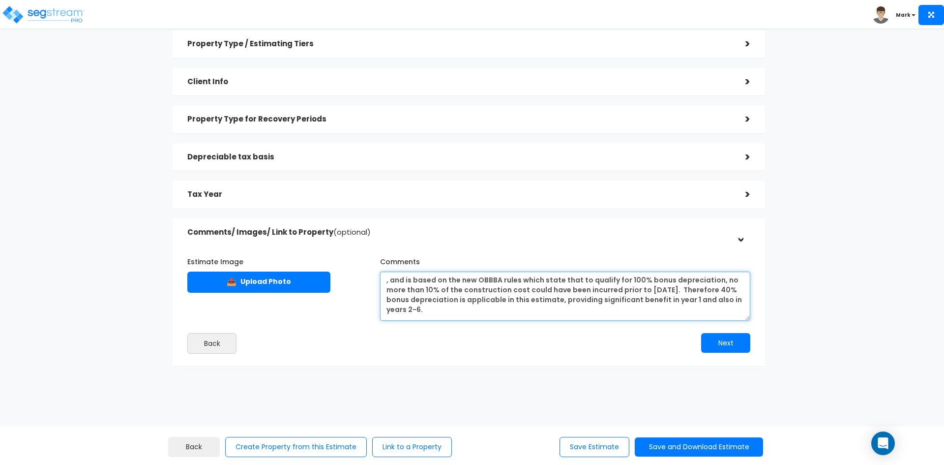
click at [678, 301] on textarea "Estimate is based on the new OBBBA rules which state that to qualify for 100% b…" at bounding box center [565, 295] width 370 height 49
drag, startPoint x: 386, startPoint y: 309, endPoint x: 403, endPoint y: 311, distance: 17.3
click at [403, 311] on textarea "Estimate is based on the new OBBBA rules which state that to qualify for 100% b…" at bounding box center [565, 295] width 370 height 49
click at [465, 308] on textarea "Estimate is based on the new OBBBA rules which state that to qualify for 100% b…" at bounding box center [565, 295] width 370 height 49
type textarea ", and is based on the new OBBBA rules which state that to qualify for 100% bonu…"
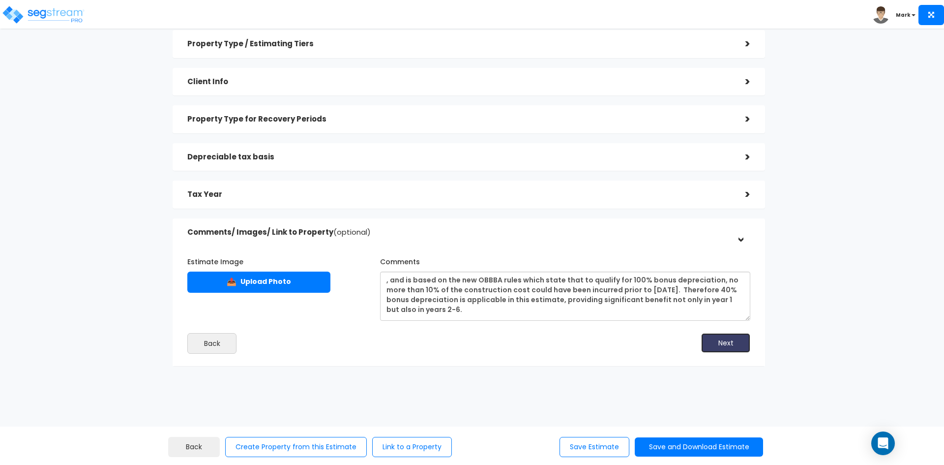
click at [719, 343] on button "Next" at bounding box center [725, 343] width 49 height 20
click at [668, 443] on button "Save and Download Estimate" at bounding box center [699, 446] width 128 height 19
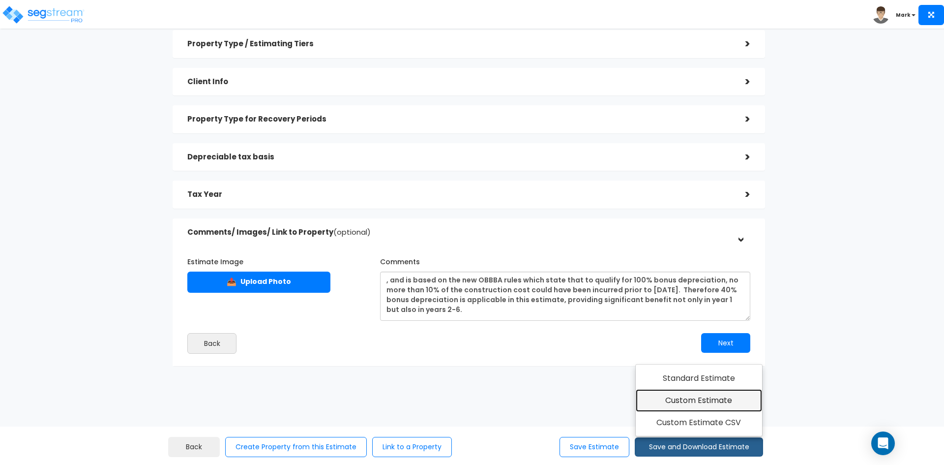
click at [685, 399] on link "Custom Estimate" at bounding box center [699, 400] width 126 height 23
